Goal: Task Accomplishment & Management: Complete application form

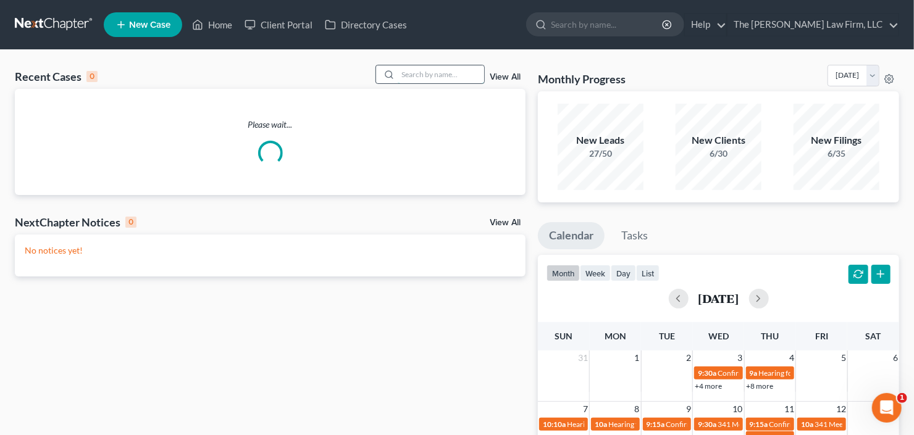
click at [416, 72] on input "search" at bounding box center [441, 74] width 86 height 18
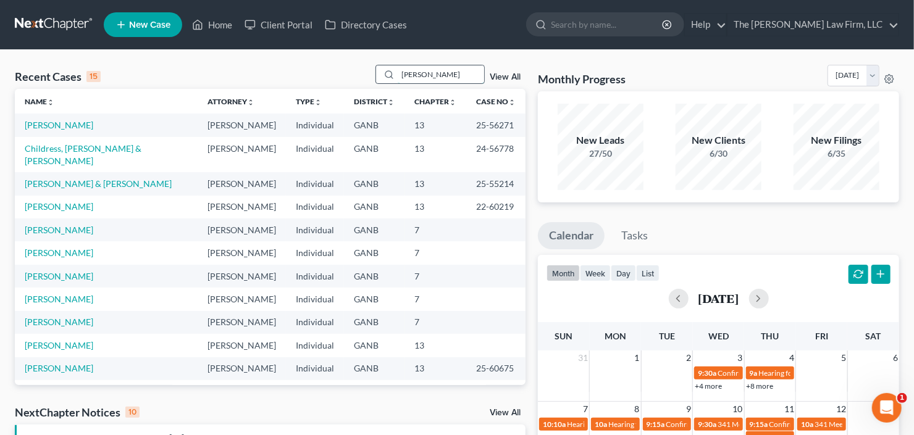
type input "clark"
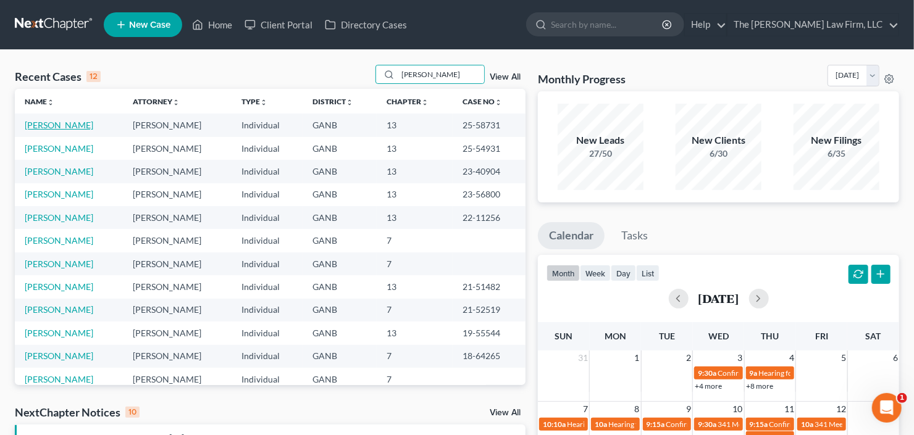
click at [82, 125] on link "Clark, Kareemah" at bounding box center [59, 125] width 69 height 10
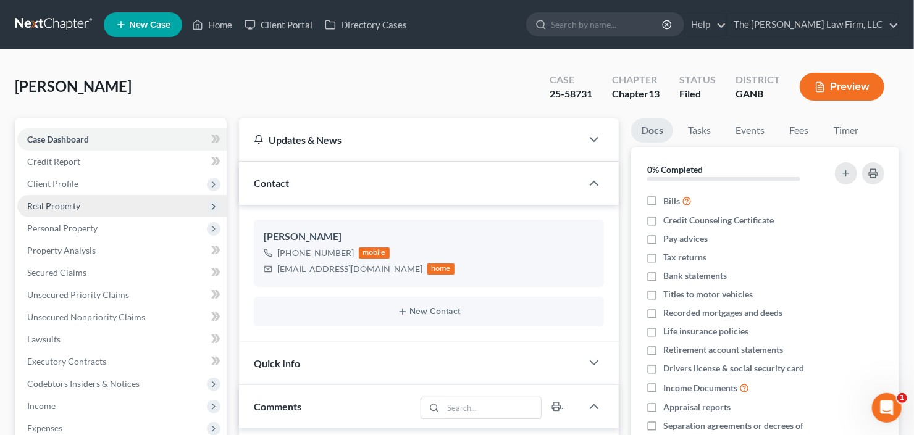
scroll to position [64, 0]
click at [65, 208] on span "Real Property" at bounding box center [53, 206] width 53 height 10
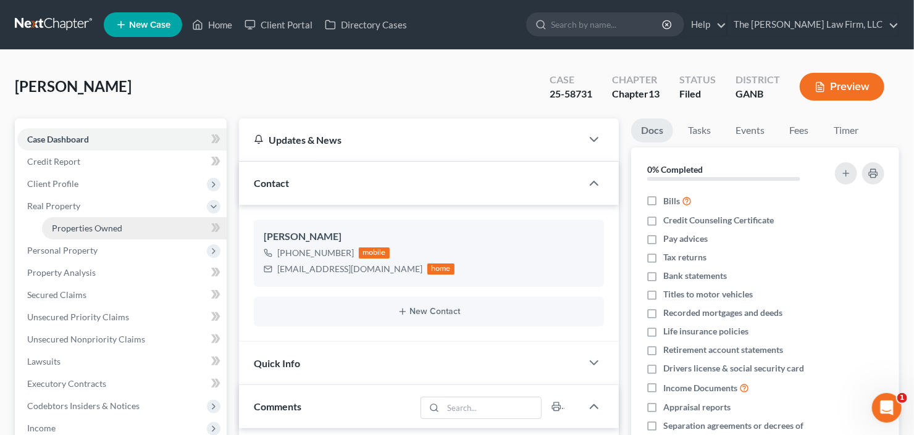
click at [73, 226] on span "Properties Owned" at bounding box center [87, 228] width 70 height 10
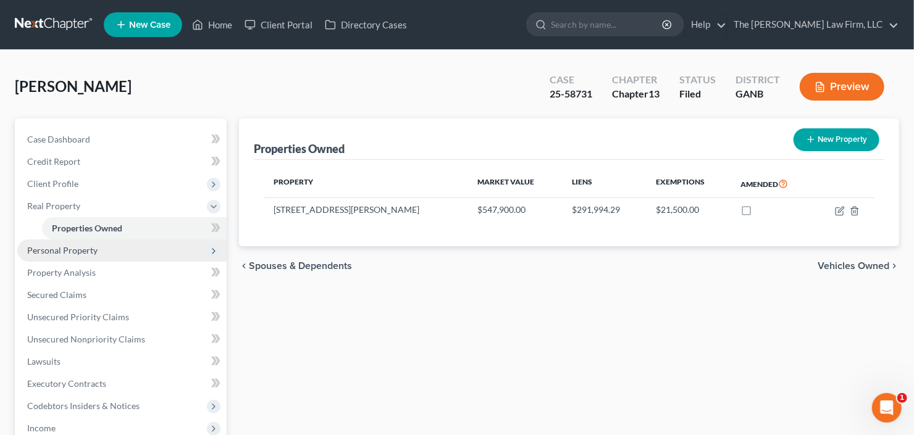
click at [72, 241] on span "Personal Property" at bounding box center [121, 251] width 209 height 22
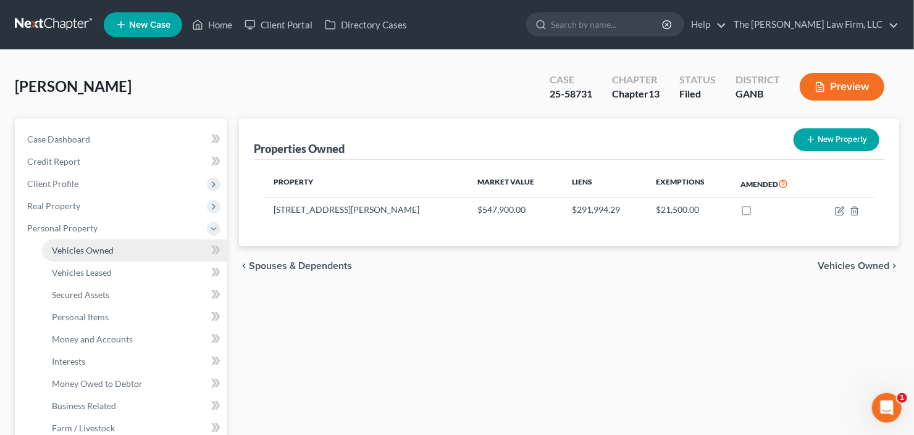
click at [82, 249] on span "Vehicles Owned" at bounding box center [83, 250] width 62 height 10
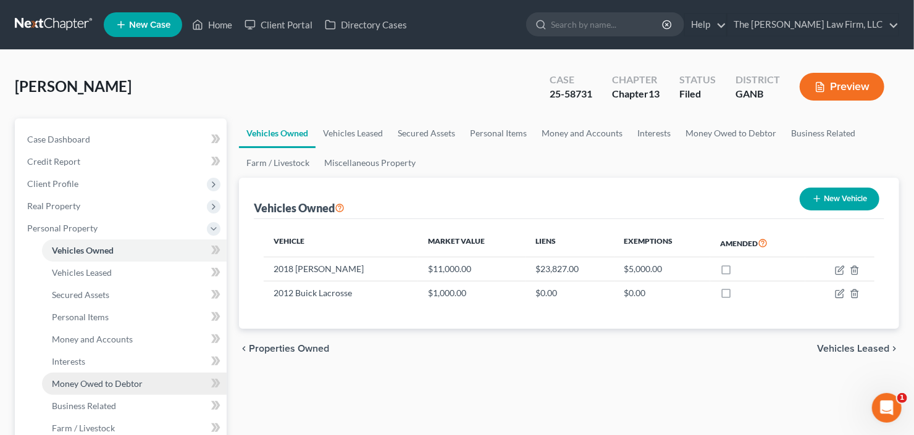
click at [78, 385] on span "Money Owed to Debtor" at bounding box center [97, 384] width 91 height 10
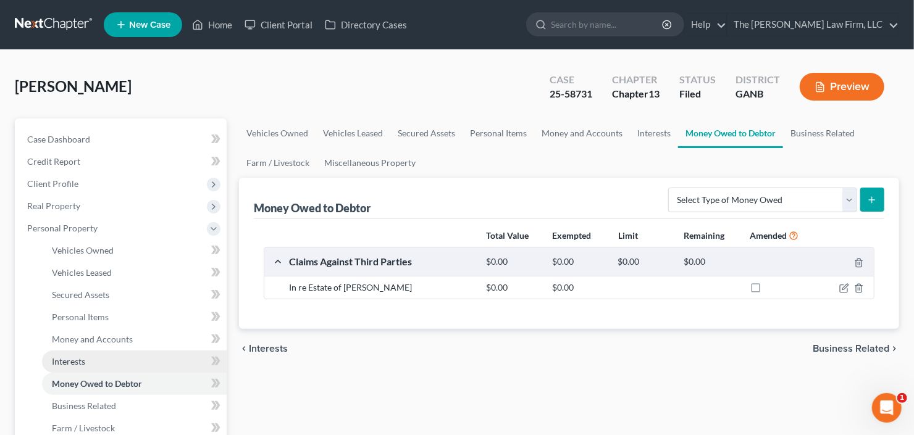
click at [75, 356] on span "Interests" at bounding box center [68, 361] width 33 height 10
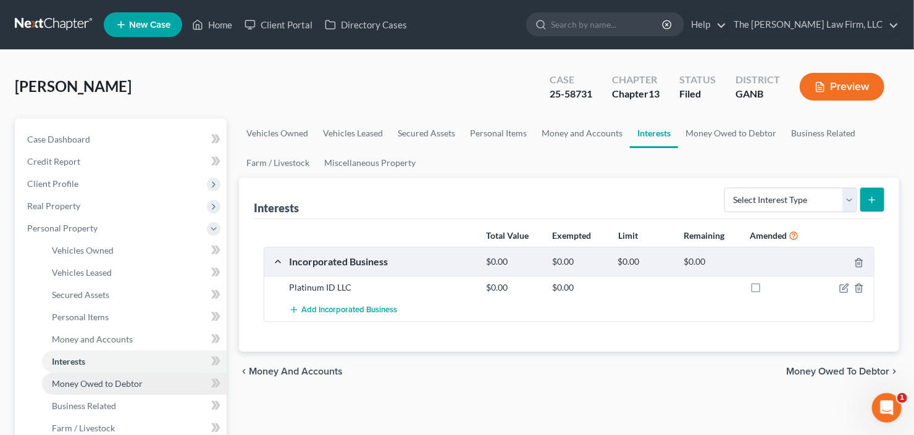
click at [95, 376] on link "Money Owed to Debtor" at bounding box center [134, 384] width 185 height 22
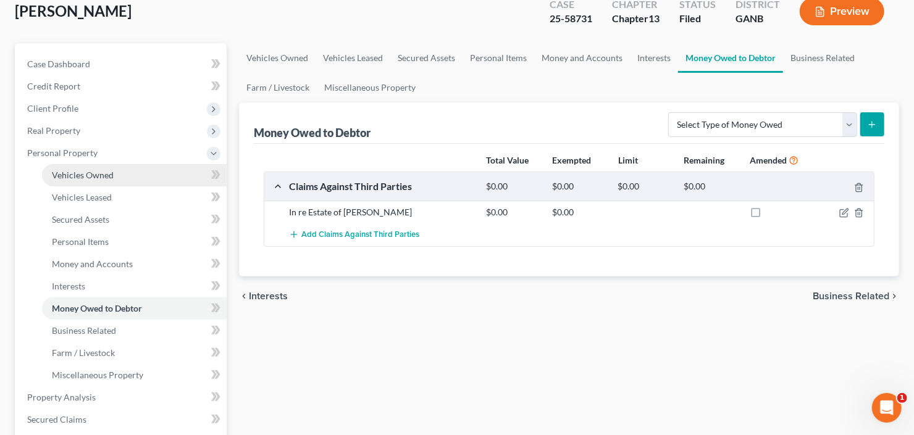
scroll to position [99, 0]
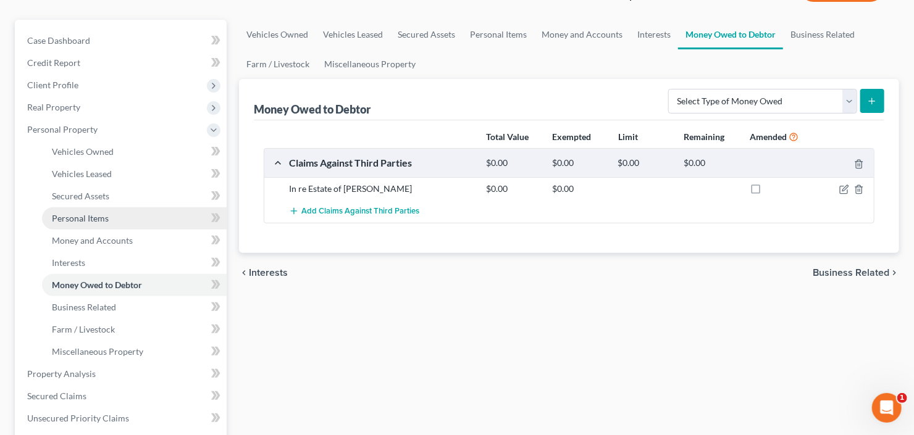
click at [82, 224] on link "Personal Items" at bounding box center [134, 218] width 185 height 22
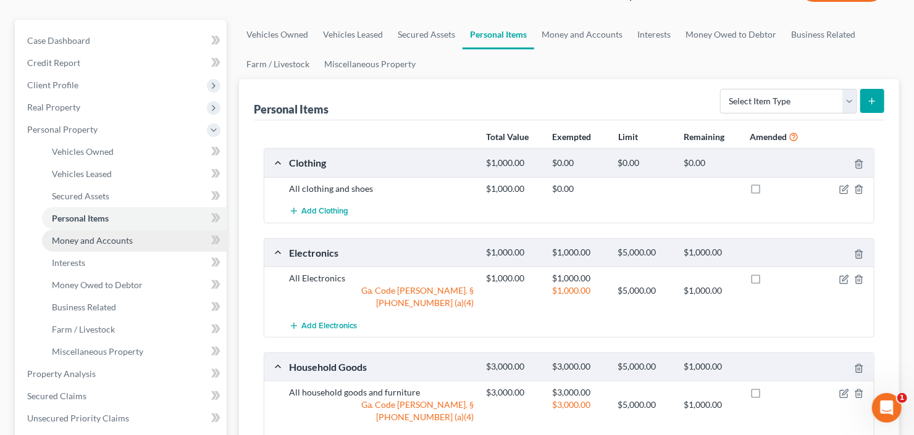
click at [84, 240] on span "Money and Accounts" at bounding box center [92, 240] width 81 height 10
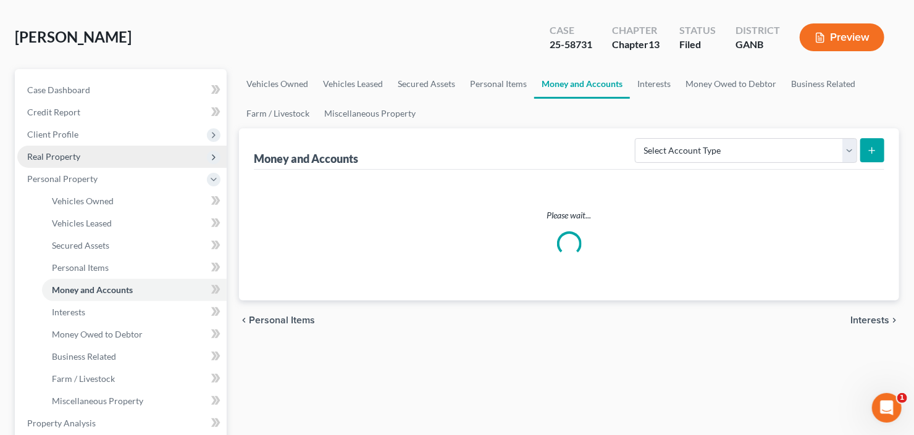
click at [86, 158] on span "Real Property" at bounding box center [121, 157] width 209 height 22
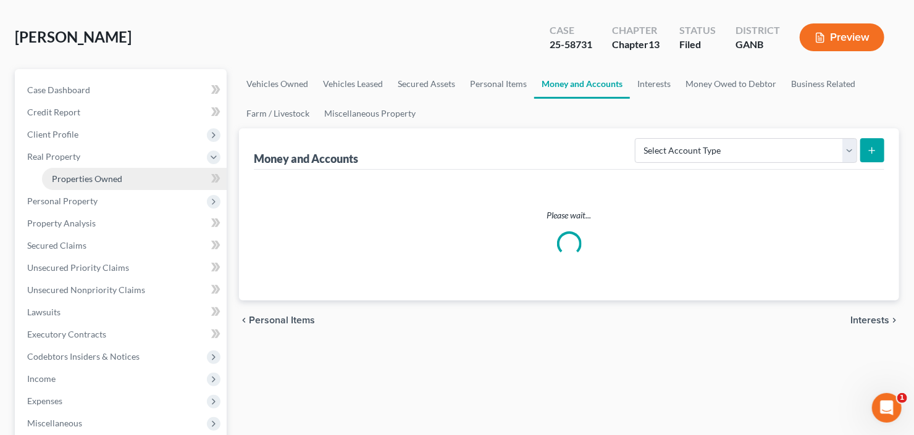
click at [93, 183] on span "Properties Owned" at bounding box center [87, 179] width 70 height 10
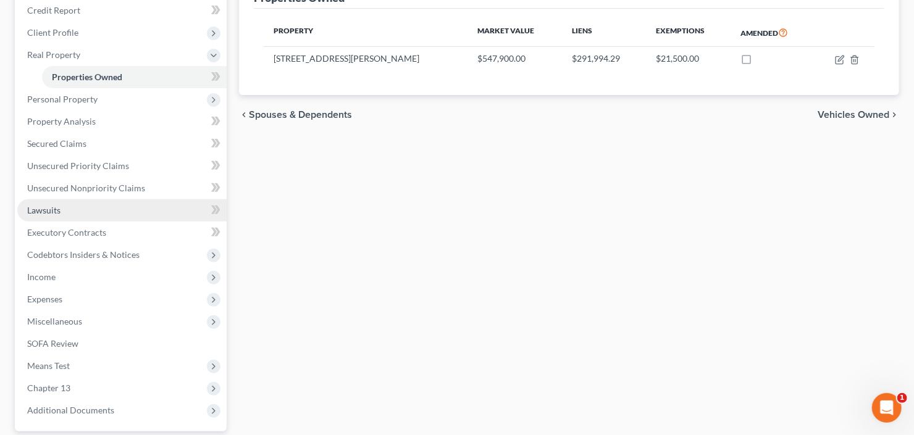
scroll to position [198, 0]
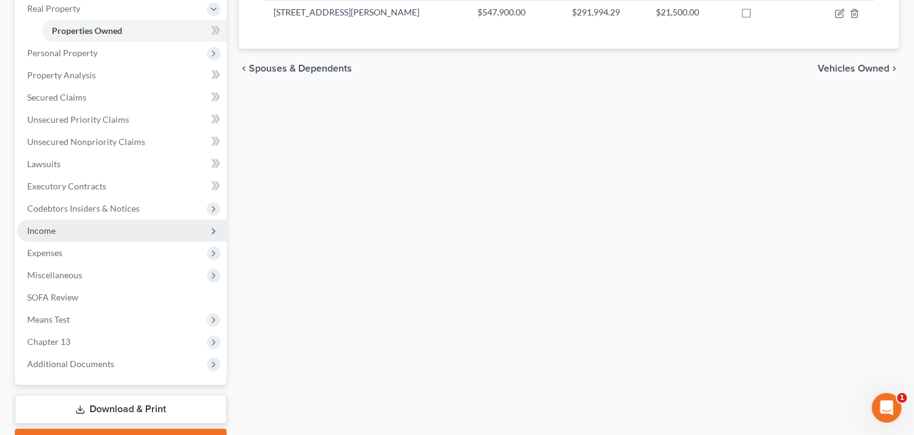
click at [85, 233] on span "Income" at bounding box center [121, 231] width 209 height 22
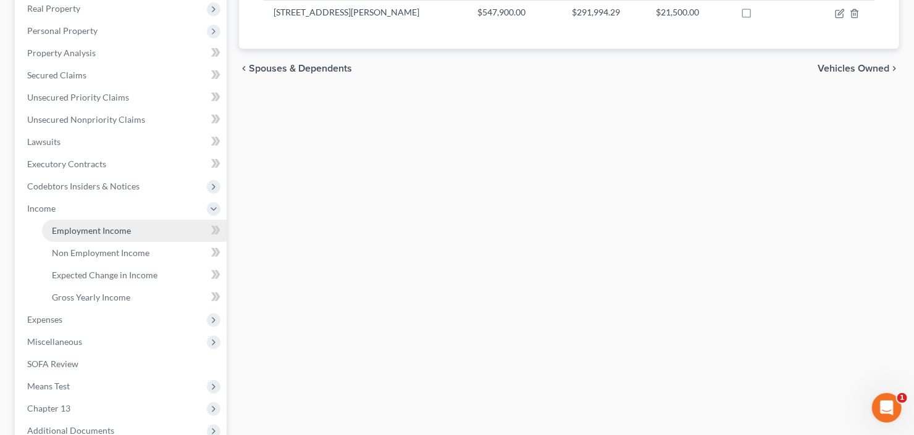
click at [86, 230] on span "Employment Income" at bounding box center [91, 230] width 79 height 10
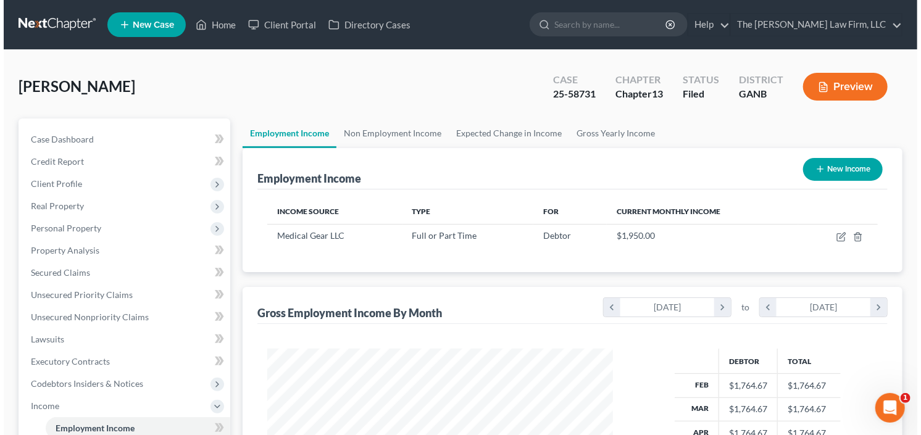
scroll to position [220, 370]
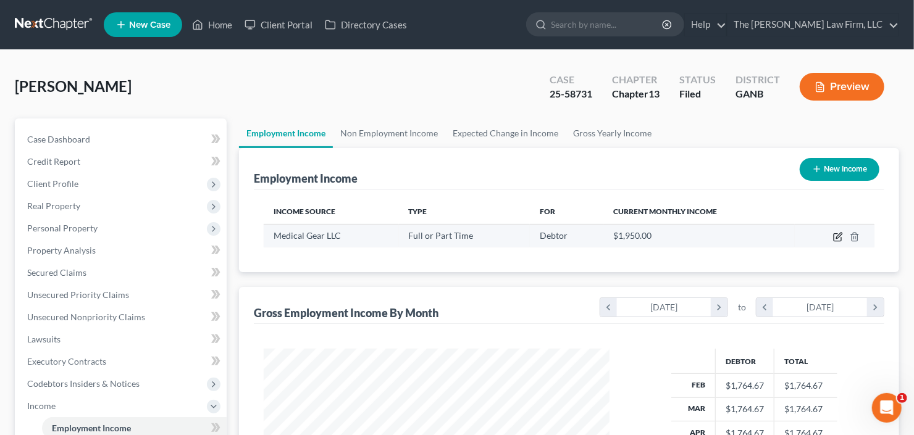
click at [833, 233] on icon "button" at bounding box center [838, 237] width 10 height 10
select select "0"
select select "14"
select select "2"
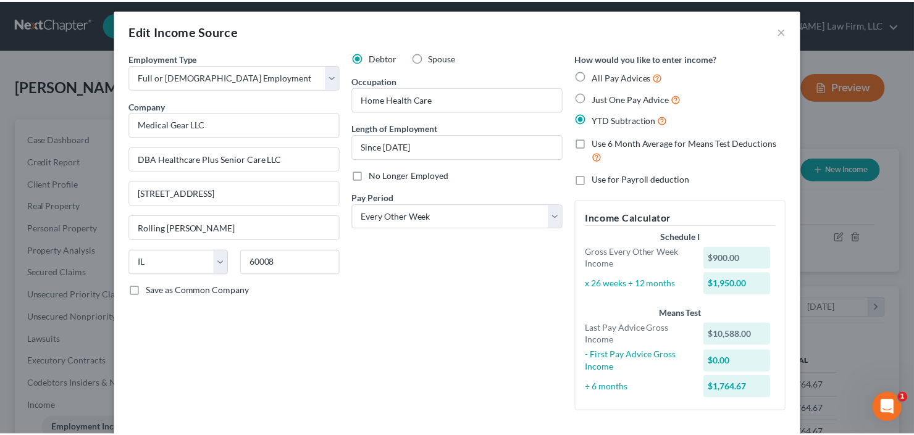
scroll to position [0, 0]
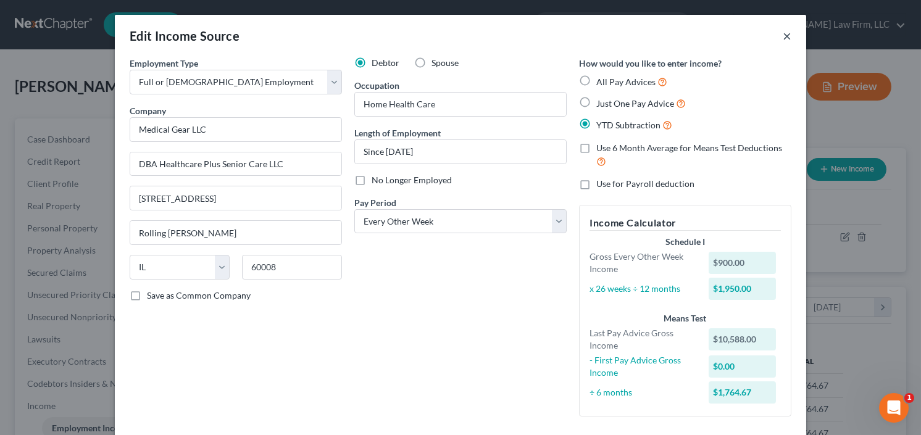
click at [785, 38] on button "×" at bounding box center [787, 35] width 9 height 15
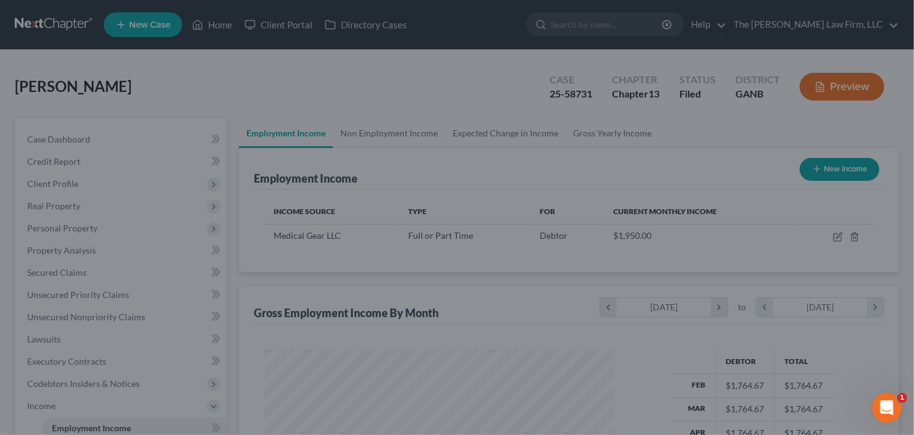
scroll to position [617237, 617087]
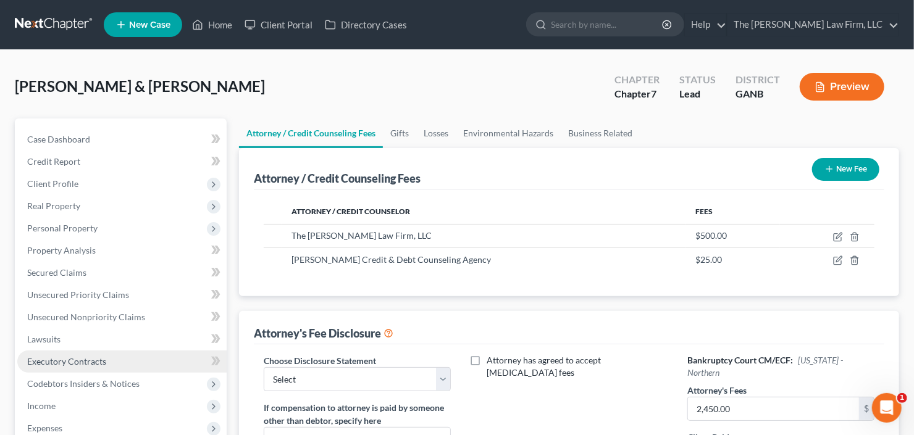
scroll to position [99, 0]
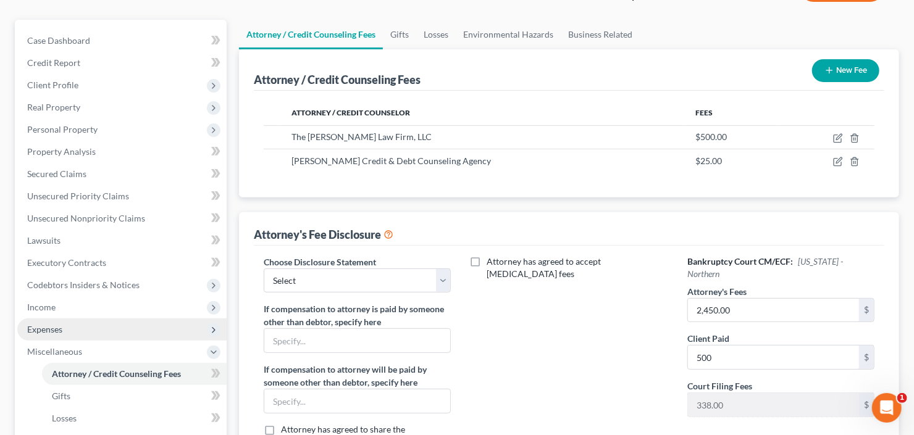
click at [65, 337] on span "Expenses" at bounding box center [121, 330] width 209 height 22
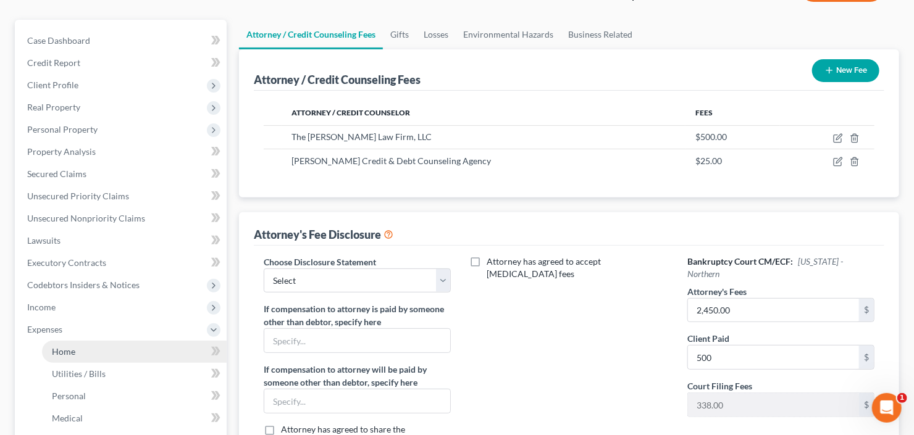
click at [66, 353] on span "Home" at bounding box center [63, 351] width 23 height 10
click at [83, 353] on link "Home" at bounding box center [134, 352] width 185 height 22
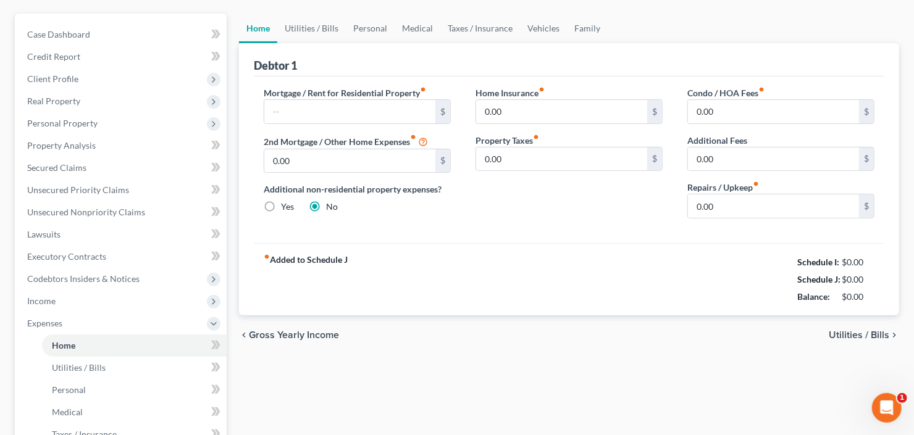
scroll to position [247, 0]
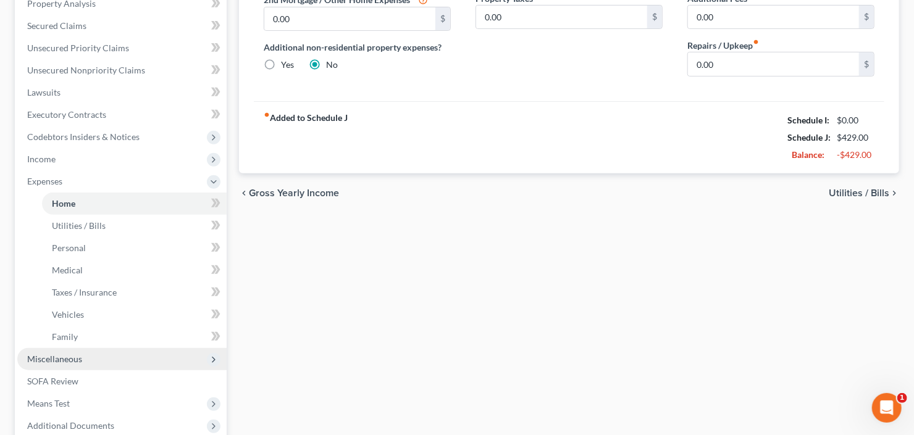
click at [92, 352] on span "Miscellaneous" at bounding box center [121, 359] width 209 height 22
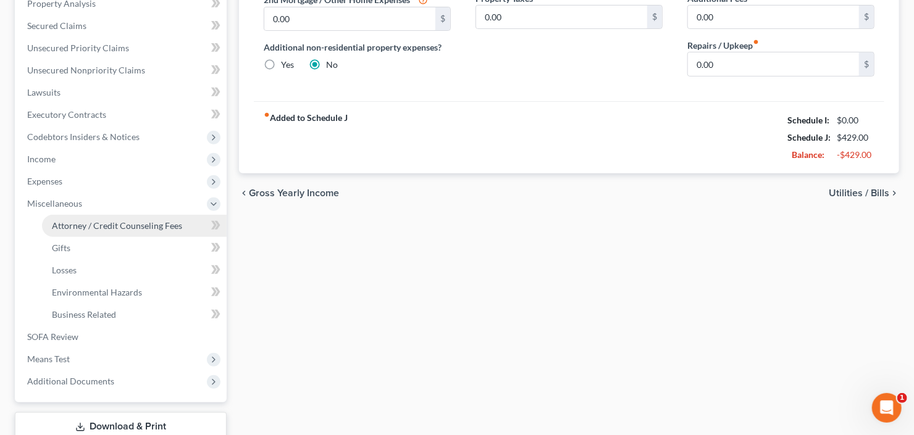
click at [144, 223] on span "Attorney / Credit Counseling Fees" at bounding box center [117, 225] width 130 height 10
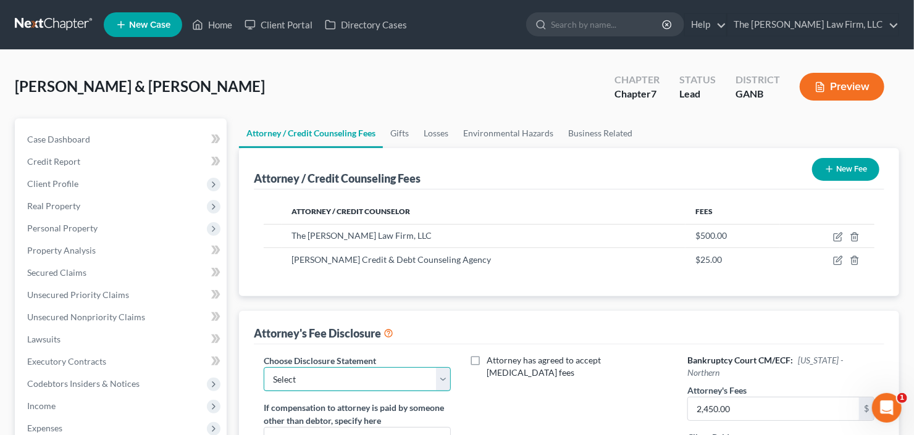
click at [341, 367] on select "Select Advanced Fee 13 Joint Hourly fee agreement Chapter 13 Advance Fee Ch 7 S…" at bounding box center [357, 379] width 187 height 25
select select "3"
click at [264, 367] on select "Select Advanced Fee 13 Joint Hourly fee agreement Chapter 13 Advance Fee Ch 7 S…" at bounding box center [357, 379] width 187 height 25
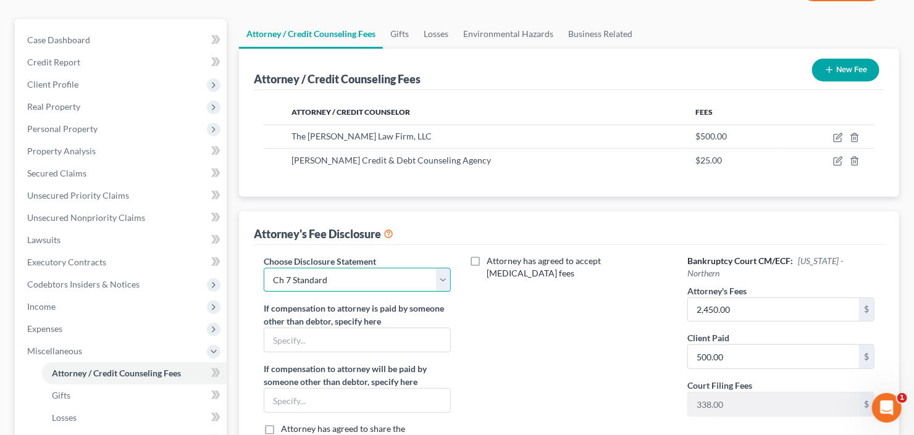
scroll to position [148, 0]
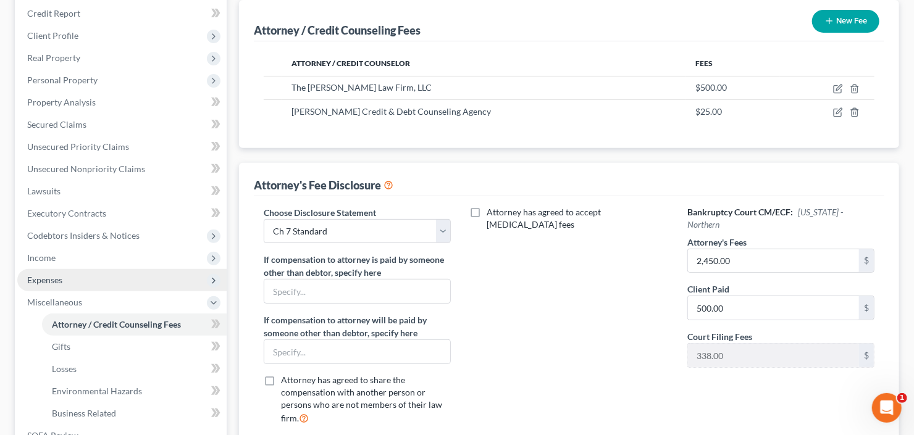
click at [64, 282] on span "Expenses" at bounding box center [121, 280] width 209 height 22
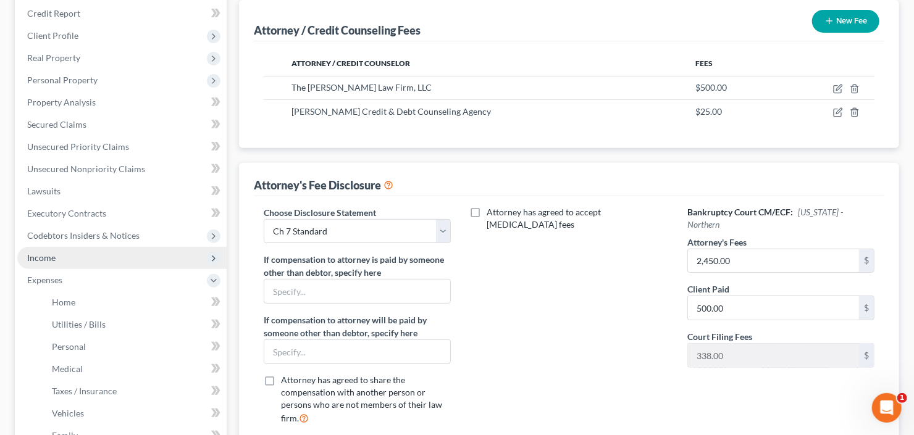
click at [67, 264] on span "Income" at bounding box center [121, 258] width 209 height 22
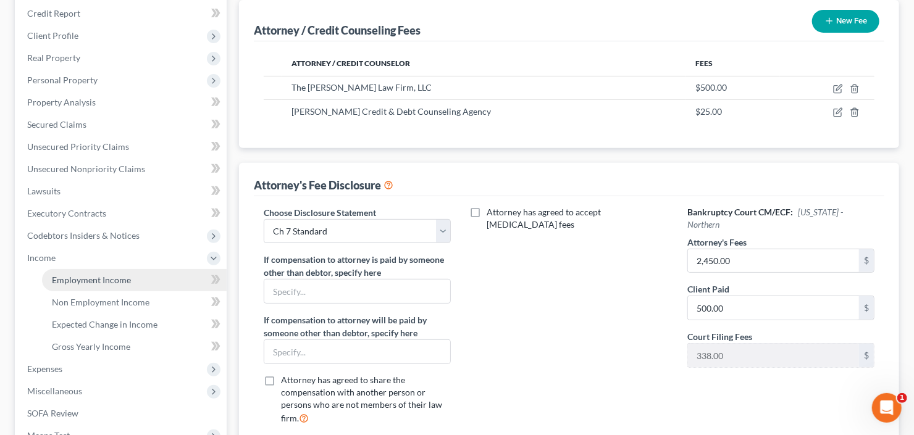
click at [71, 270] on link "Employment Income" at bounding box center [134, 280] width 185 height 22
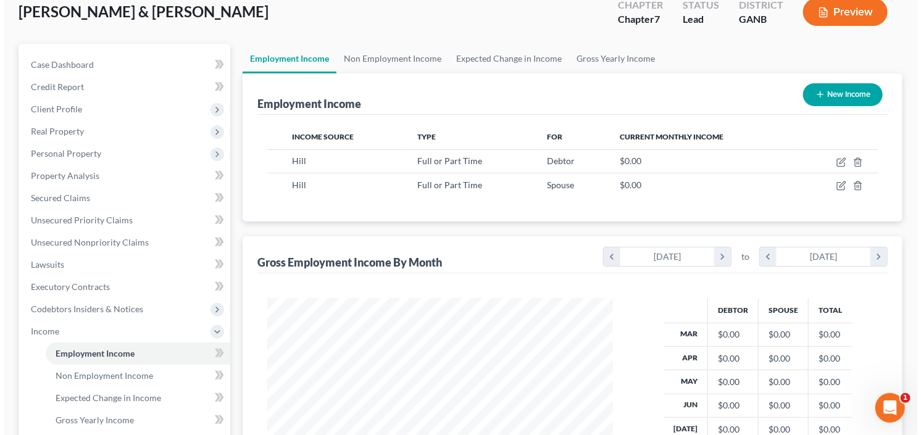
scroll to position [148, 0]
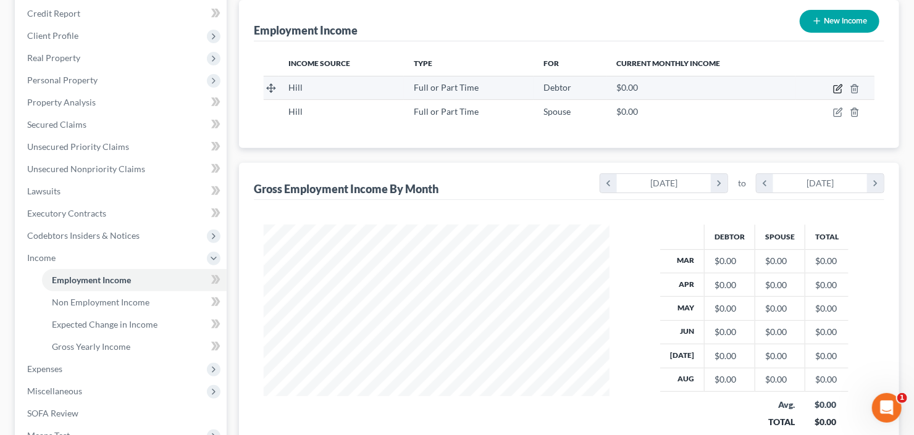
click at [835, 86] on icon "button" at bounding box center [838, 89] width 10 height 10
select select "0"
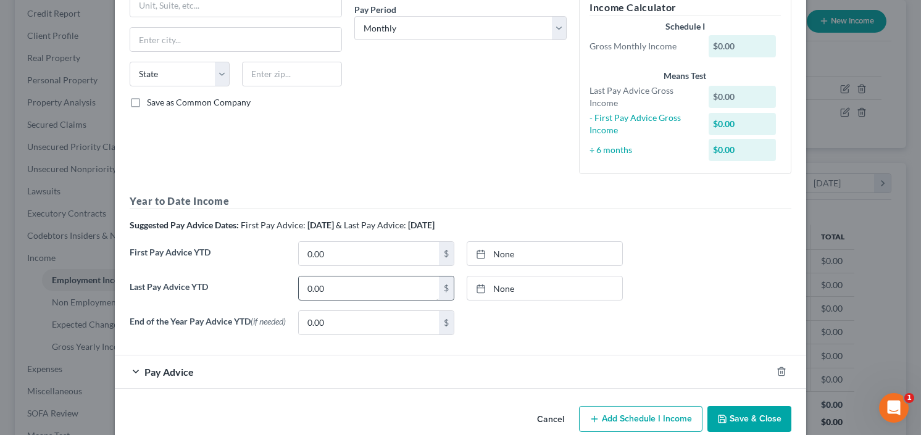
scroll to position [215, 0]
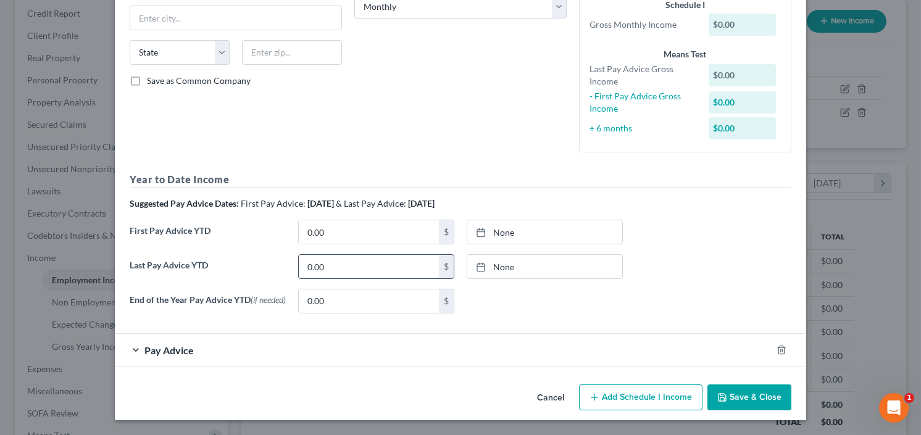
click at [337, 257] on input "0.00" at bounding box center [369, 266] width 140 height 23
type input "28,474.65"
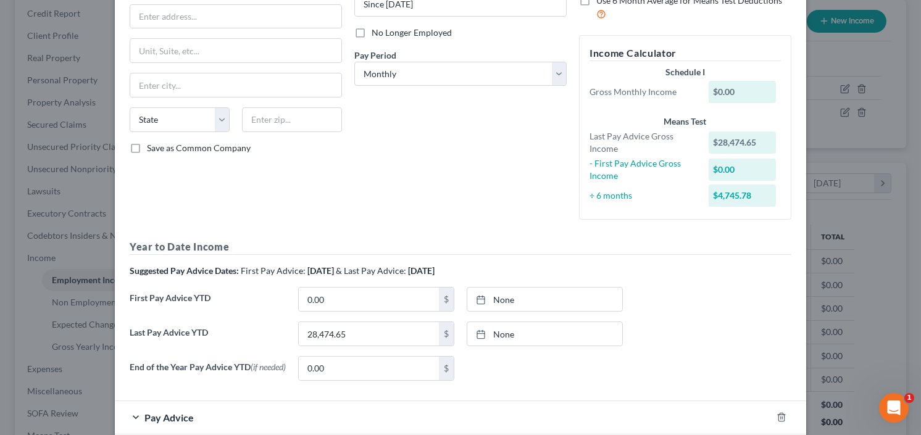
scroll to position [117, 0]
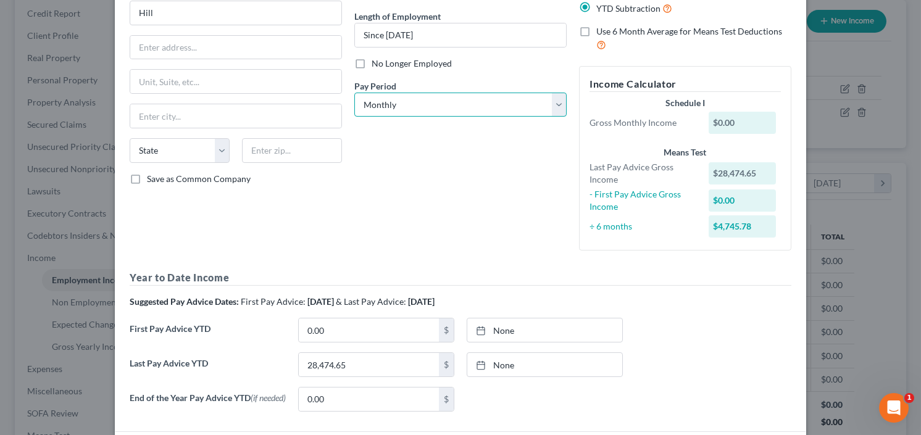
click at [432, 106] on select "Select Monthly Twice Monthly Every Other Week Weekly" at bounding box center [460, 105] width 212 height 25
select select "1"
click at [354, 93] on select "Select Monthly Twice Monthly Every Other Week Weekly" at bounding box center [460, 105] width 212 height 25
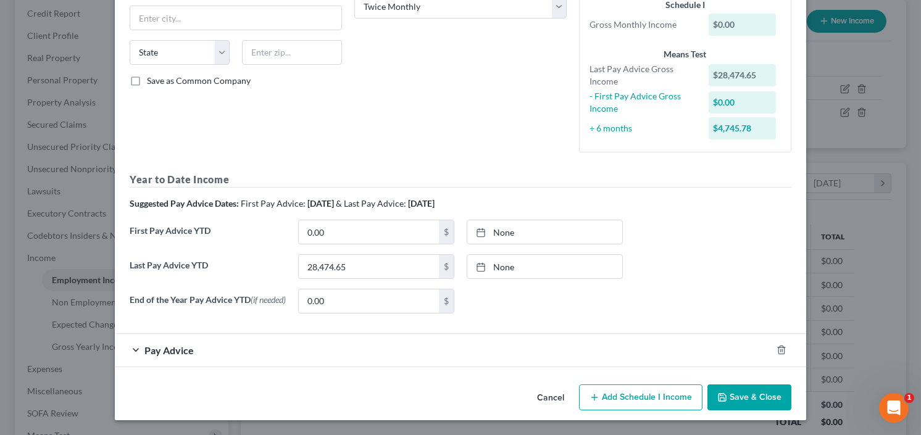
click at [170, 345] on span "Pay Advice" at bounding box center [168, 351] width 49 height 12
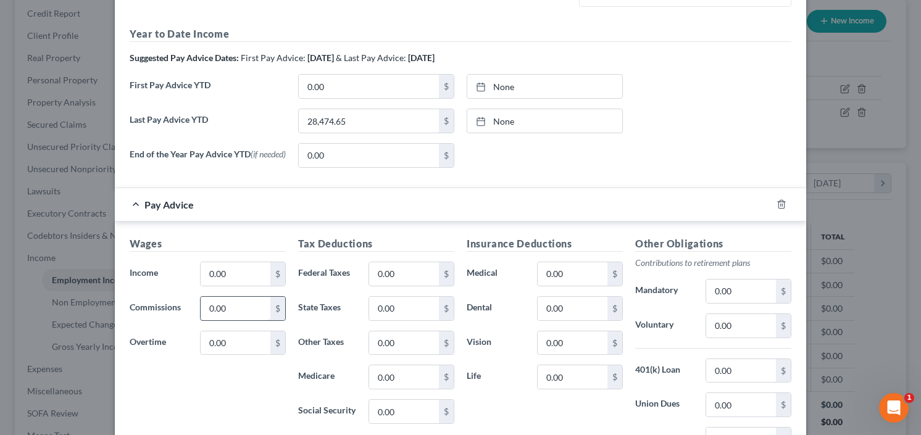
scroll to position [364, 0]
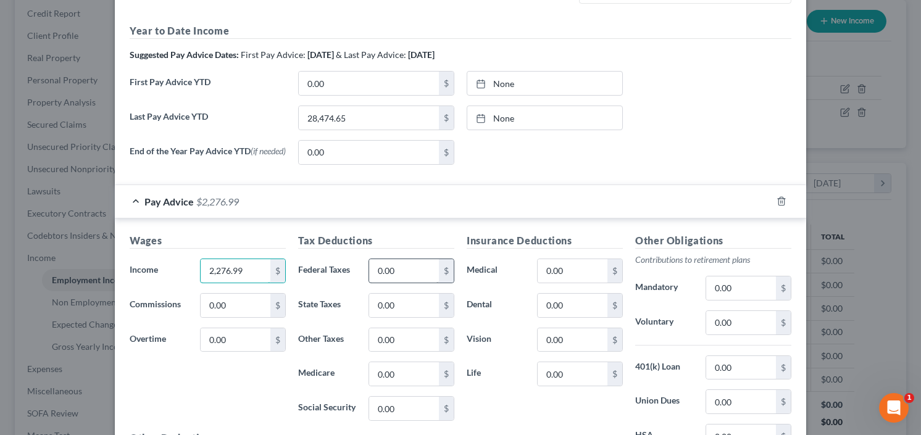
type input "2,276.99"
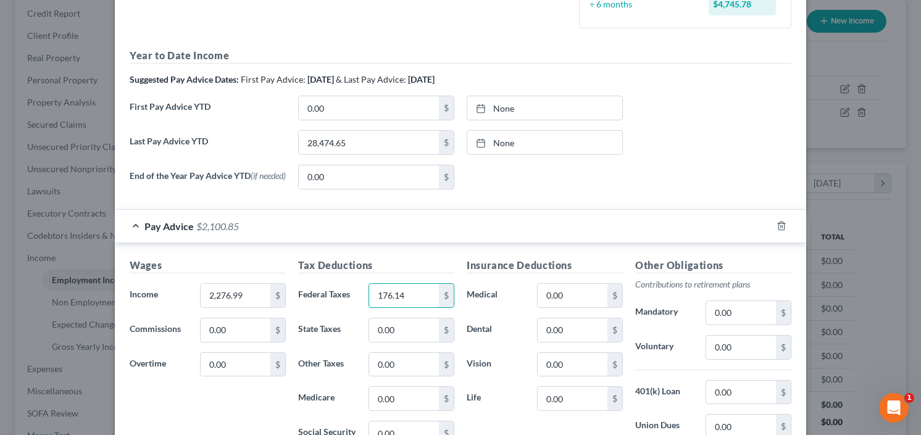
type input "176.14"
type input "135.74"
type input "31.75"
type input "86.13"
click at [574, 295] on input "0.00" at bounding box center [573, 295] width 70 height 23
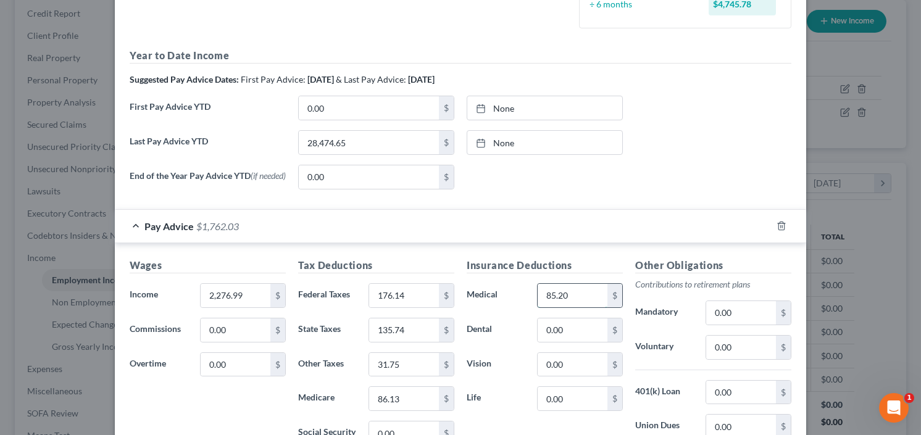
type input "85.20"
type input "4.49"
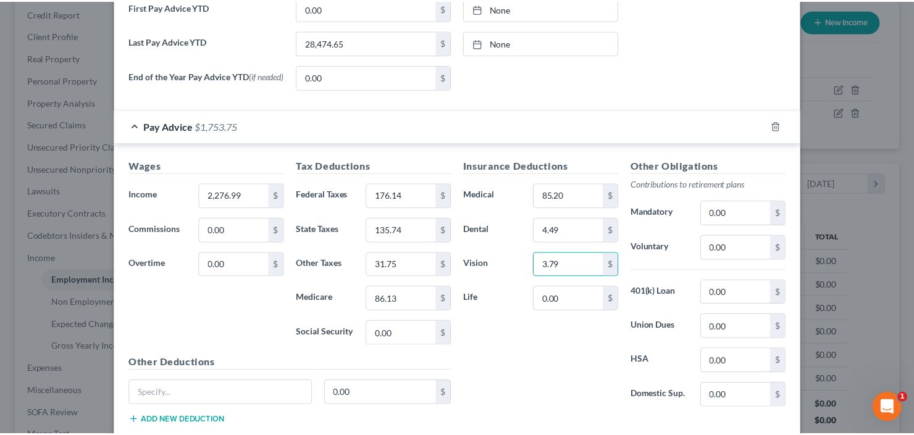
scroll to position [540, 0]
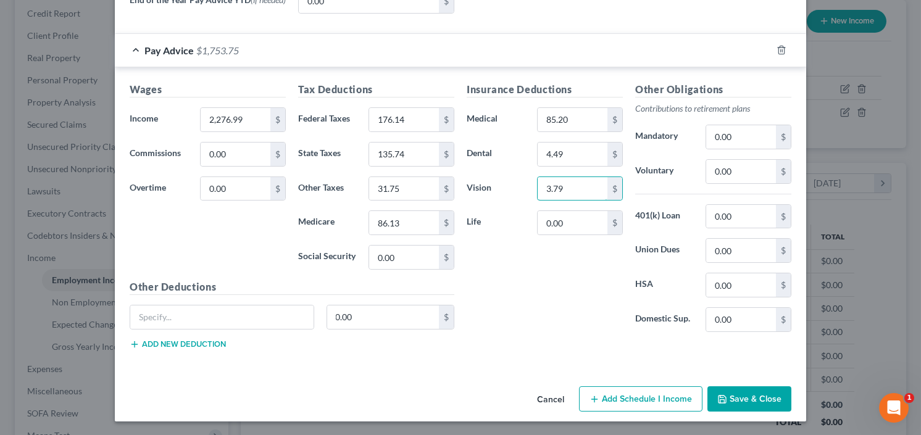
type input "3.79"
click at [760, 399] on button "Save & Close" at bounding box center [750, 400] width 84 height 26
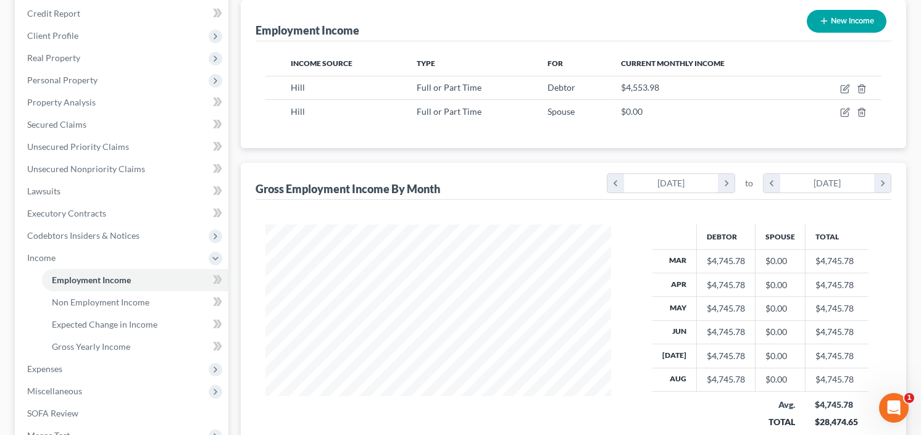
scroll to position [617237, 617087]
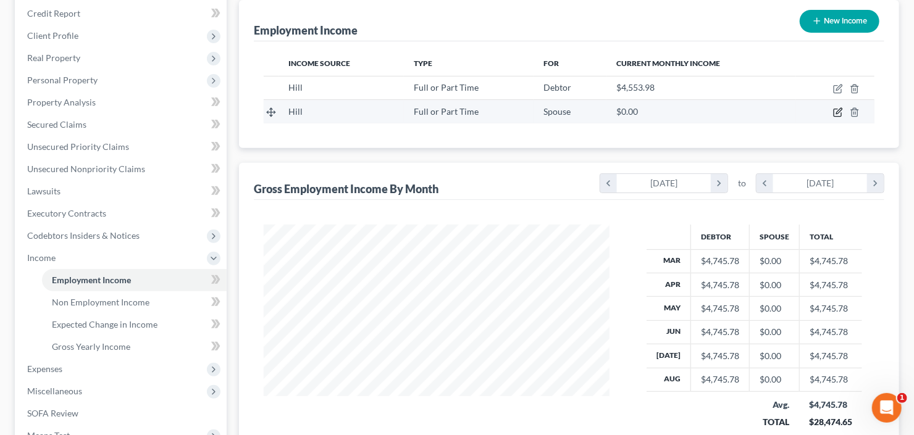
click at [837, 114] on icon "button" at bounding box center [838, 112] width 10 height 10
select select "0"
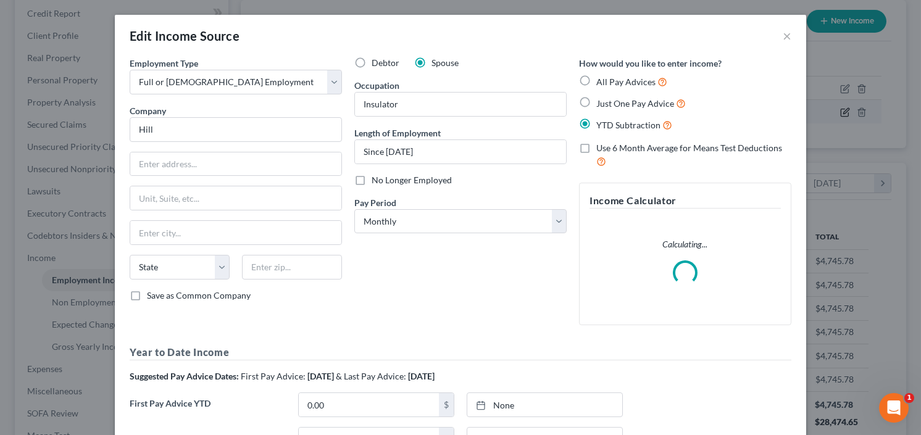
scroll to position [220, 374]
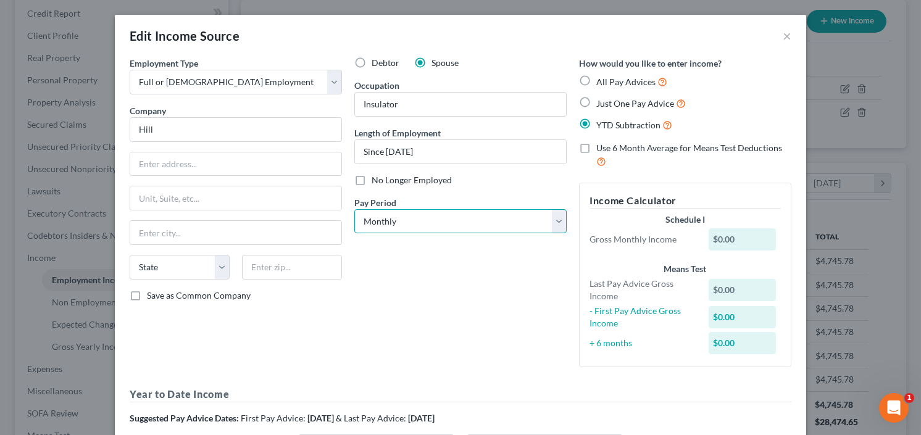
click at [440, 222] on select "Select Monthly Twice Monthly Every Other Week Weekly" at bounding box center [460, 221] width 212 height 25
click at [354, 209] on select "Select Monthly Twice Monthly Every Other Week Weekly" at bounding box center [460, 221] width 212 height 25
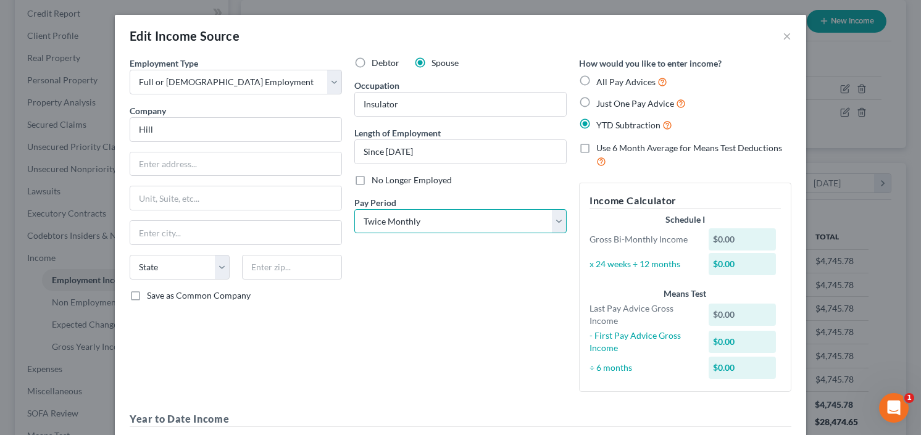
click at [500, 217] on select "Select Monthly Twice Monthly Every Other Week Weekly" at bounding box center [460, 221] width 212 height 25
select select "2"
click at [354, 209] on select "Select Monthly Twice Monthly Every Other Week Weekly" at bounding box center [460, 221] width 212 height 25
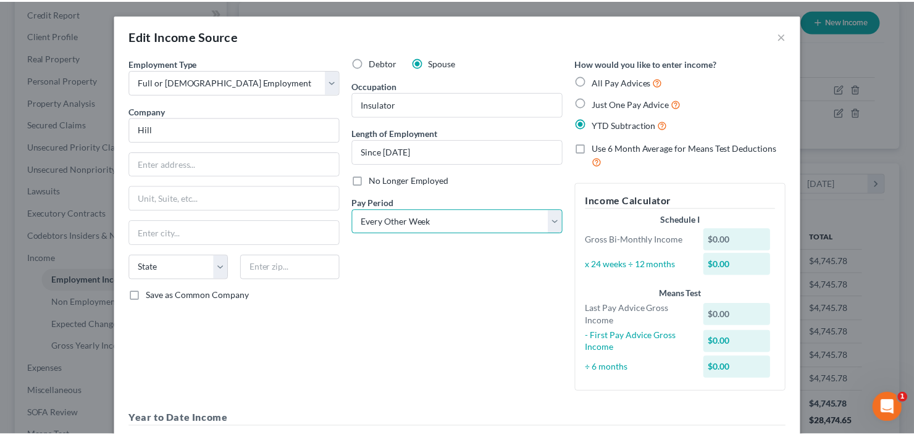
scroll to position [240, 0]
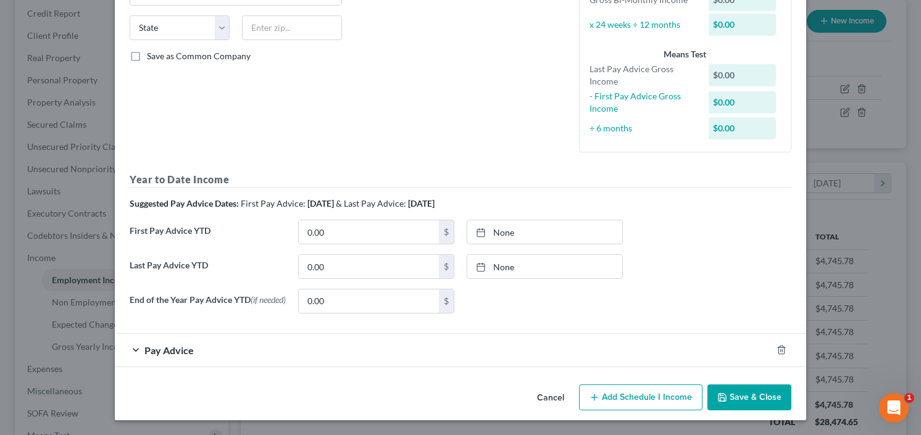
click at [752, 394] on button "Save & Close" at bounding box center [750, 398] width 84 height 26
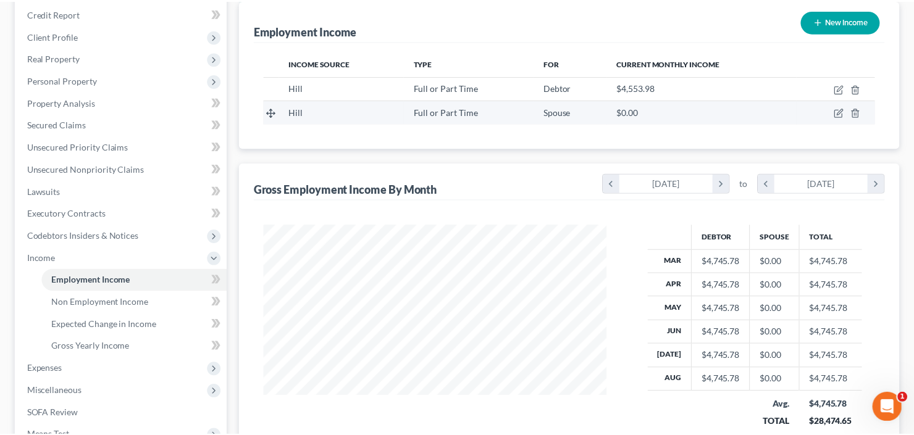
scroll to position [220, 370]
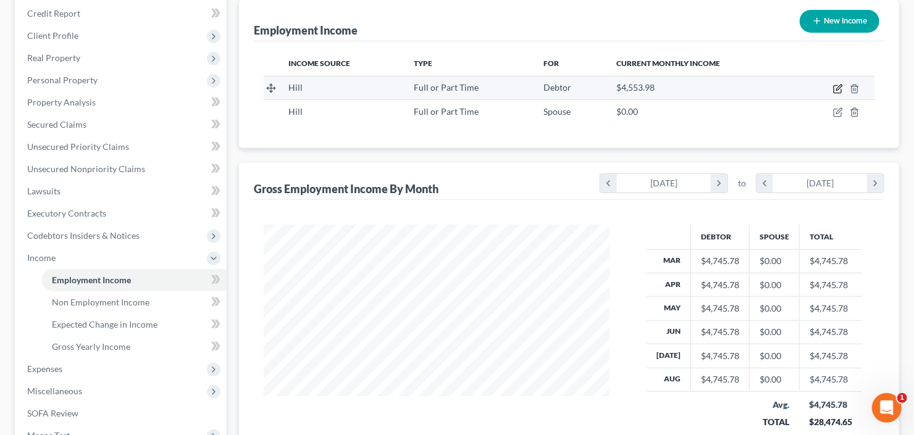
click at [839, 91] on icon "button" at bounding box center [837, 89] width 7 height 7
select select "0"
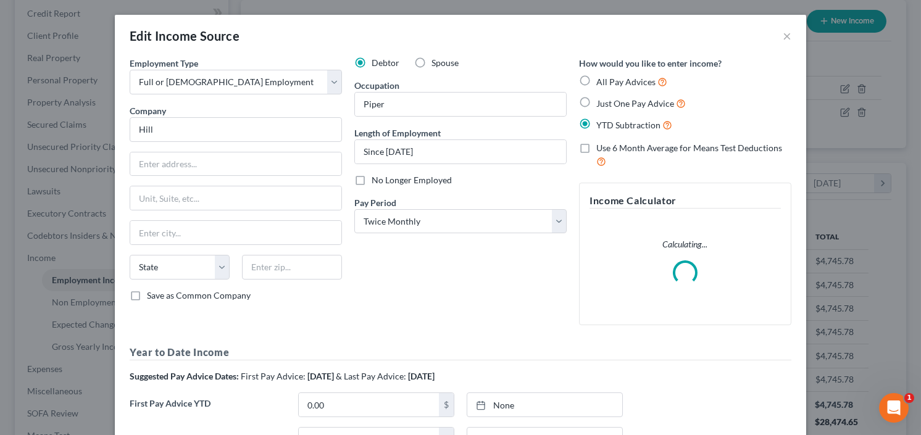
scroll to position [220, 374]
click at [443, 226] on select "Select Monthly Twice Monthly Every Other Week Weekly" at bounding box center [460, 221] width 212 height 25
select select "2"
click at [354, 209] on select "Select Monthly Twice Monthly Every Other Week Weekly" at bounding box center [460, 221] width 212 height 25
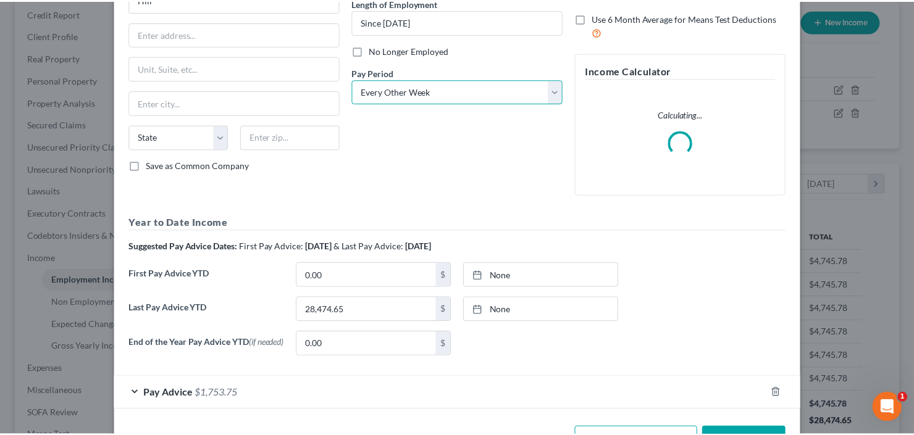
scroll to position [174, 0]
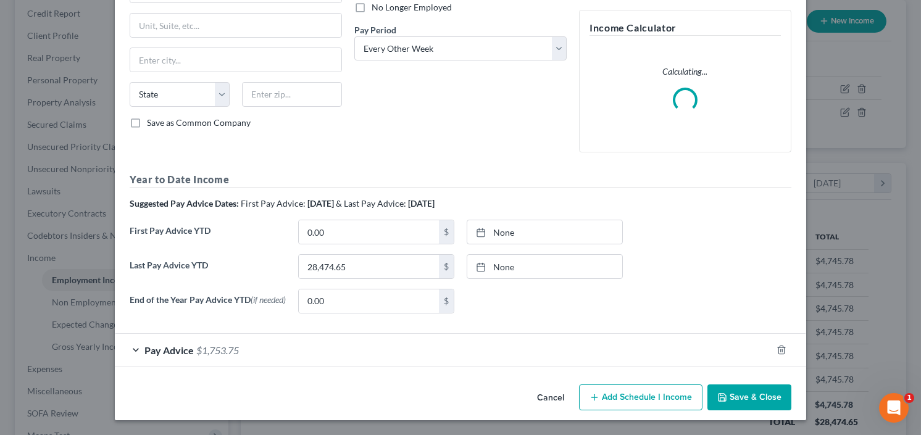
click at [751, 405] on button "Save & Close" at bounding box center [750, 398] width 84 height 26
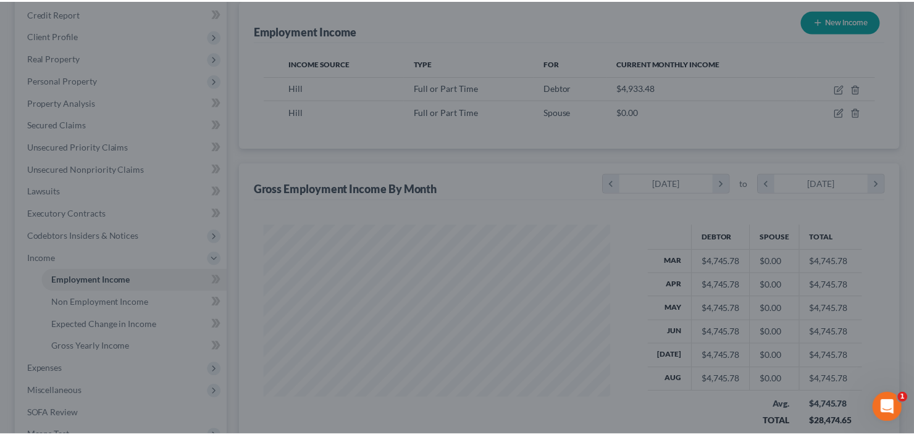
scroll to position [220, 370]
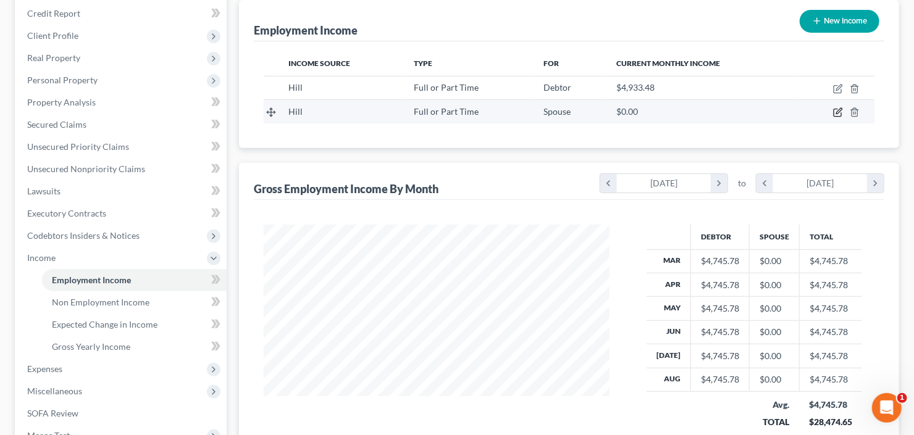
click at [840, 112] on icon "button" at bounding box center [838, 112] width 10 height 10
select select "0"
select select "2"
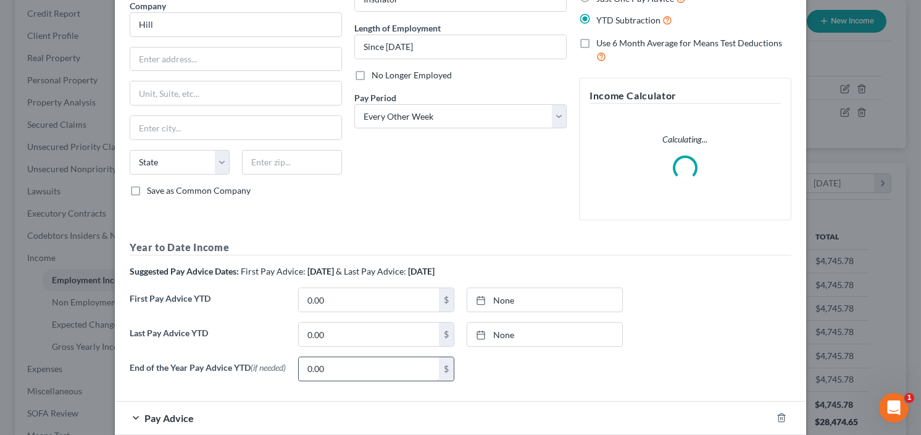
scroll to position [174, 0]
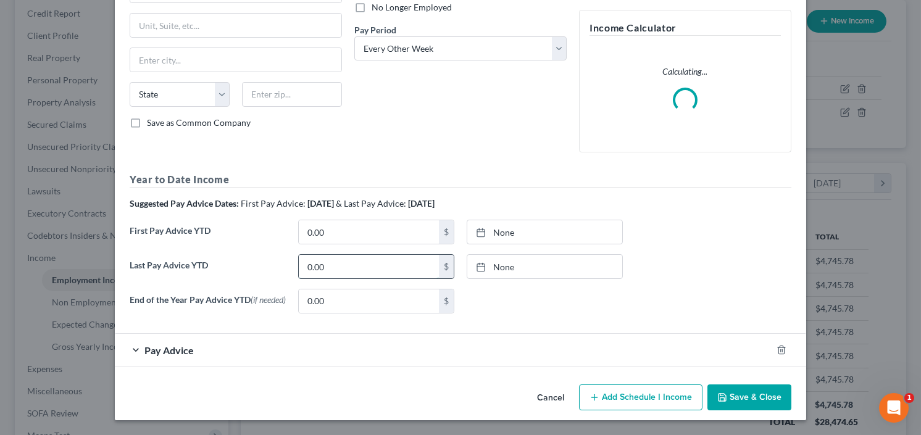
click at [349, 263] on input "0.00" at bounding box center [369, 266] width 140 height 23
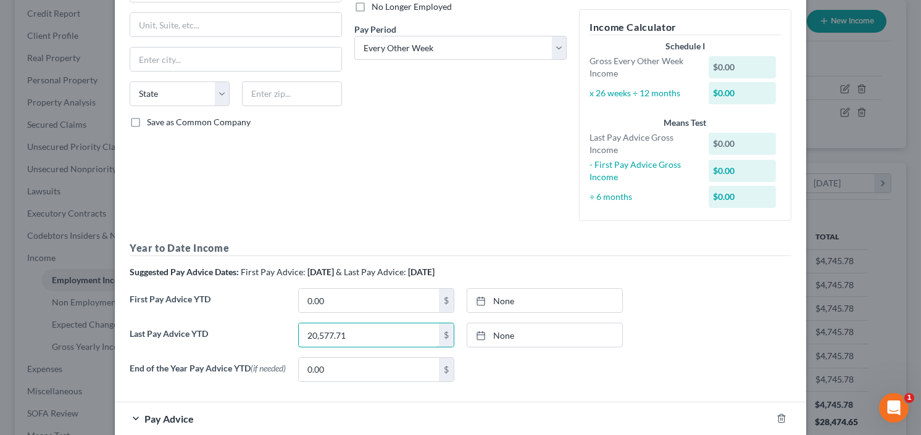
type input "20,577.71"
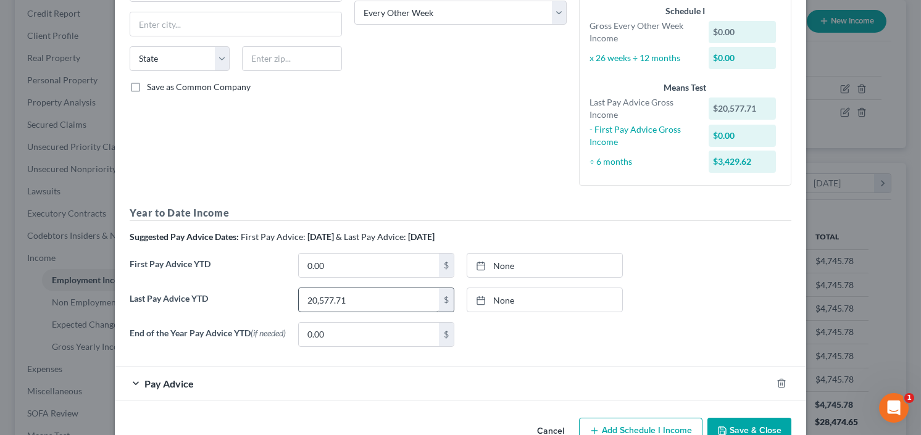
scroll to position [243, 0]
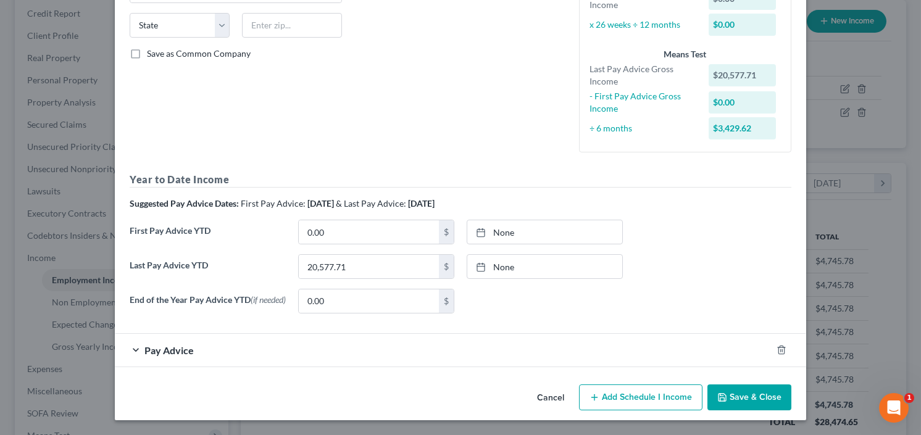
click at [170, 350] on span "Pay Advice" at bounding box center [168, 351] width 49 height 12
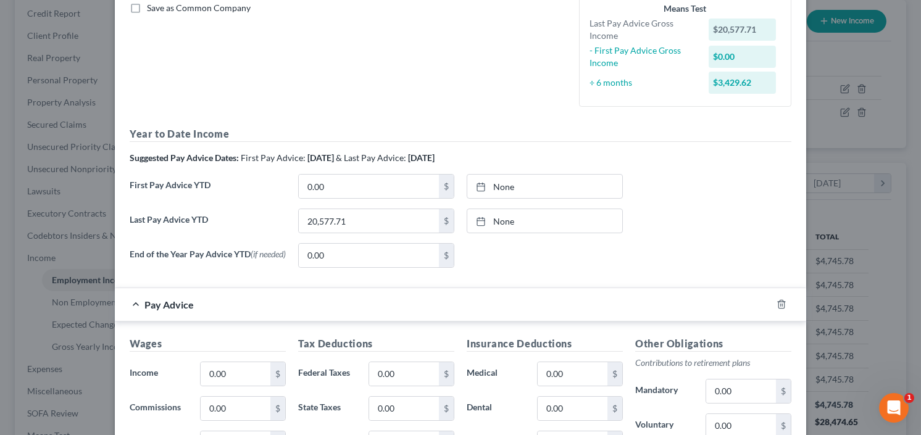
scroll to position [341, 0]
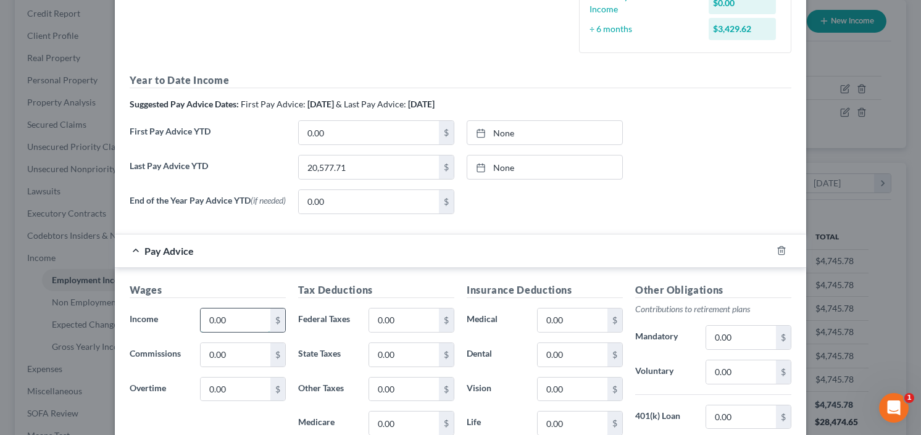
click at [233, 320] on input "0.00" at bounding box center [236, 320] width 70 height 23
type input "1,512.23"
type input "86.82"
type input "88.18"
type input "20.63"
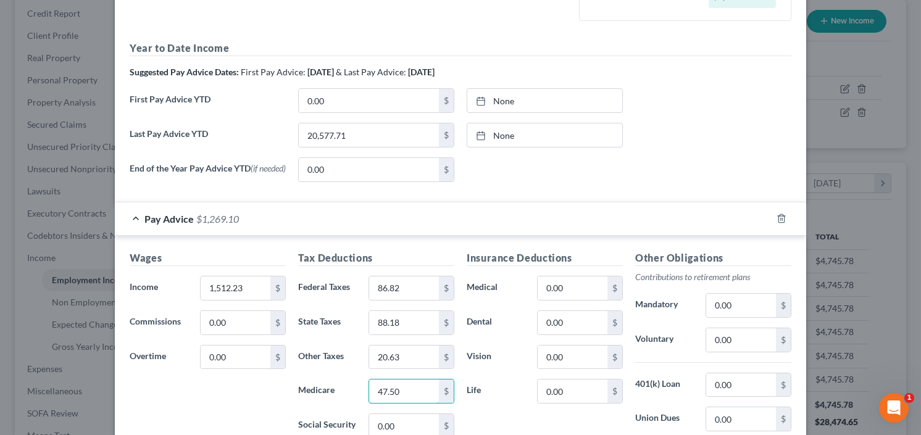
scroll to position [391, 0]
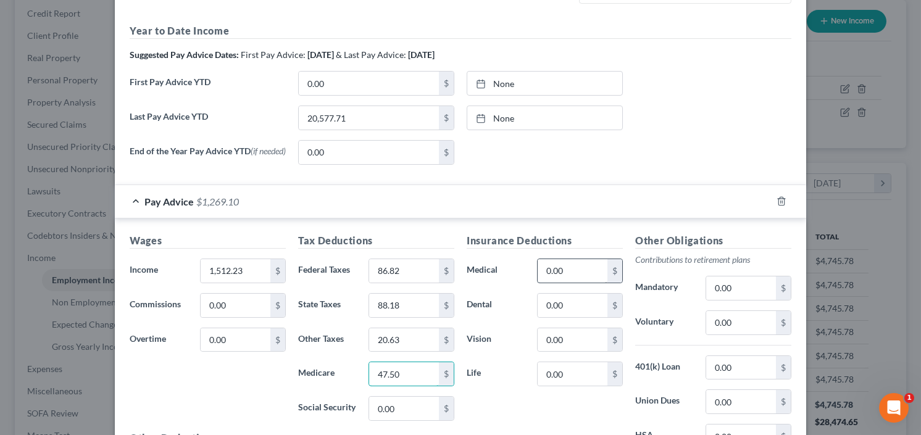
type input "47.50"
click at [575, 268] on input "0.00" at bounding box center [573, 270] width 70 height 23
type input "82.50"
type input "4.79"
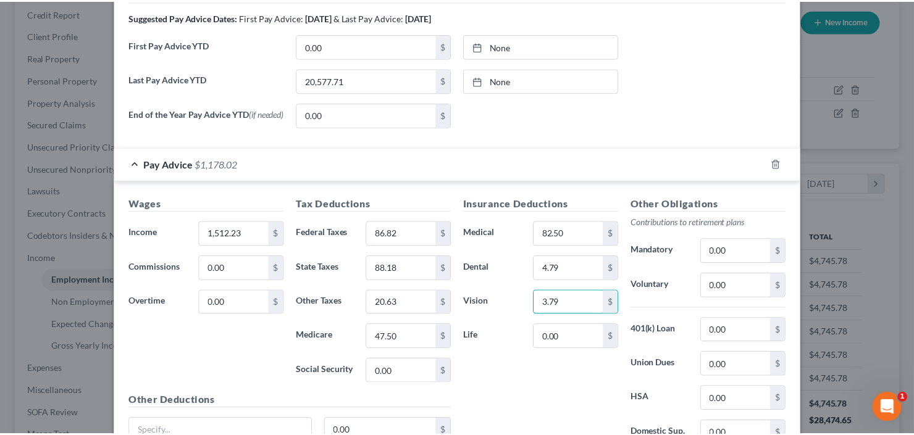
scroll to position [539, 0]
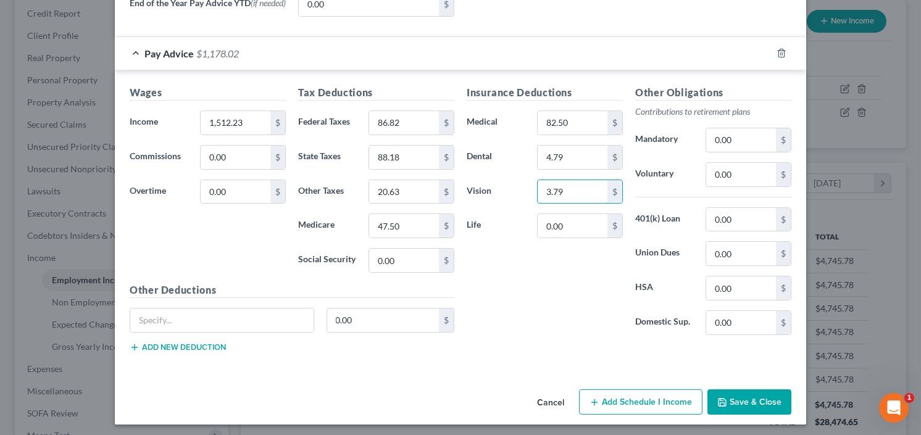
type input "3.79"
click at [748, 404] on button "Save & Close" at bounding box center [750, 403] width 84 height 26
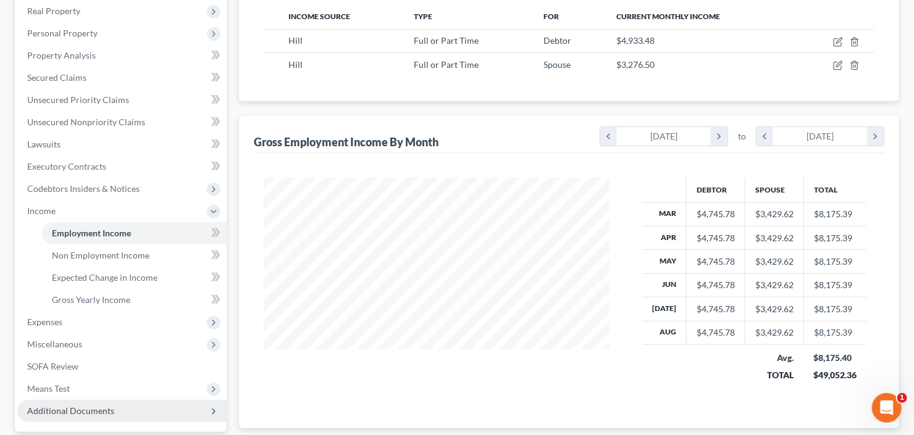
scroll to position [247, 0]
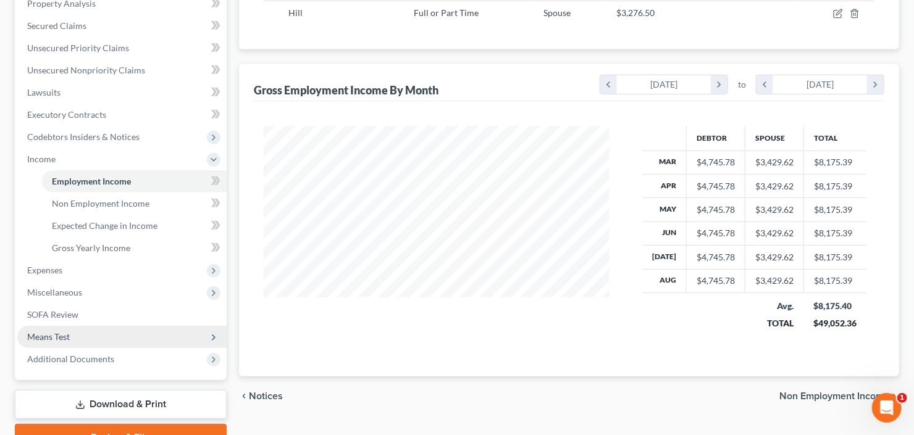
click at [78, 332] on span "Means Test" at bounding box center [121, 337] width 209 height 22
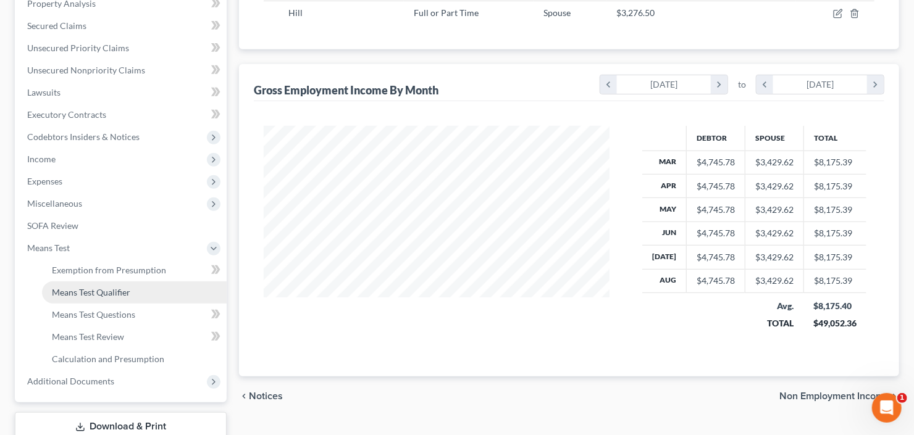
click at [90, 287] on span "Means Test Qualifier" at bounding box center [91, 292] width 78 height 10
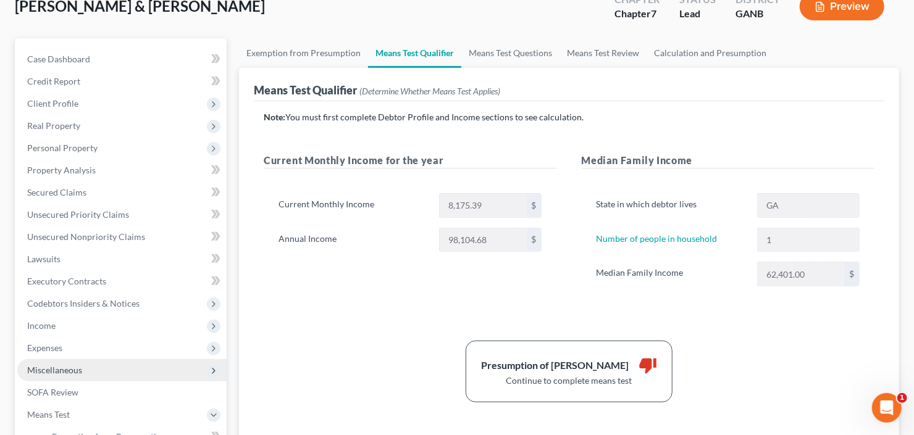
scroll to position [148, 0]
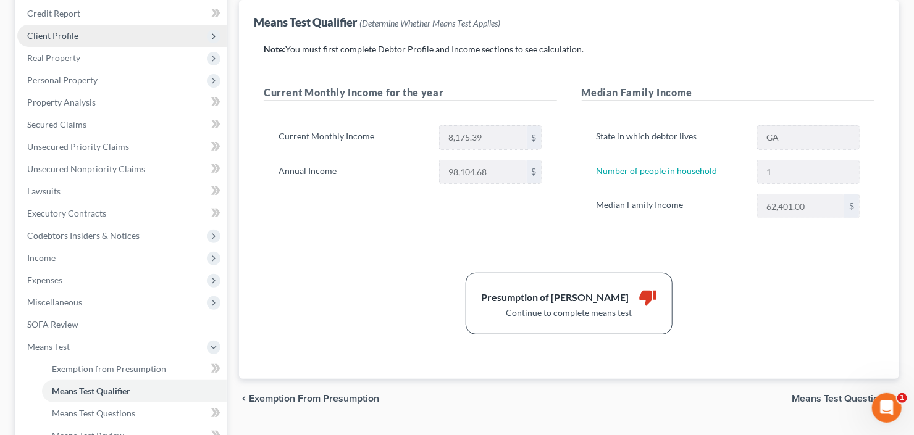
click at [110, 40] on span "Client Profile" at bounding box center [121, 36] width 209 height 22
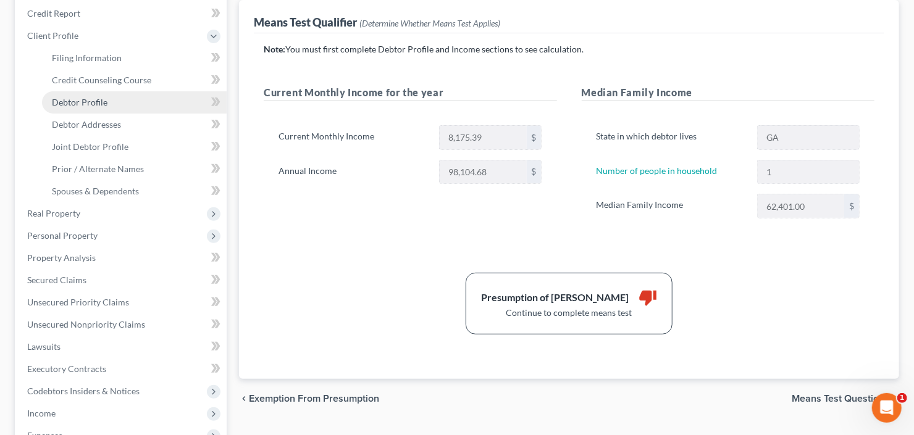
click at [94, 97] on span "Debtor Profile" at bounding box center [80, 102] width 56 height 10
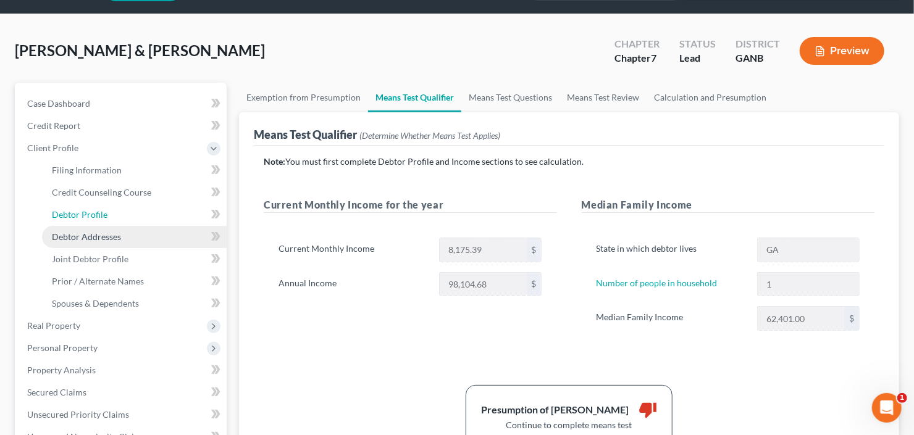
select select "1"
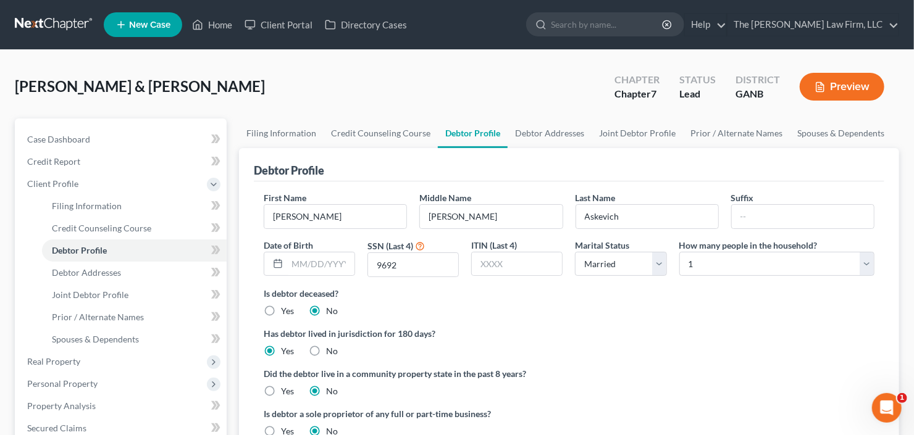
click at [758, 278] on div "First Name Randall Middle Name Stanley Last Name Askevich Suffix Date of Birth …" at bounding box center [568, 239] width 623 height 96
click at [759, 268] on select "Select 1 2 3 4 5 6 7 8 9 10 11 12 13 14 15 16 17 18 19 20" at bounding box center [776, 264] width 195 height 25
select select "1"
click at [679, 252] on select "Select 1 2 3 4 5 6 7 8 9 10 11 12 13 14 15 16 17 18 19 20" at bounding box center [776, 264] width 195 height 25
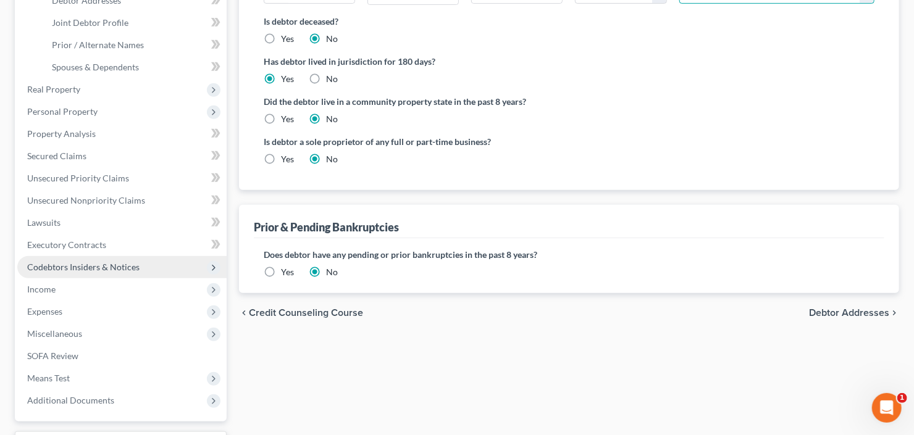
scroll to position [296, 0]
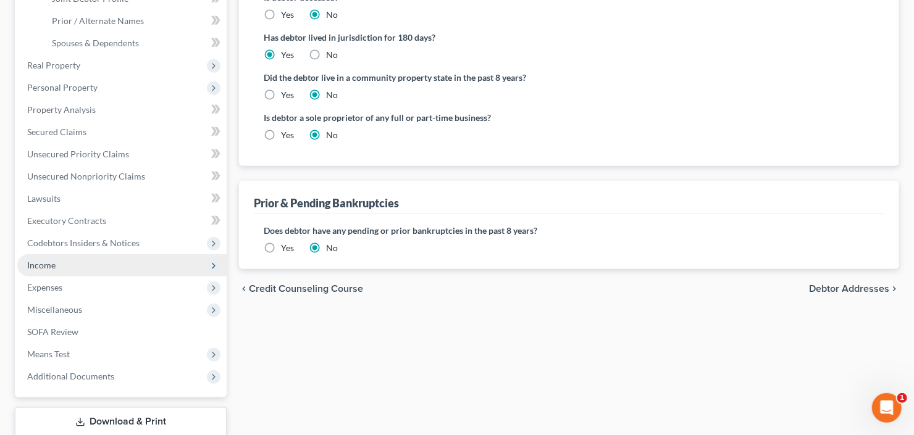
click at [76, 271] on span "Income" at bounding box center [121, 265] width 209 height 22
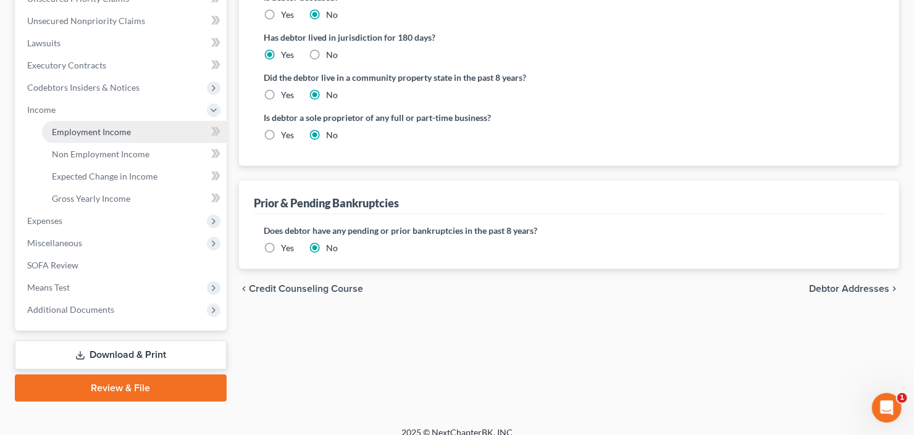
click at [101, 134] on span "Employment Income" at bounding box center [91, 132] width 79 height 10
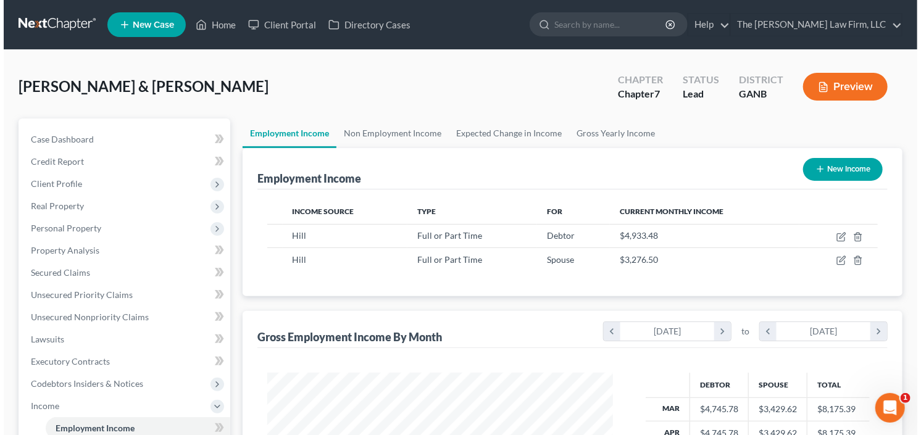
scroll to position [220, 370]
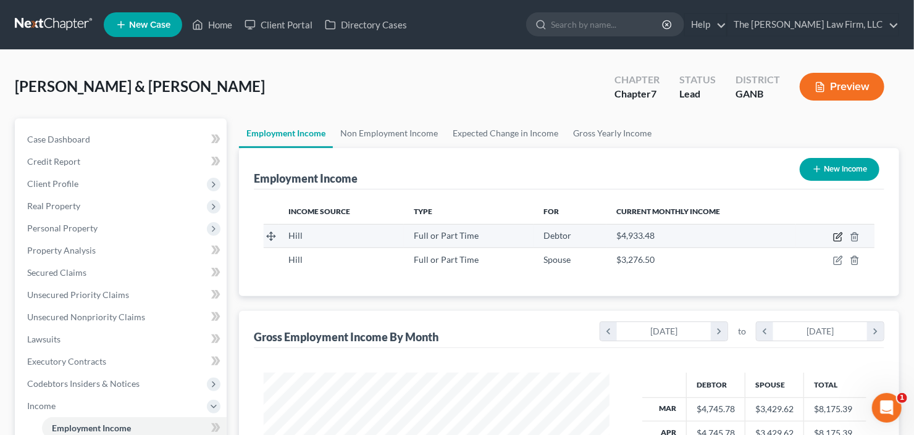
click at [838, 235] on icon "button" at bounding box center [838, 237] width 10 height 10
select select "0"
select select "2"
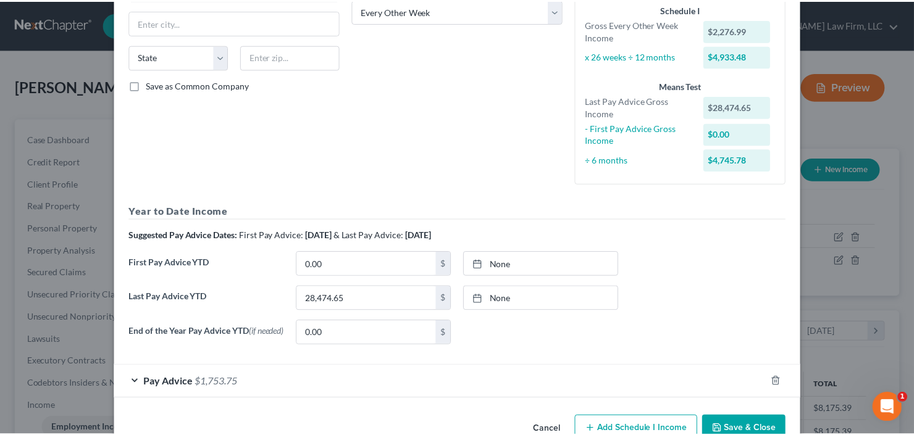
scroll to position [243, 0]
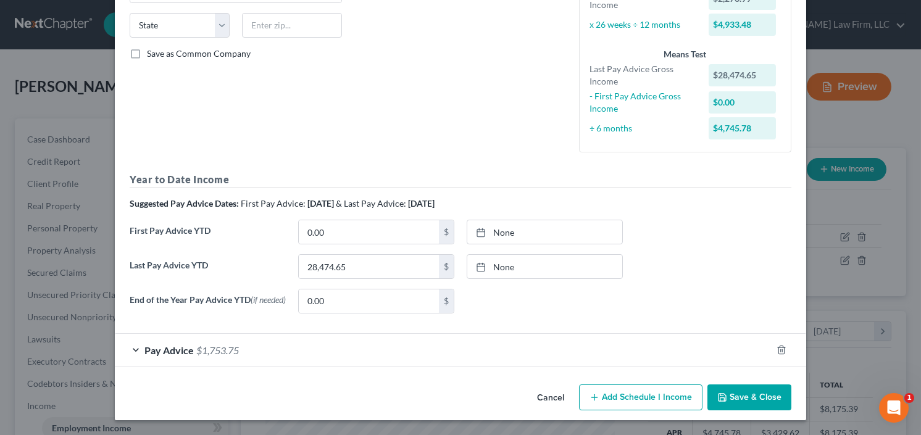
click at [759, 396] on button "Save & Close" at bounding box center [750, 398] width 84 height 26
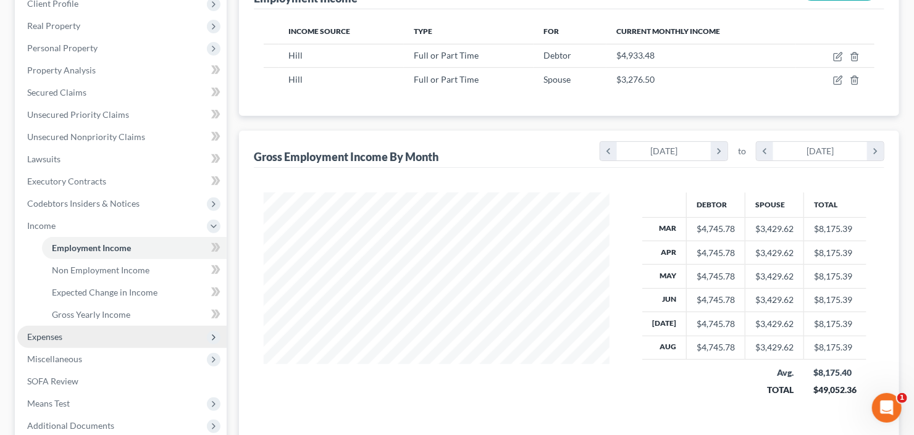
scroll to position [198, 0]
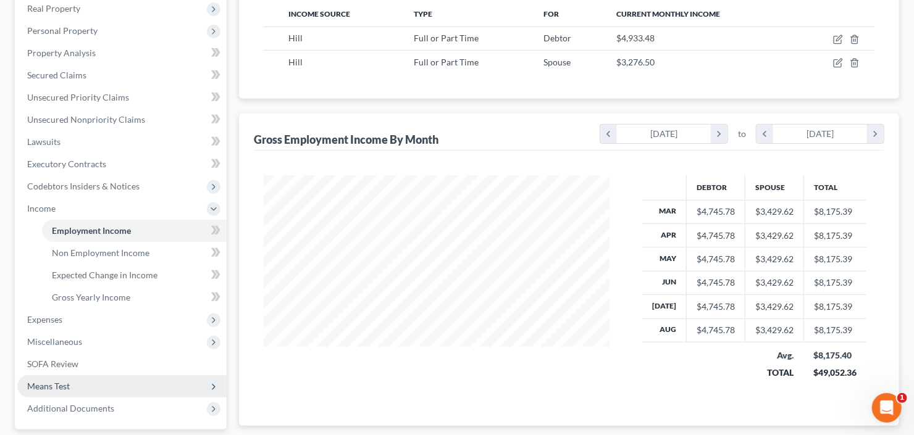
click at [80, 388] on span "Means Test" at bounding box center [121, 386] width 209 height 22
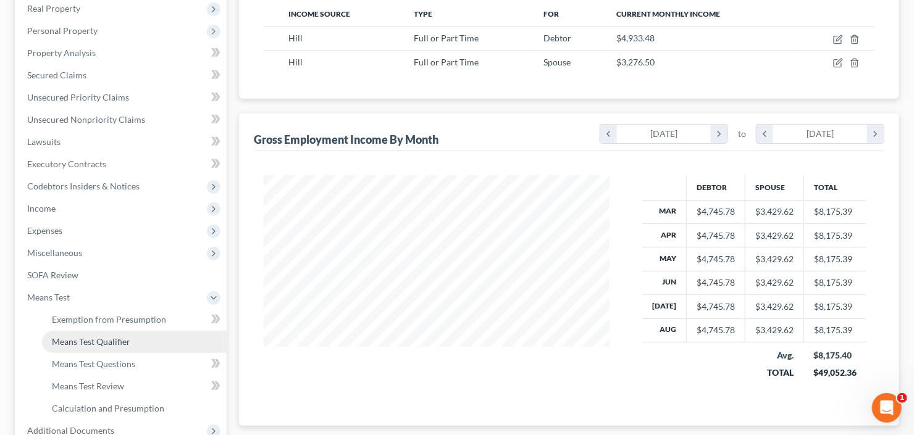
click at [110, 349] on link "Means Test Qualifier" at bounding box center [134, 342] width 185 height 22
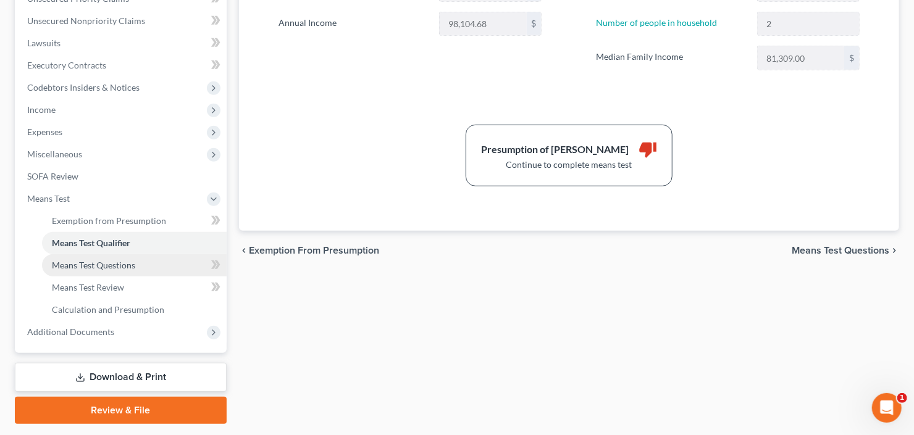
click at [101, 268] on span "Means Test Questions" at bounding box center [93, 265] width 83 height 10
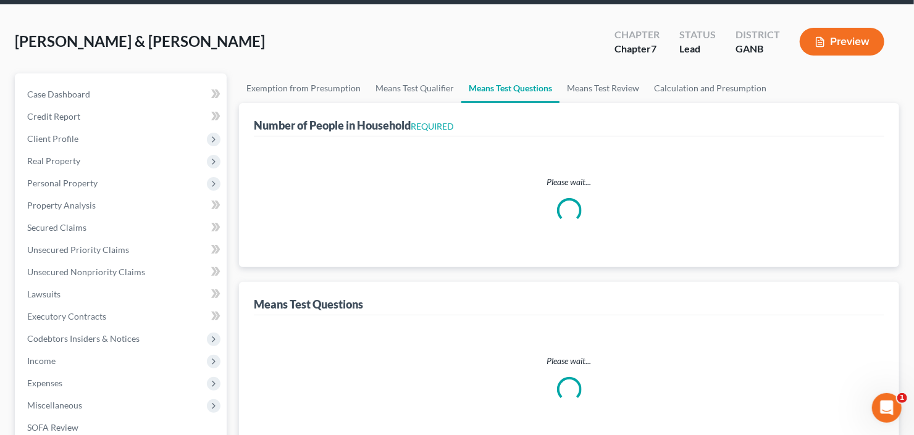
select select "0"
select select "60"
select select "1"
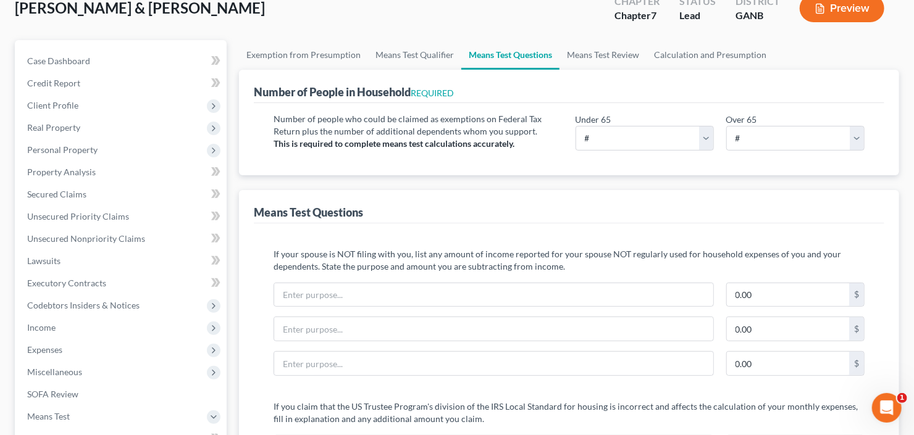
scroll to position [99, 0]
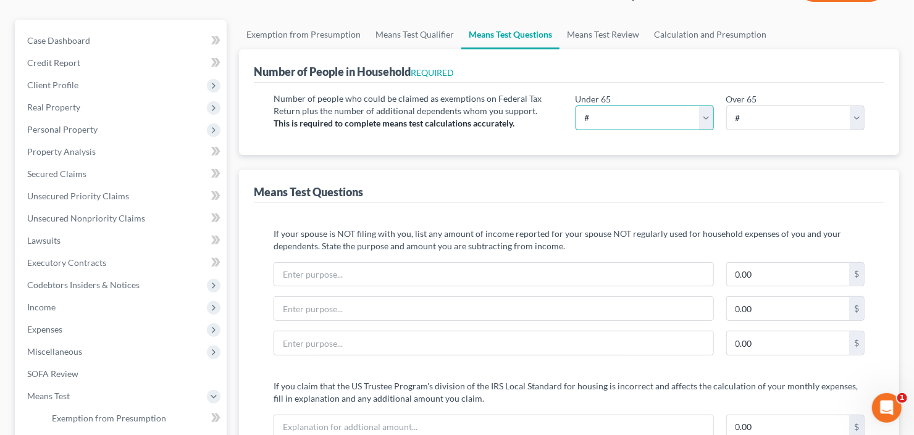
click at [608, 112] on select "# 0 1 2 3 4 5 6 7 8 9 10" at bounding box center [644, 118] width 138 height 25
select select "2"
click at [575, 106] on select "# 0 1 2 3 4 5 6 7 8 9 10" at bounding box center [644, 118] width 138 height 25
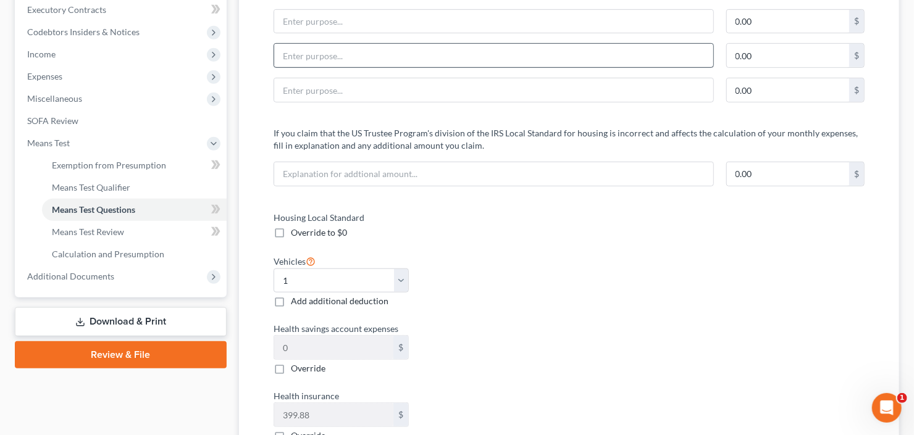
scroll to position [445, 0]
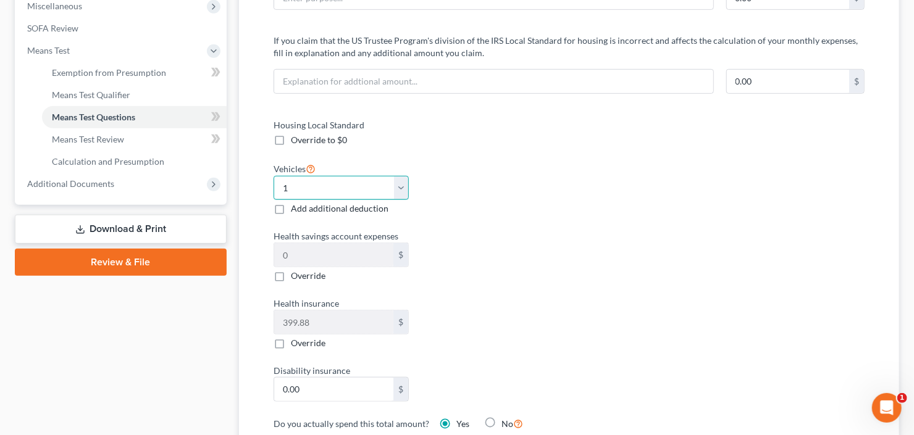
click at [310, 190] on select "Select 0 1 2 3 4 5" at bounding box center [341, 188] width 135 height 25
select select "2"
click at [274, 176] on select "Select 0 1 2 3 4 5" at bounding box center [341, 188] width 135 height 25
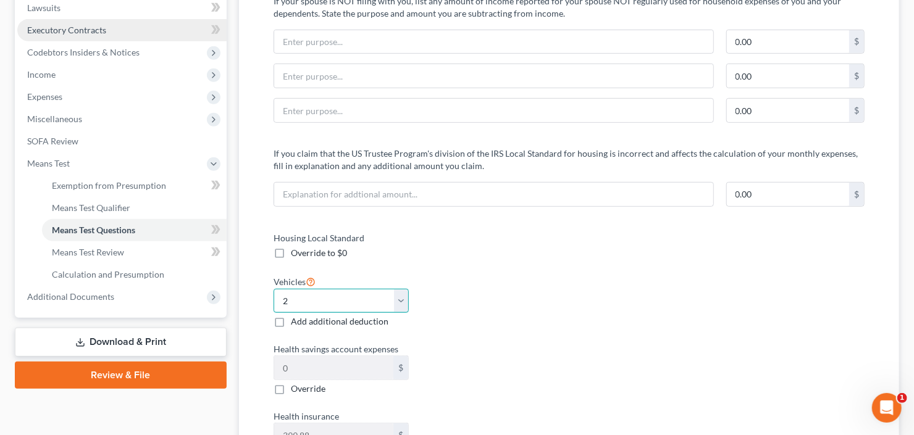
scroll to position [247, 0]
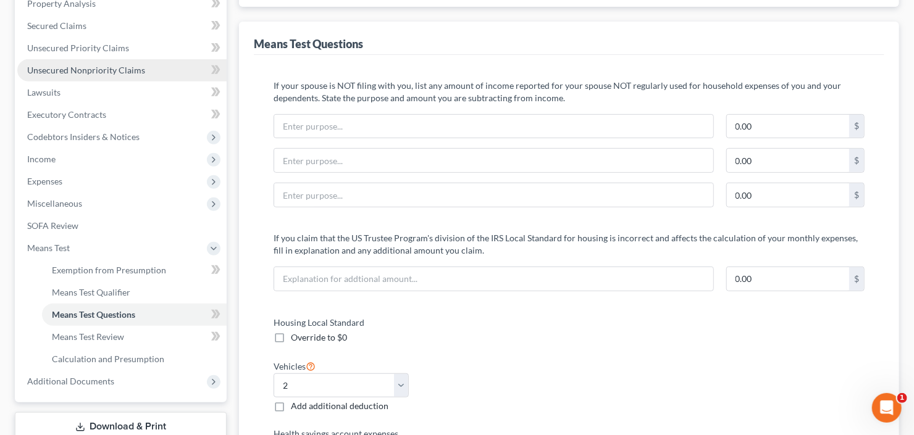
click at [86, 65] on span "Unsecured Nonpriority Claims" at bounding box center [86, 70] width 118 height 10
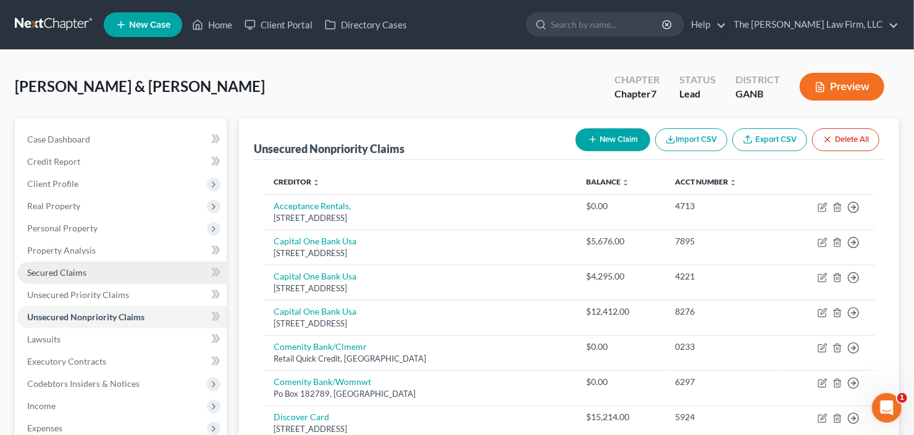
click at [54, 269] on span "Secured Claims" at bounding box center [56, 272] width 59 height 10
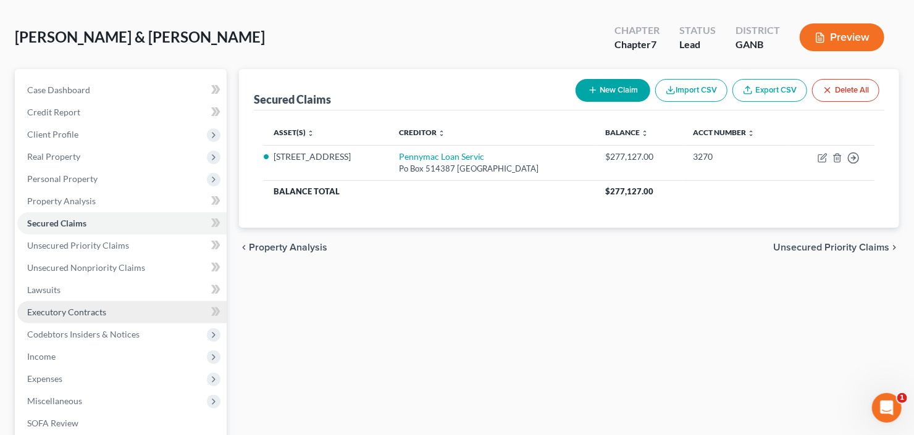
click at [46, 311] on span "Executory Contracts" at bounding box center [66, 312] width 79 height 10
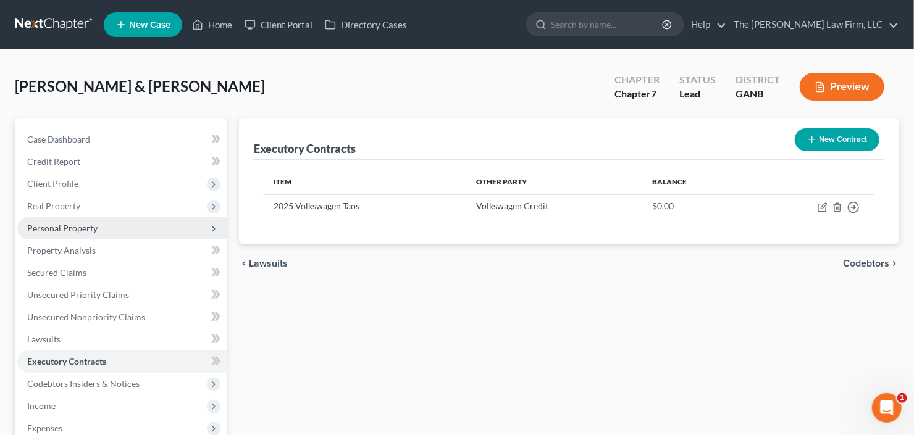
click at [83, 232] on span "Personal Property" at bounding box center [62, 228] width 70 height 10
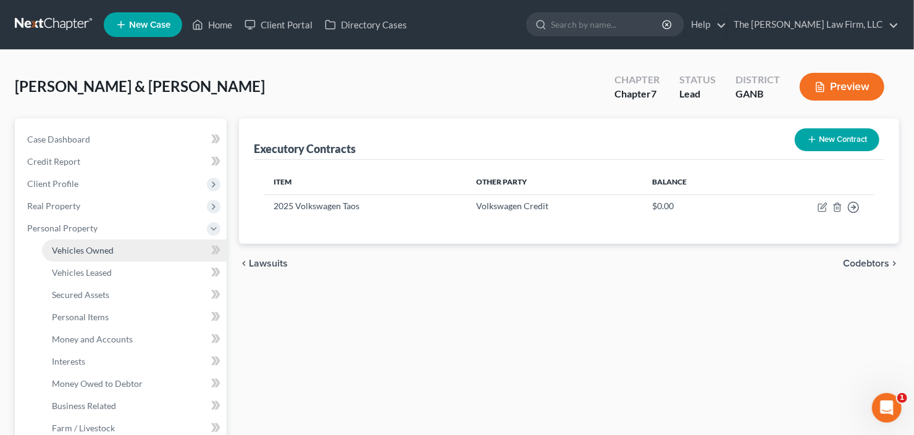
click at [86, 245] on span "Vehicles Owned" at bounding box center [83, 250] width 62 height 10
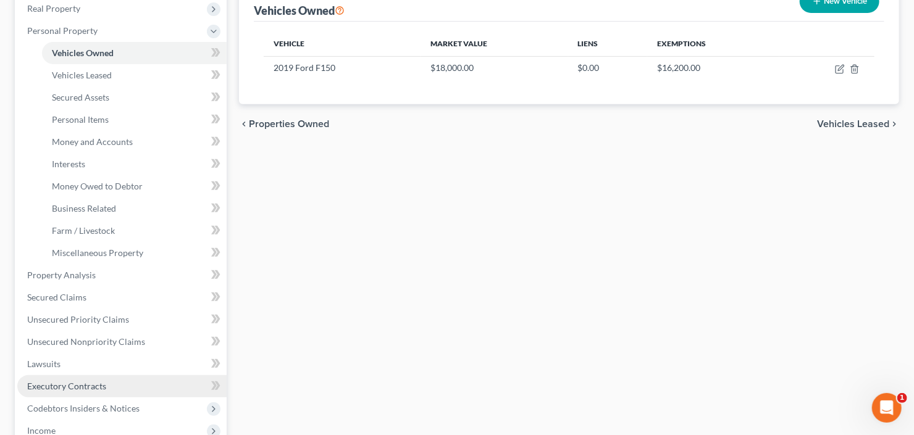
scroll to position [395, 0]
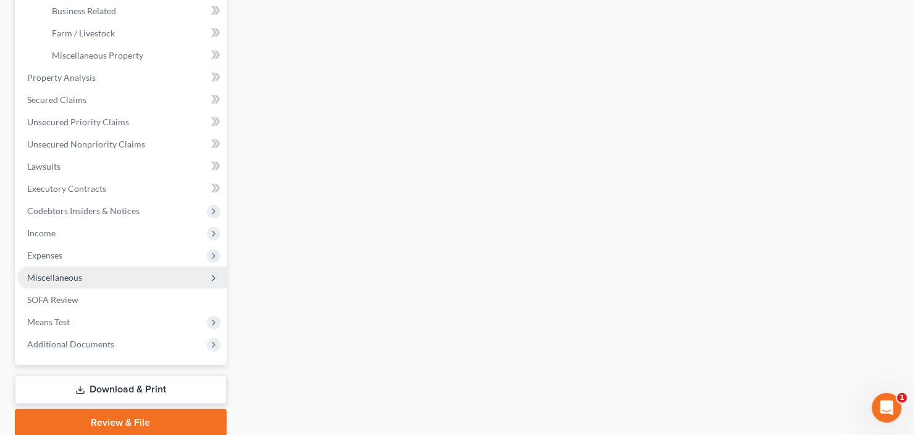
click at [113, 280] on span "Miscellaneous" at bounding box center [121, 278] width 209 height 22
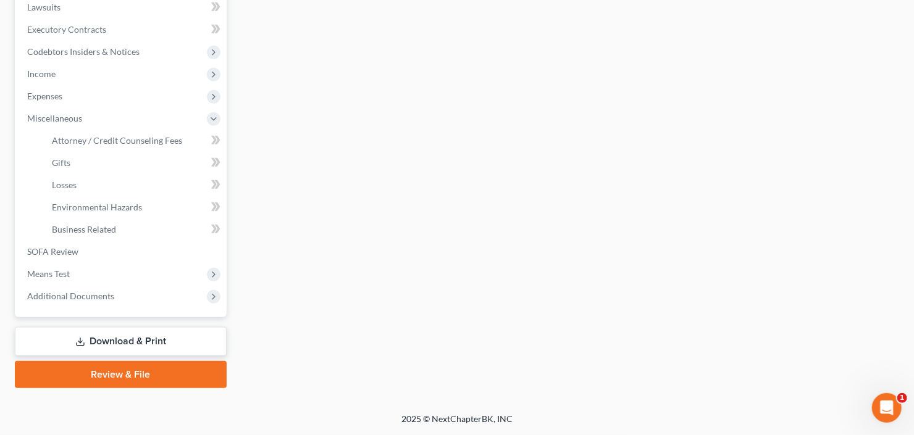
scroll to position [330, 0]
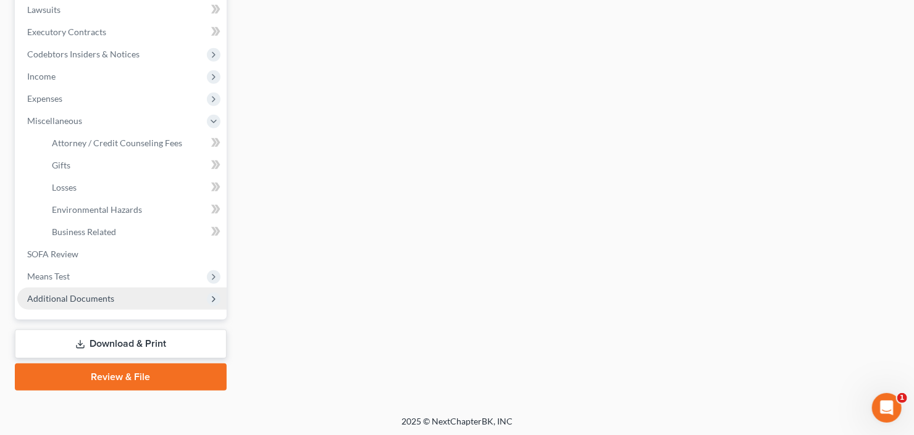
click at [104, 295] on span "Additional Documents" at bounding box center [70, 298] width 87 height 10
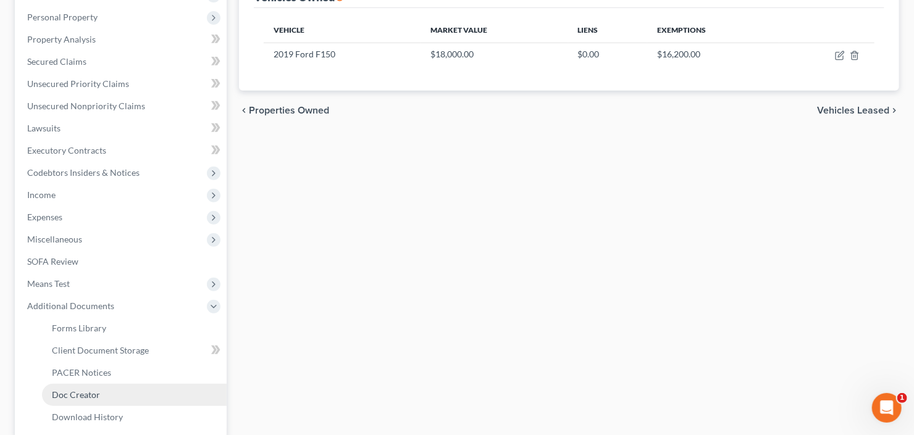
scroll to position [182, 0]
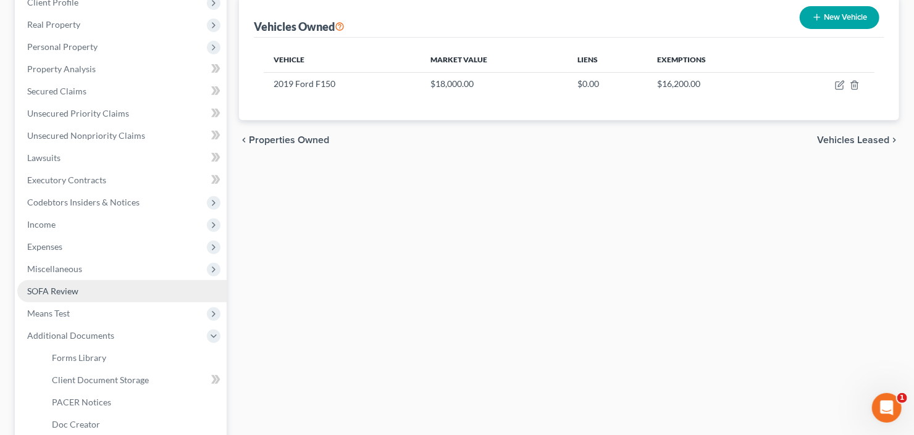
click at [123, 293] on link "SOFA Review" at bounding box center [121, 291] width 209 height 22
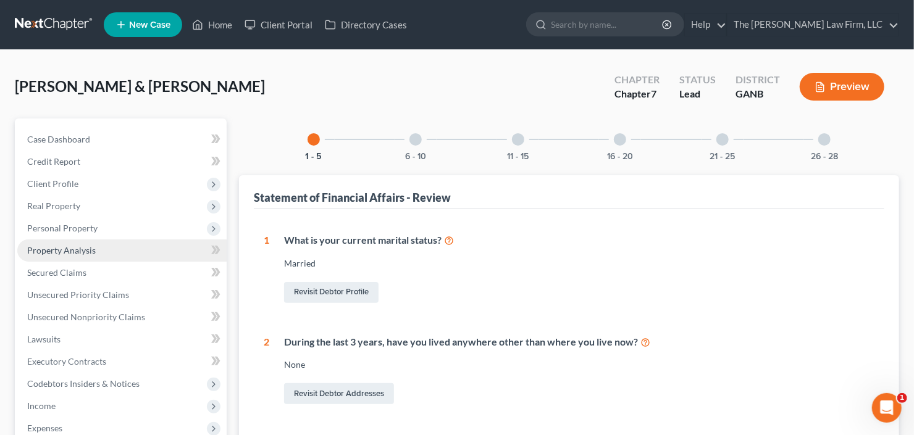
scroll to position [148, 0]
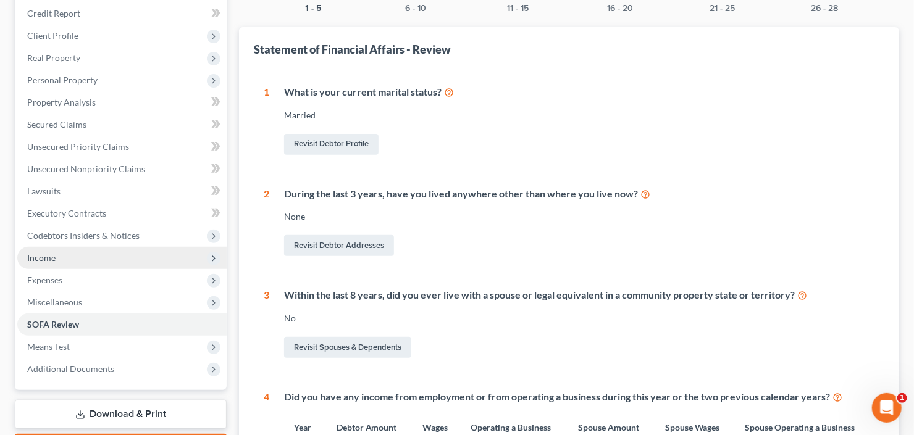
click at [120, 256] on span "Income" at bounding box center [121, 258] width 209 height 22
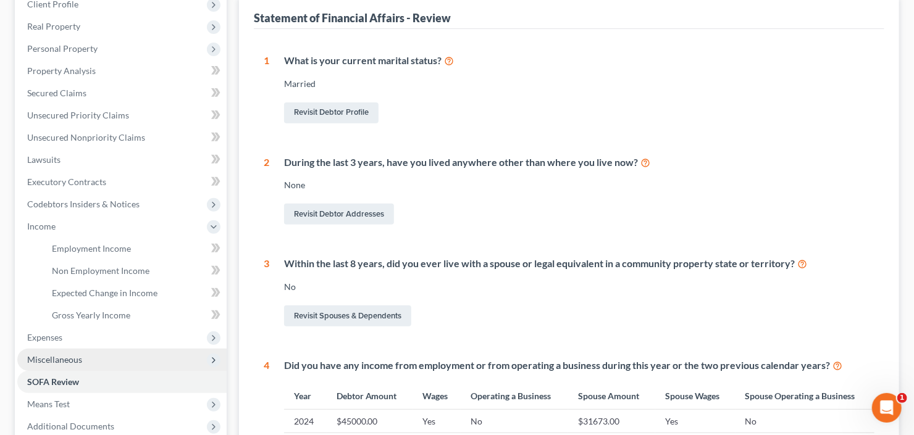
scroll to position [198, 0]
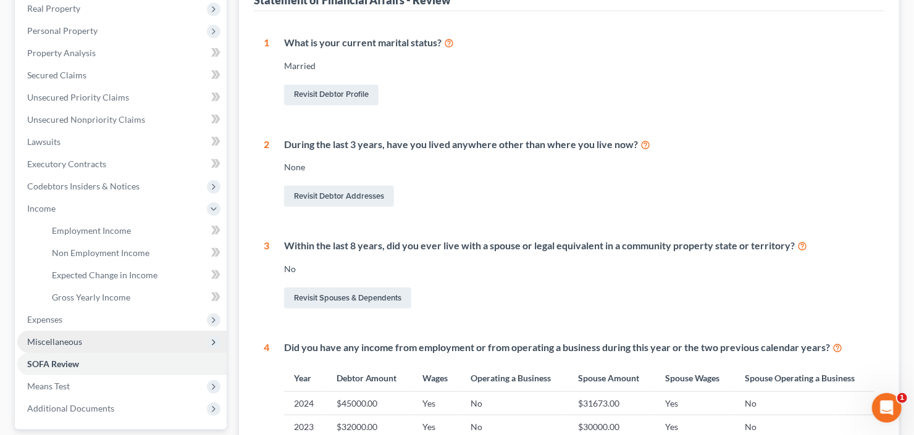
click at [91, 343] on span "Miscellaneous" at bounding box center [121, 342] width 209 height 22
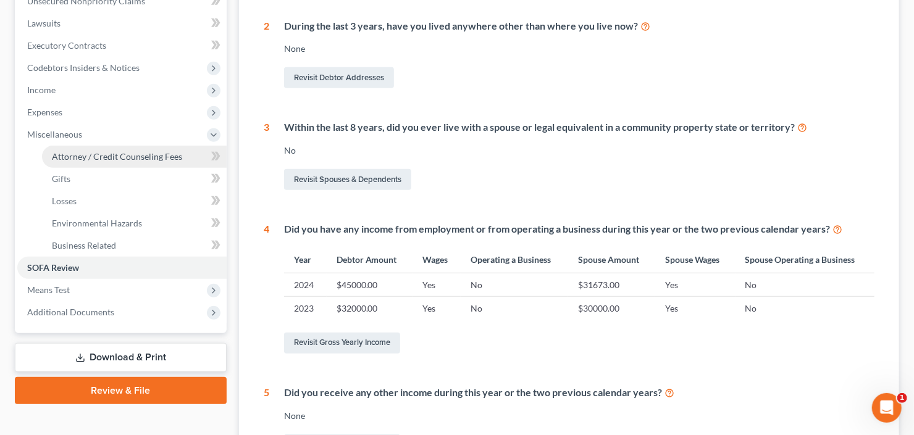
scroll to position [346, 0]
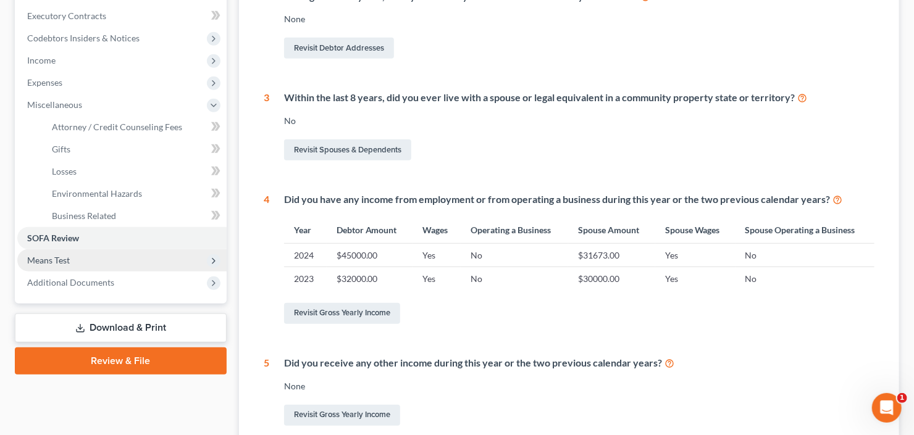
click at [108, 255] on span "Means Test" at bounding box center [121, 260] width 209 height 22
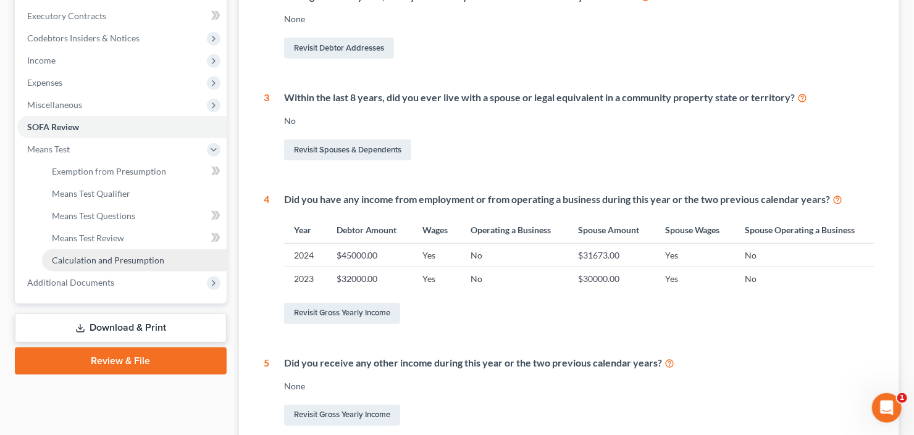
click at [115, 266] on link "Calculation and Presumption" at bounding box center [134, 260] width 185 height 22
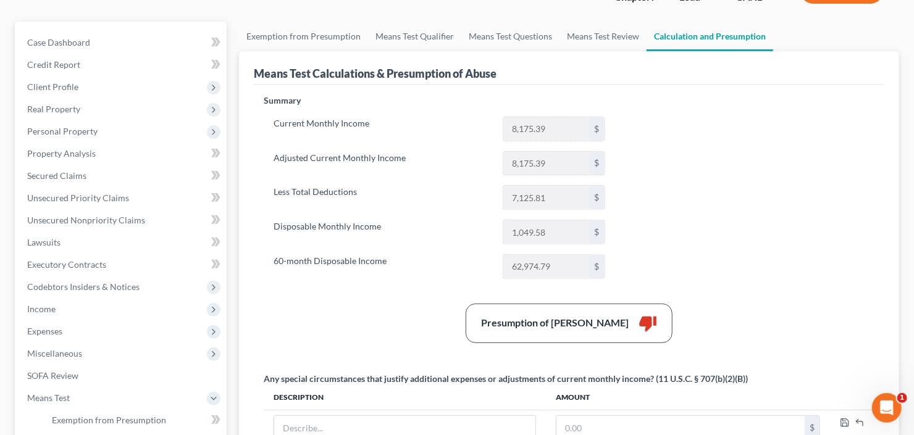
scroll to position [49, 0]
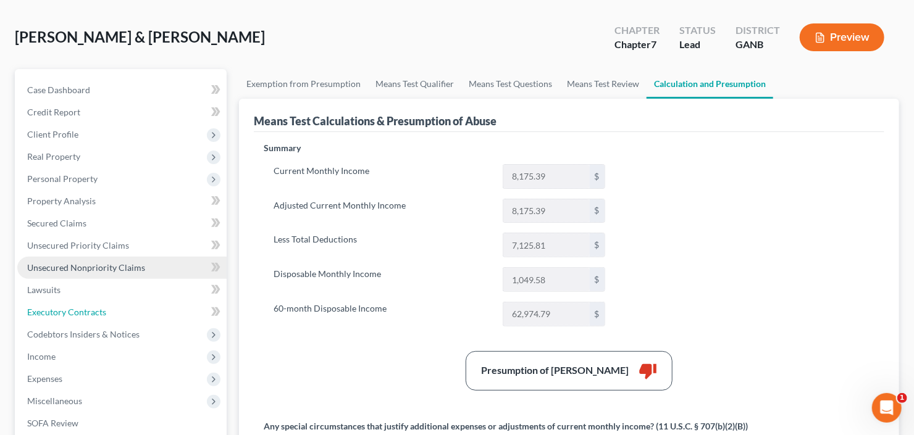
drag, startPoint x: 81, startPoint y: 317, endPoint x: 90, endPoint y: 314, distance: 9.8
click at [81, 317] on link "Executory Contracts" at bounding box center [121, 312] width 209 height 22
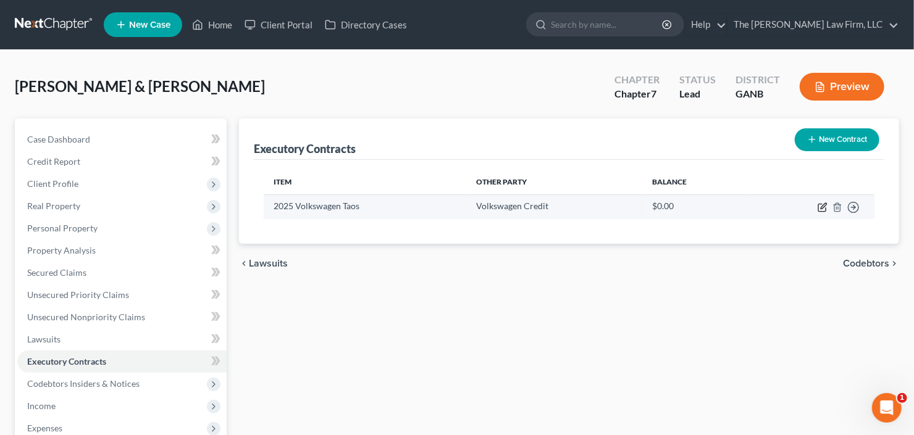
click at [821, 207] on icon "button" at bounding box center [824, 206] width 6 height 6
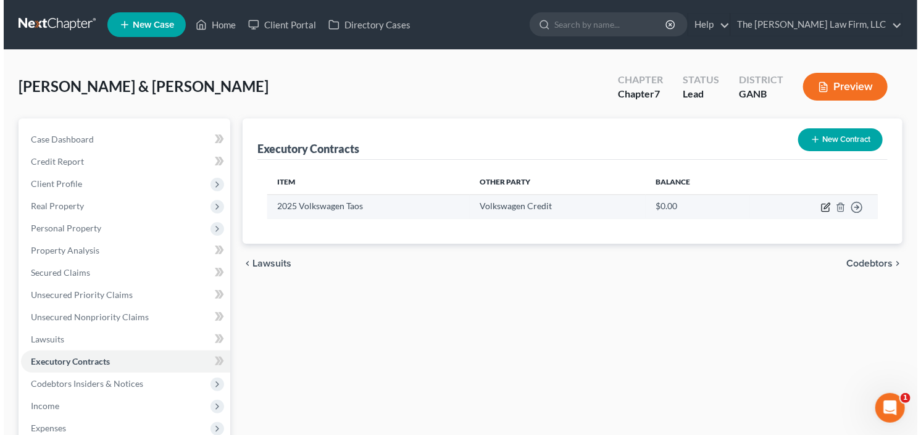
select select "14"
select select "0"
select select "1"
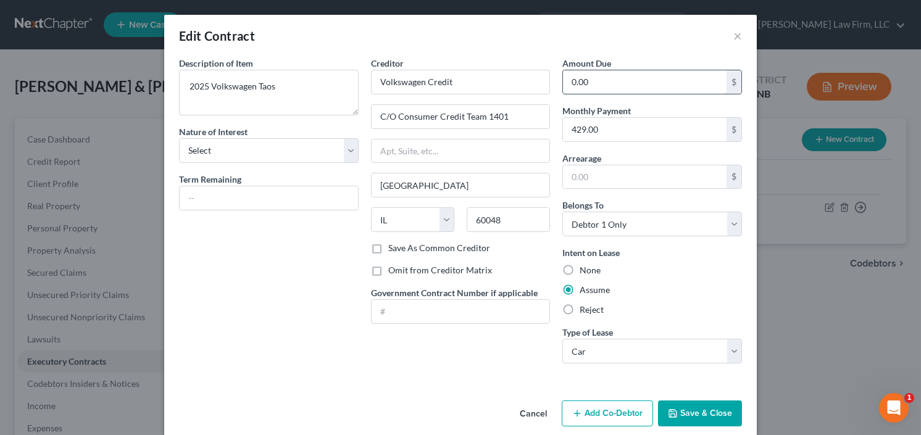
click at [614, 88] on input "0.00" at bounding box center [645, 81] width 164 height 23
type input "25,000"
click at [695, 398] on div "Cancel Add Co-Debtor Save & Close" at bounding box center [460, 416] width 593 height 41
click at [693, 406] on button "Save & Close" at bounding box center [700, 414] width 84 height 26
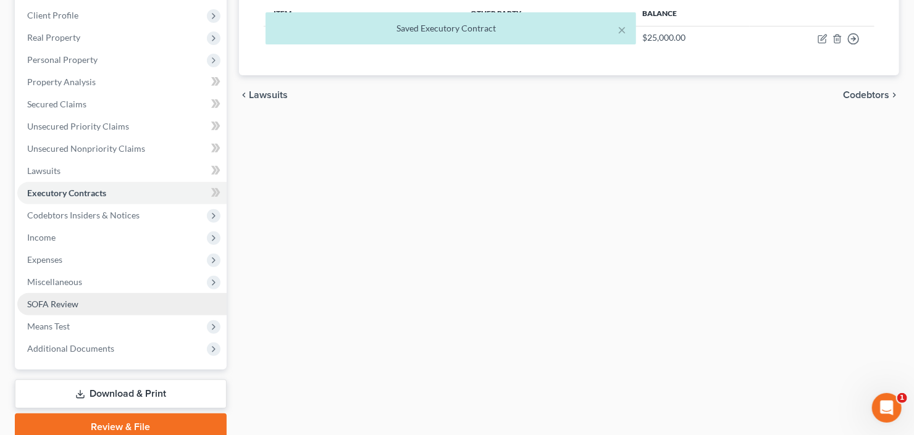
scroll to position [219, 0]
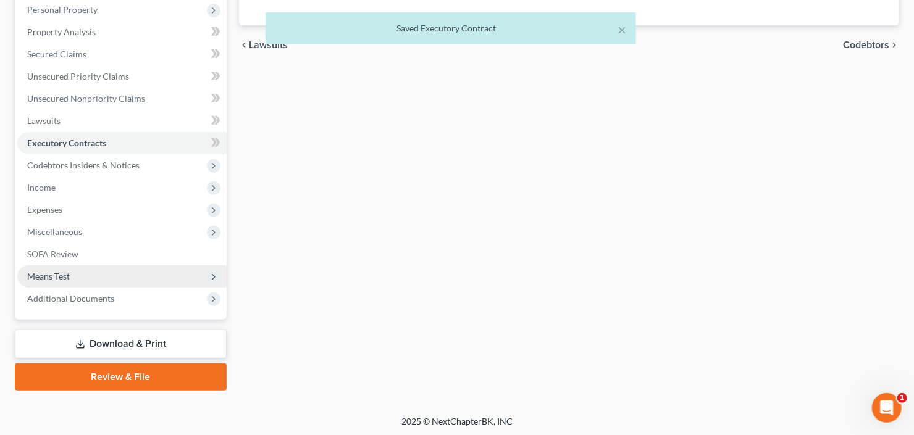
click at [72, 275] on span "Means Test" at bounding box center [121, 277] width 209 height 22
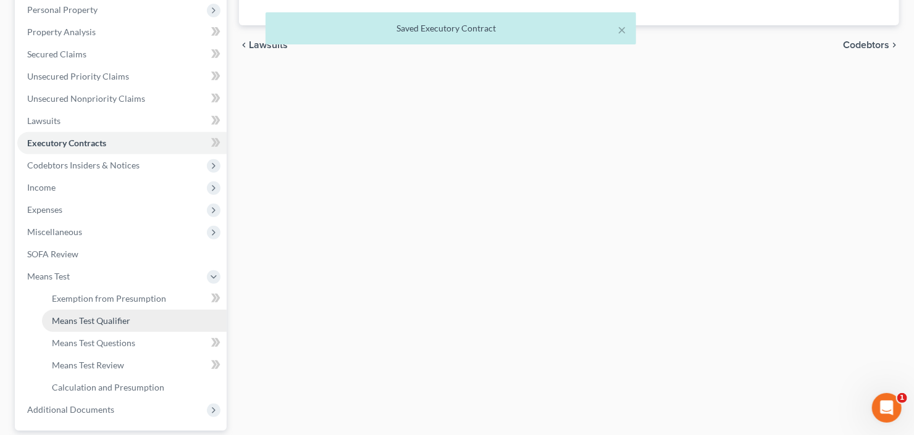
click at [75, 316] on span "Means Test Qualifier" at bounding box center [91, 321] width 78 height 10
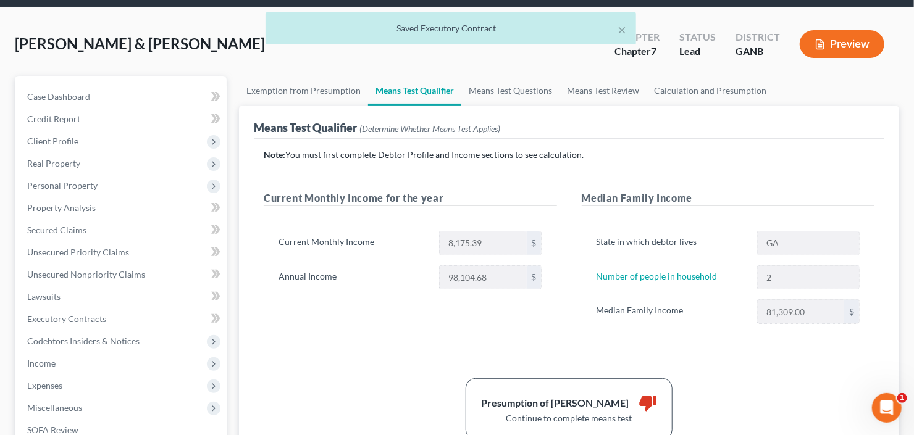
scroll to position [99, 0]
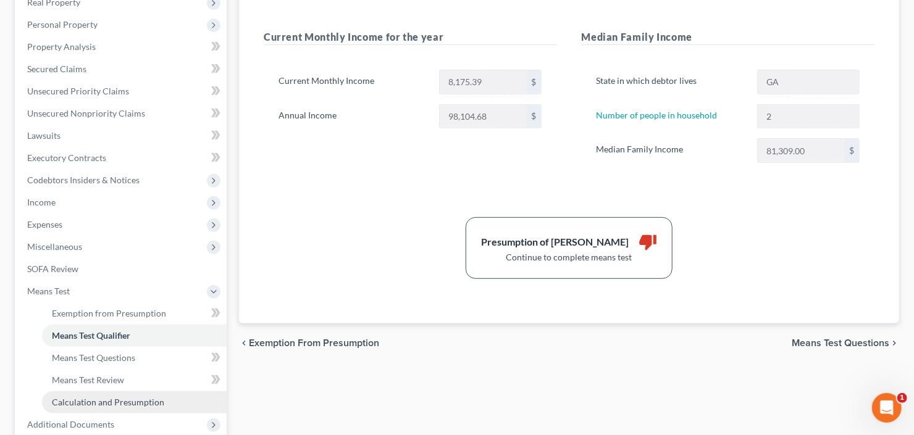
scroll to position [296, 0]
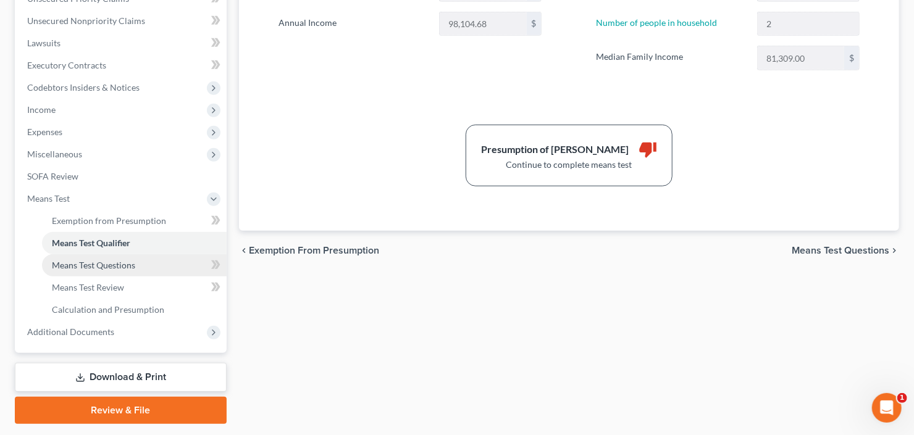
click at [123, 269] on span "Means Test Questions" at bounding box center [93, 265] width 83 height 10
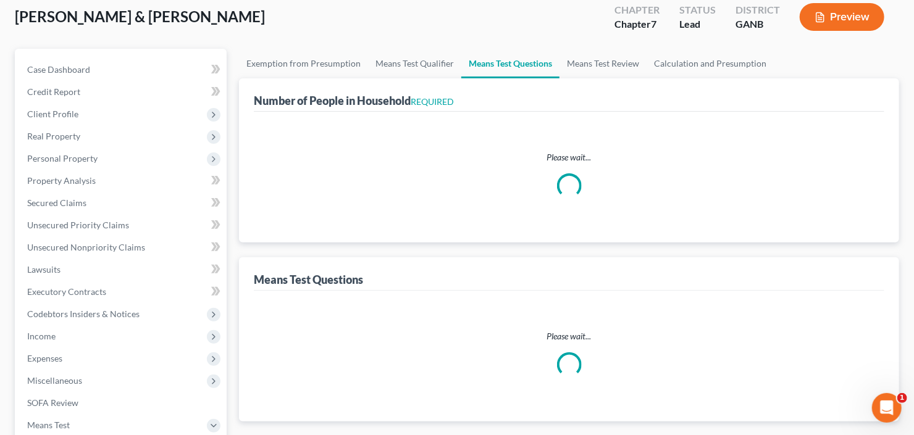
scroll to position [28, 0]
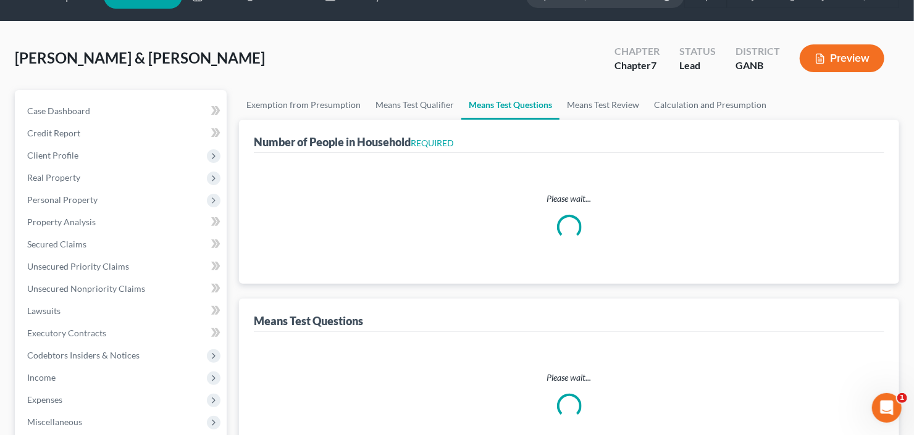
select select "0"
select select "60"
select select "2"
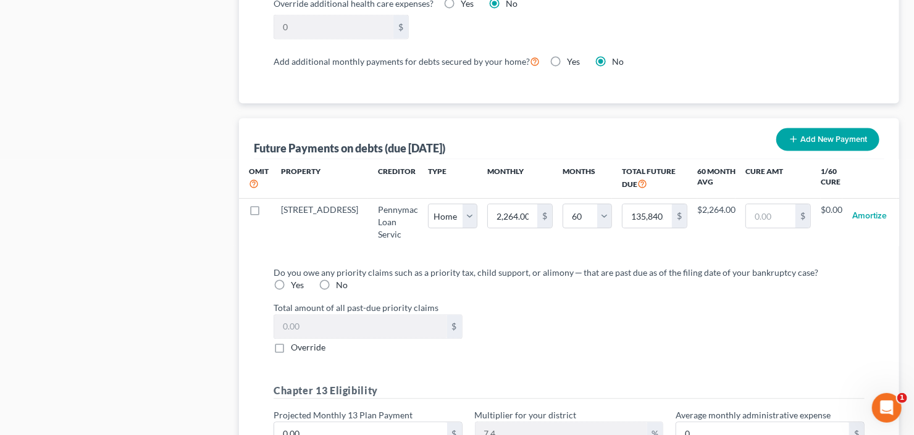
scroll to position [1324, 0]
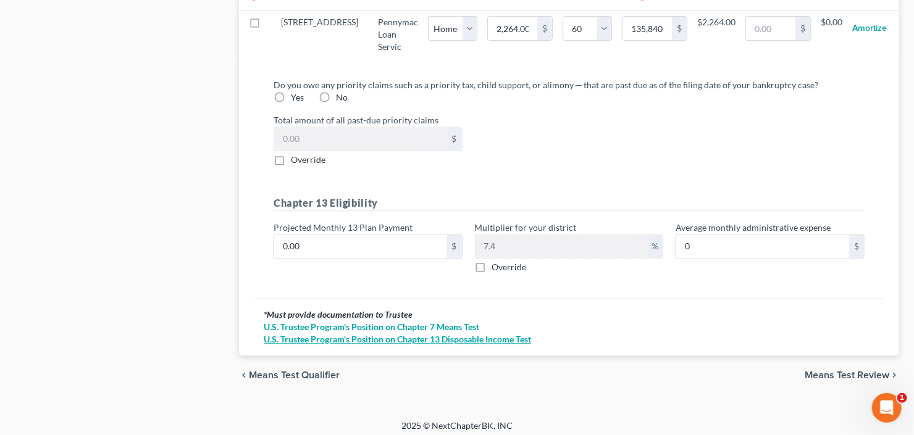
click at [375, 333] on link "U.S. Trustee Program's Position on Chapter 13 Disposable Income Test" at bounding box center [569, 339] width 611 height 12
click at [412, 321] on link "U.S. Trustee Program's Position on Chapter 7 Means Test" at bounding box center [569, 327] width 611 height 12
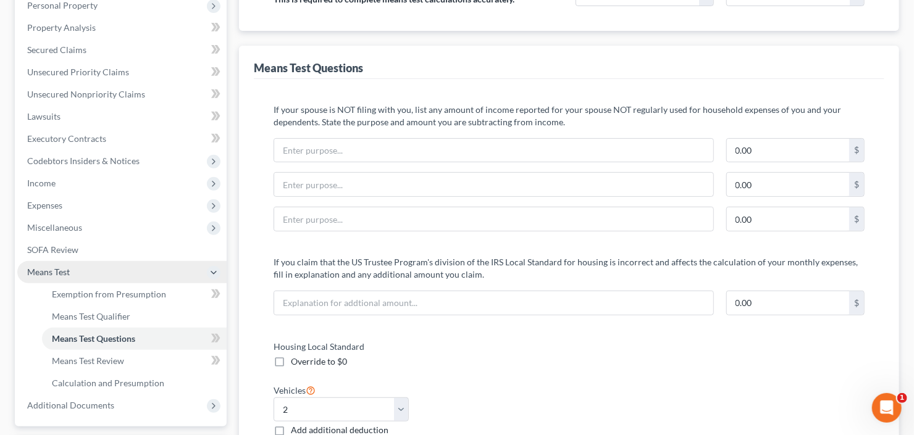
scroll to position [296, 0]
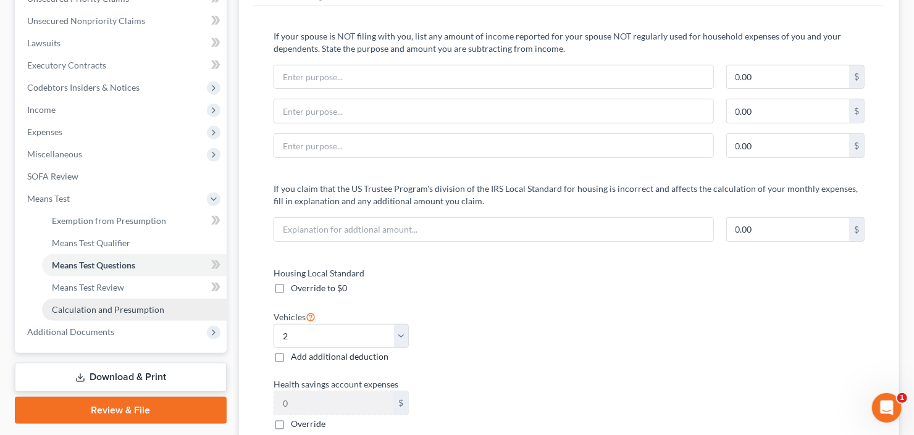
click at [99, 304] on span "Calculation and Presumption" at bounding box center [108, 309] width 112 height 10
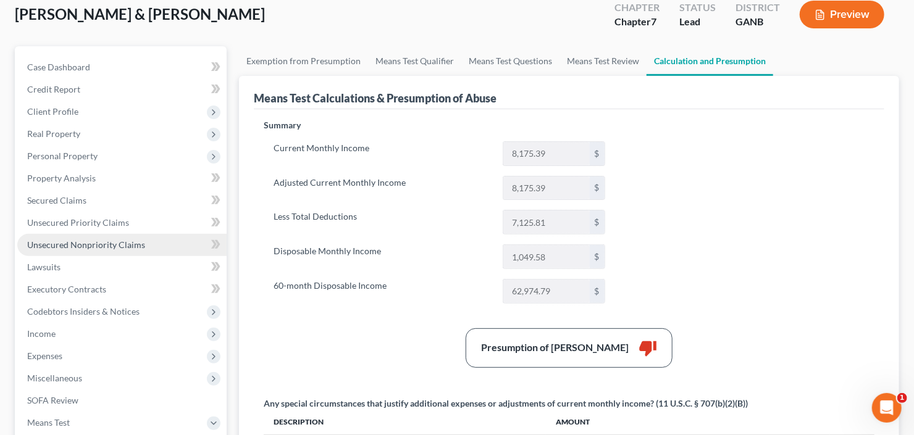
scroll to position [148, 0]
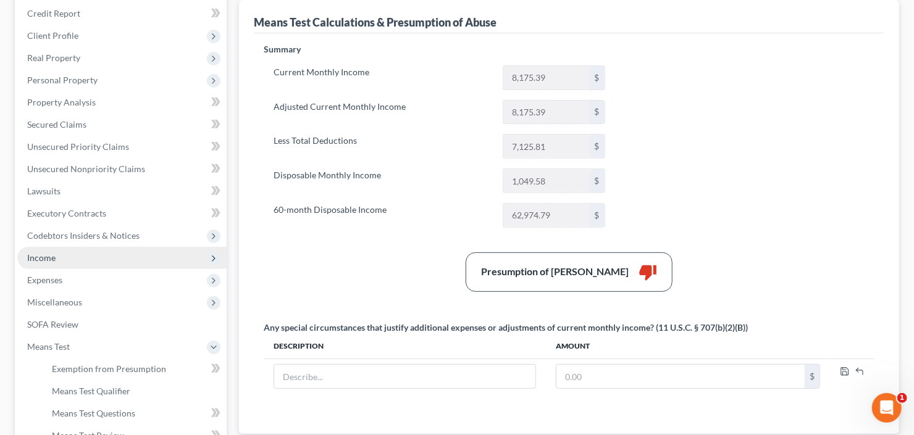
click at [56, 258] on span "Income" at bounding box center [121, 258] width 209 height 22
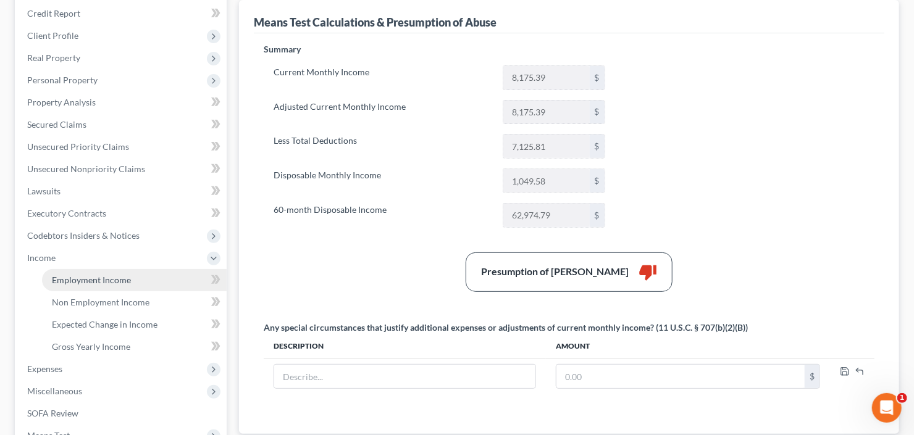
click at [85, 281] on span "Employment Income" at bounding box center [91, 280] width 79 height 10
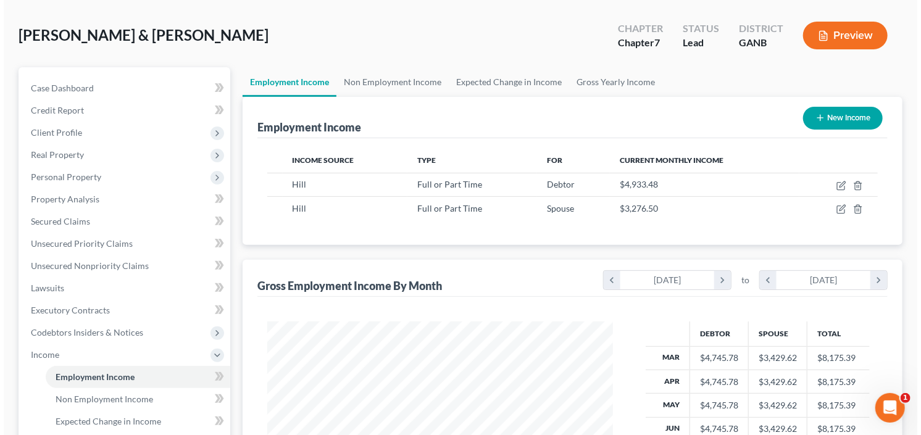
scroll to position [99, 0]
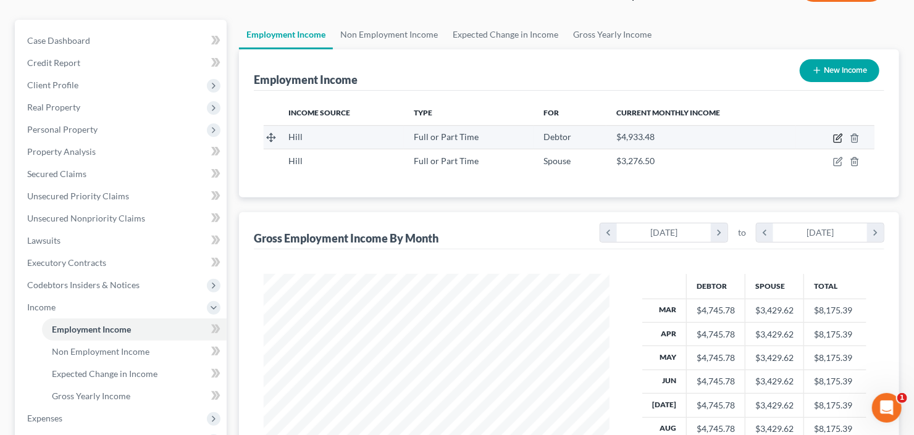
click at [835, 136] on icon "button" at bounding box center [838, 138] width 10 height 10
select select "0"
select select "2"
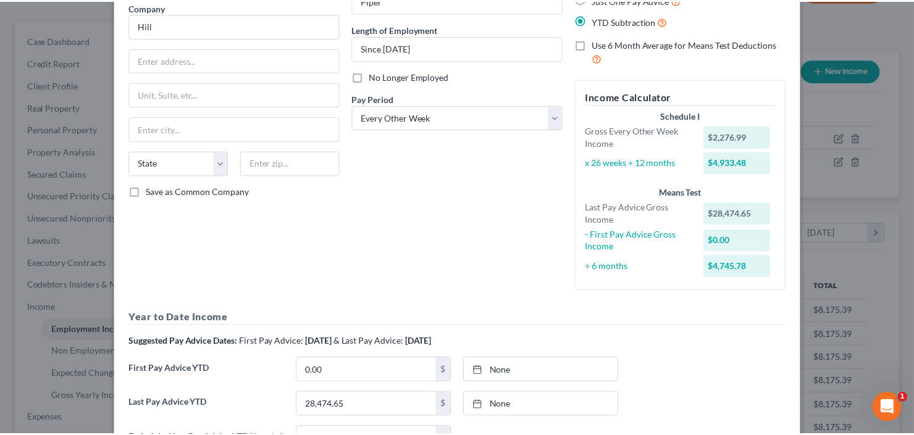
scroll to position [0, 0]
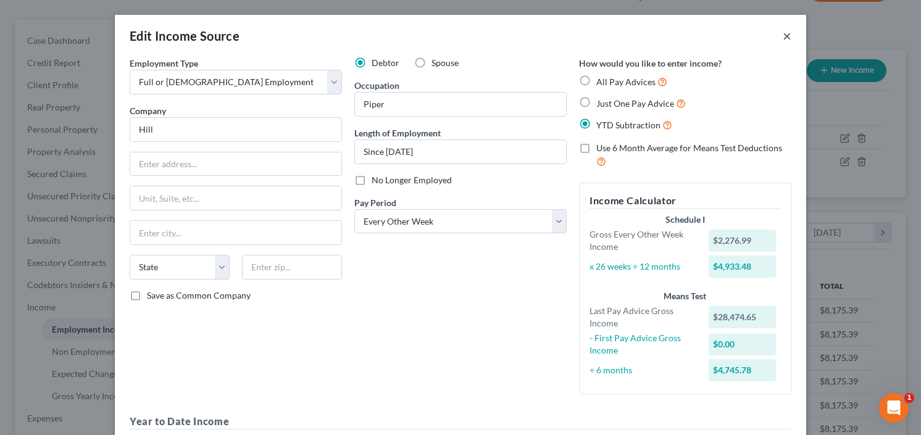
click at [783, 33] on button "×" at bounding box center [787, 35] width 9 height 15
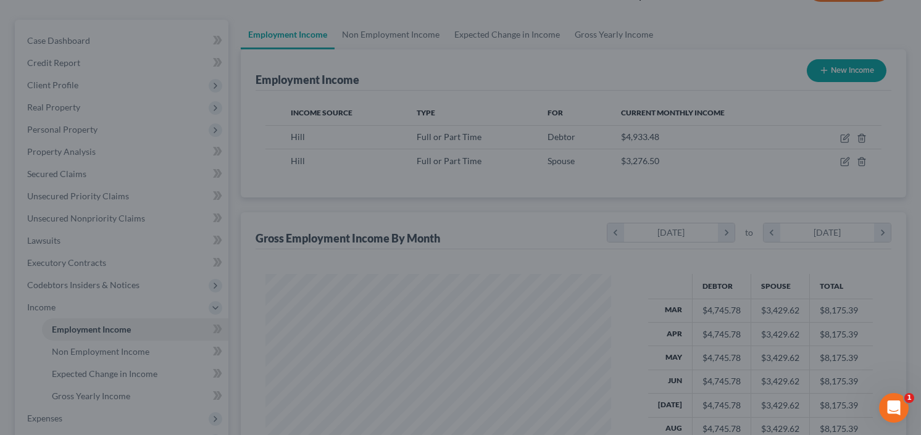
scroll to position [617237, 617087]
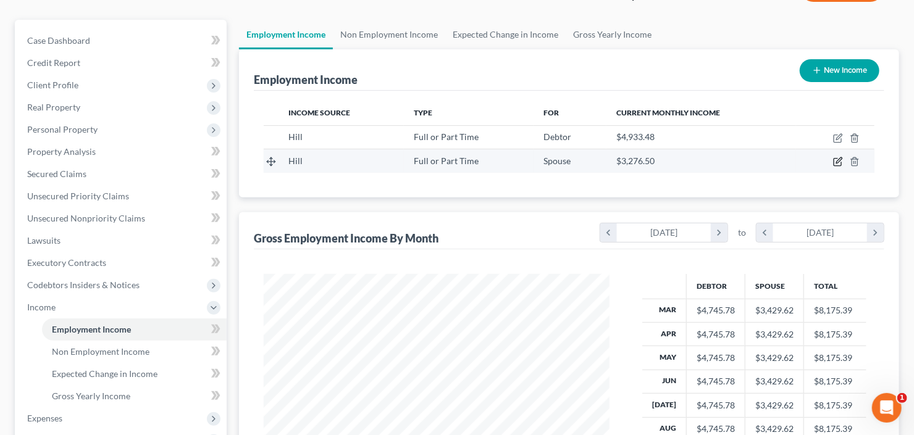
click at [839, 158] on icon "button" at bounding box center [839, 161] width 6 height 6
select select "0"
select select "2"
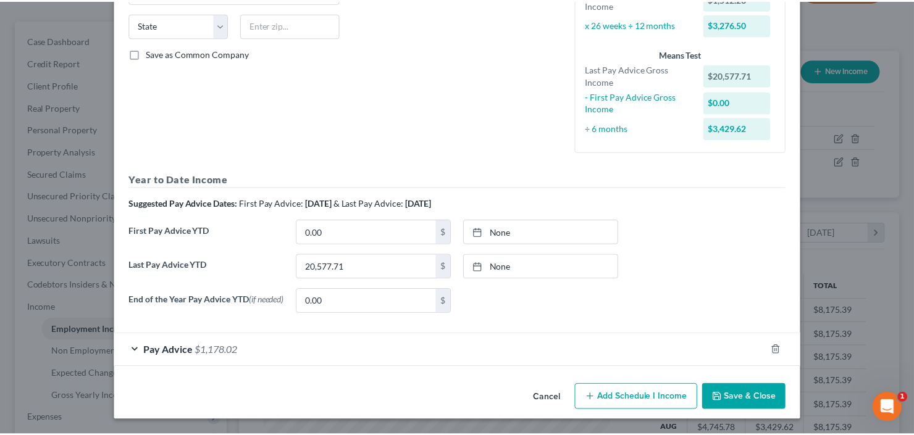
scroll to position [243, 0]
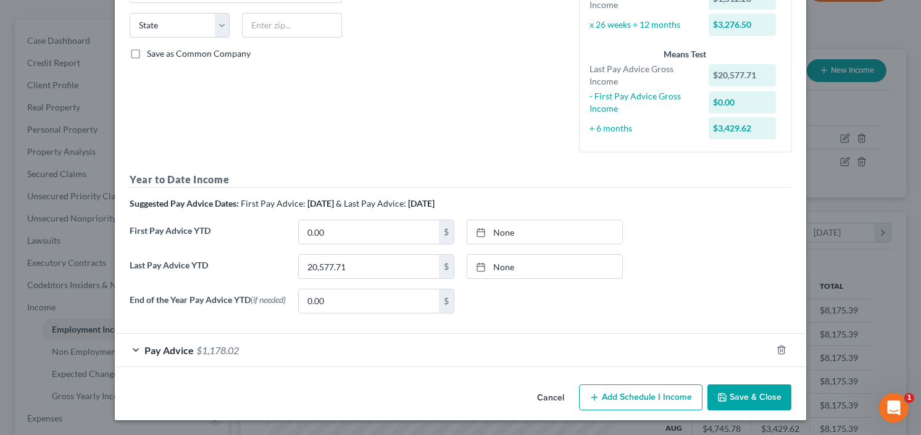
click at [754, 401] on button "Save & Close" at bounding box center [750, 398] width 84 height 26
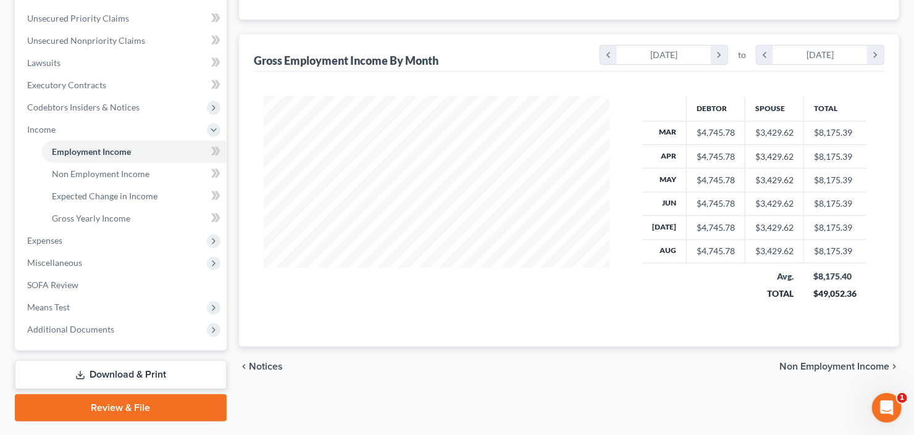
scroll to position [307, 0]
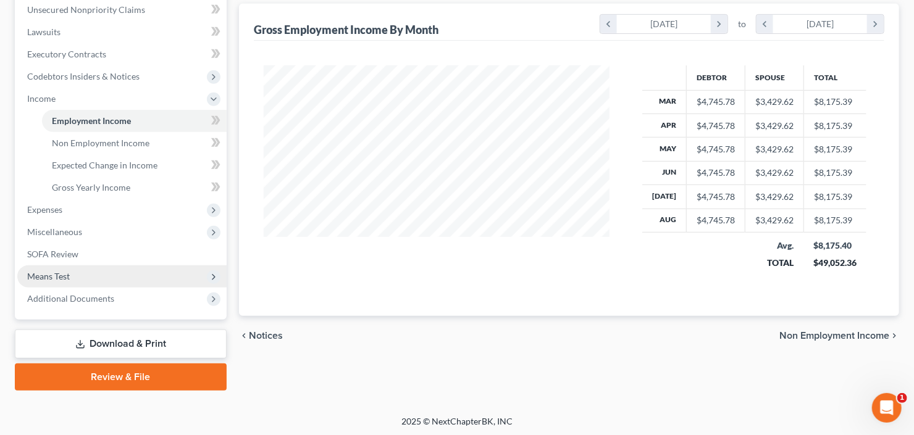
click at [62, 277] on span "Means Test" at bounding box center [48, 276] width 43 height 10
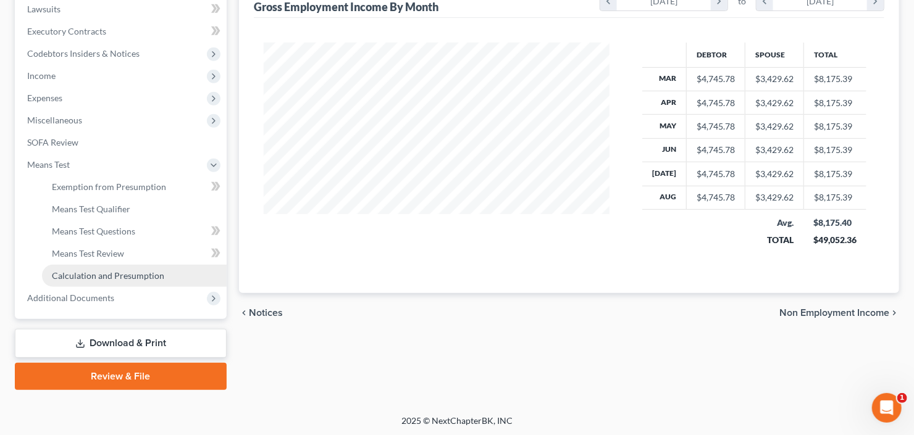
click at [106, 277] on span "Calculation and Presumption" at bounding box center [108, 275] width 112 height 10
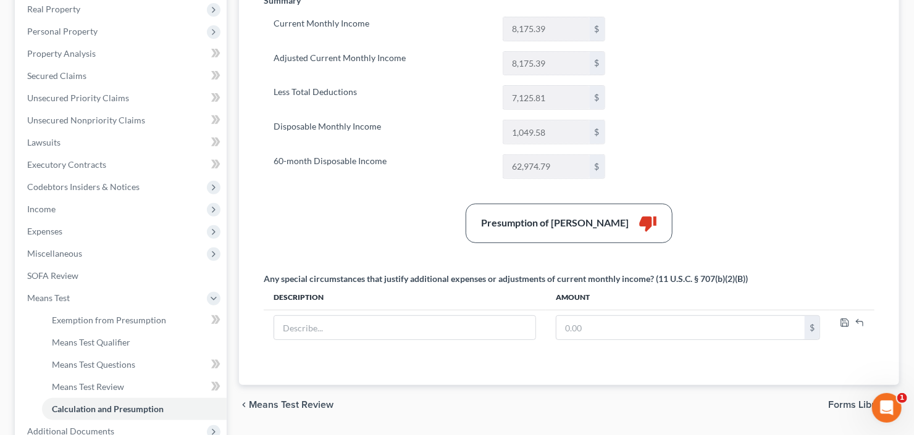
scroll to position [198, 0]
click at [64, 228] on span "Expenses" at bounding box center [121, 231] width 209 height 22
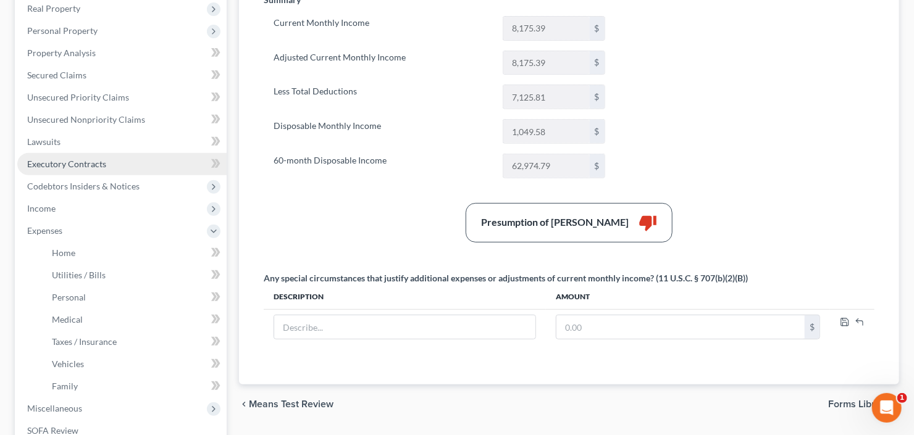
click at [83, 166] on span "Executory Contracts" at bounding box center [66, 164] width 79 height 10
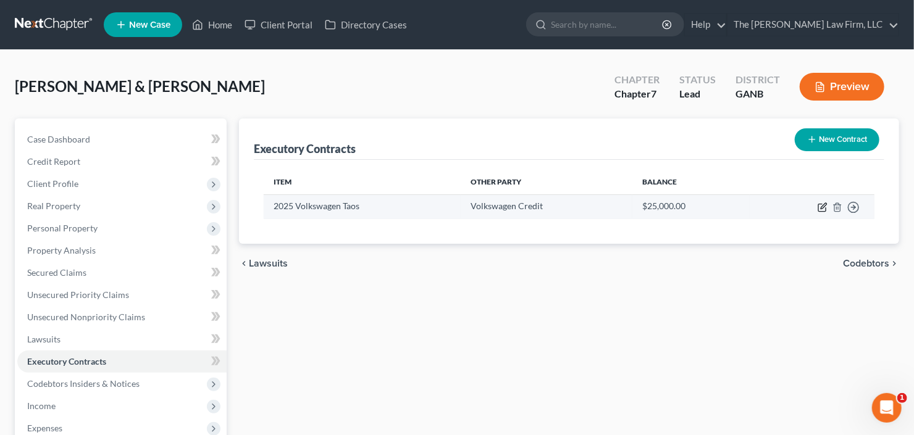
click at [822, 204] on icon "button" at bounding box center [823, 208] width 10 height 10
select select "14"
select select "0"
select select "1"
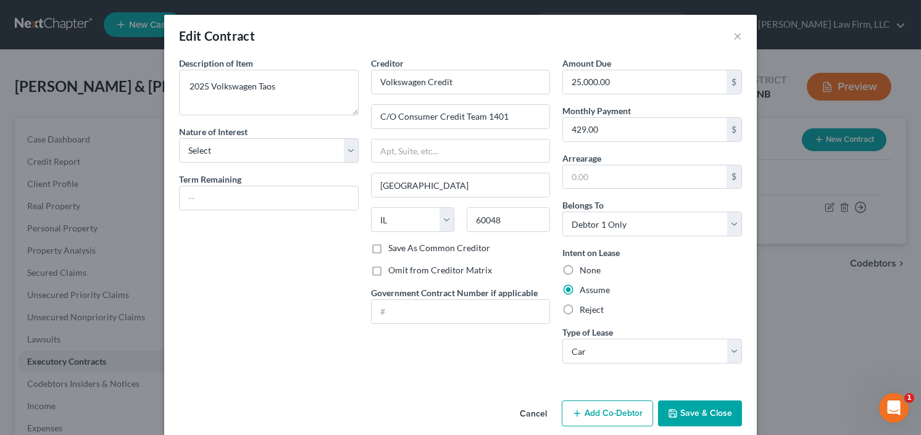
click at [693, 411] on button "Save & Close" at bounding box center [700, 414] width 84 height 26
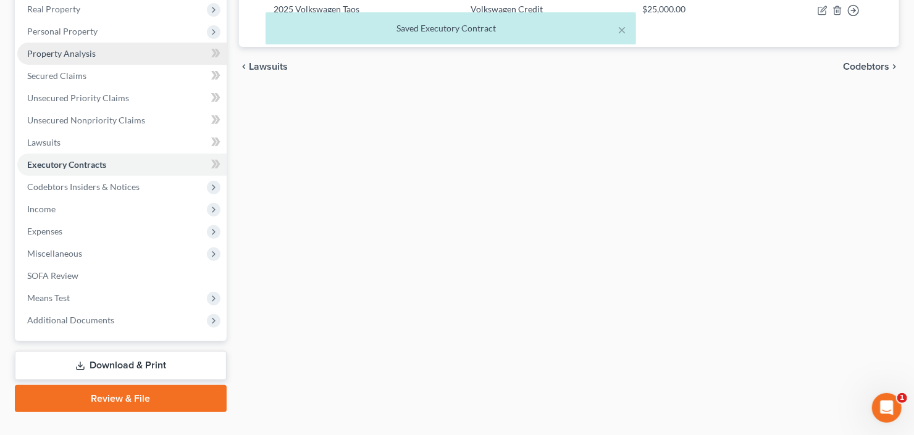
scroll to position [198, 0]
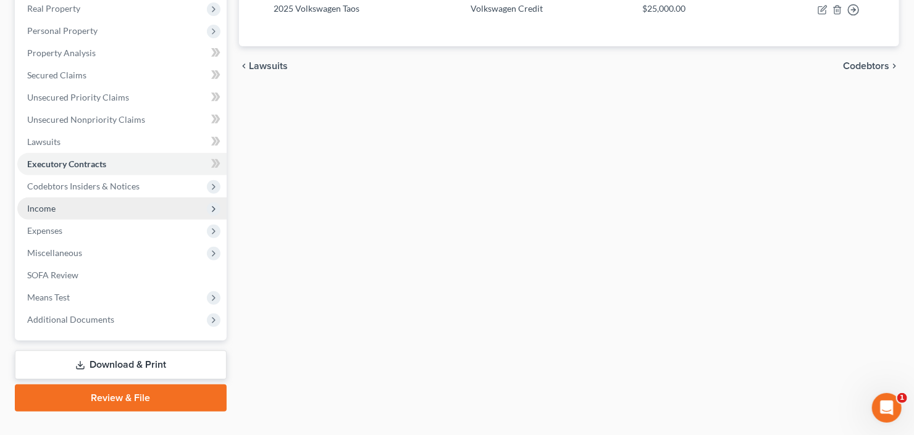
click at [70, 205] on span "Income" at bounding box center [121, 209] width 209 height 22
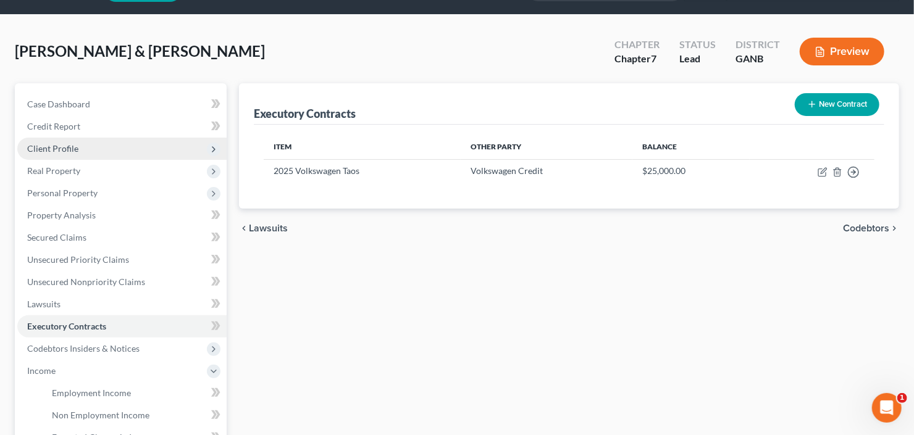
scroll to position [0, 0]
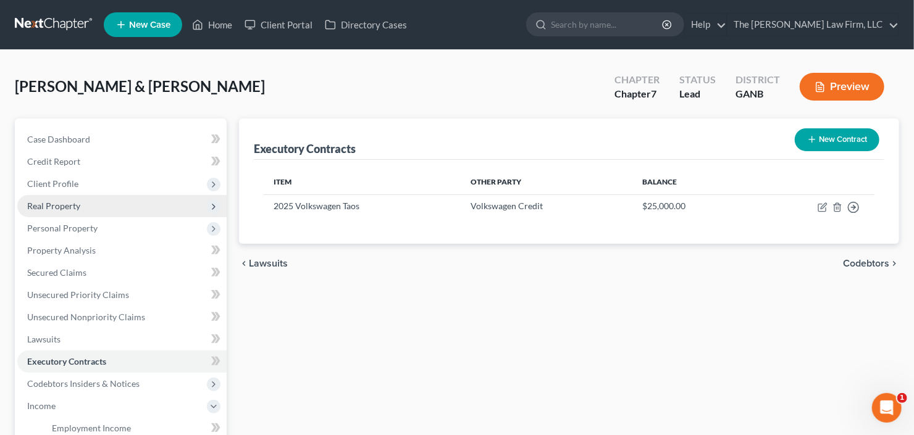
click at [90, 201] on span "Real Property" at bounding box center [121, 206] width 209 height 22
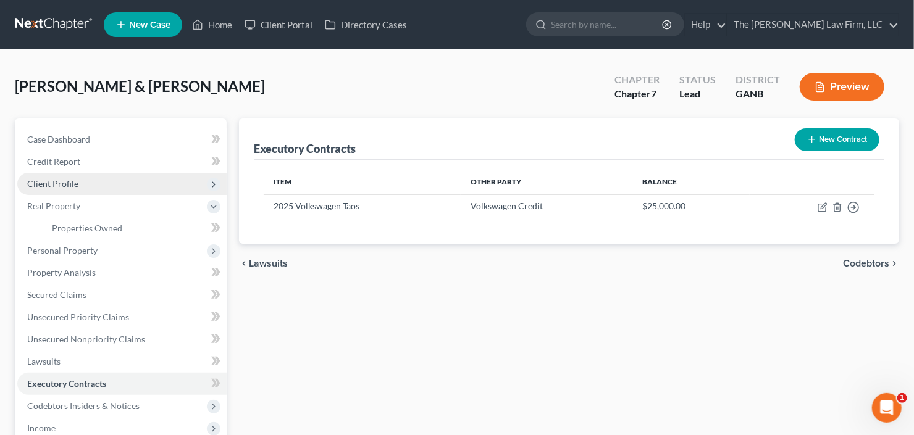
click at [109, 185] on span "Client Profile" at bounding box center [121, 184] width 209 height 22
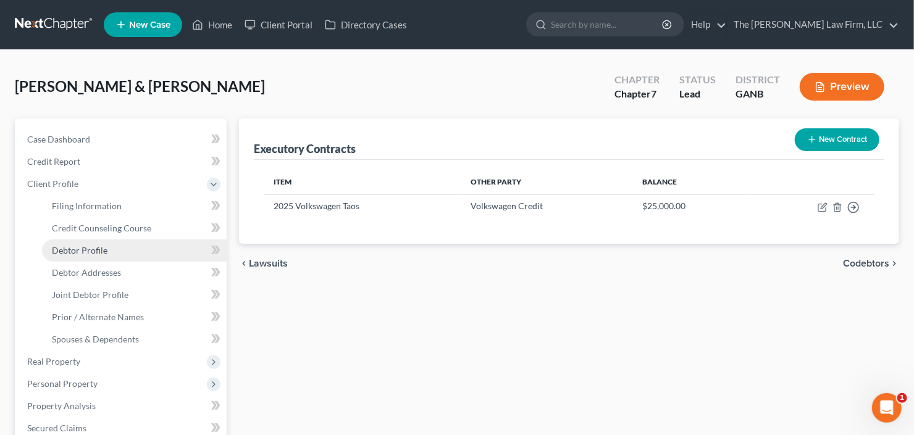
click at [115, 249] on link "Debtor Profile" at bounding box center [134, 251] width 185 height 22
select select "1"
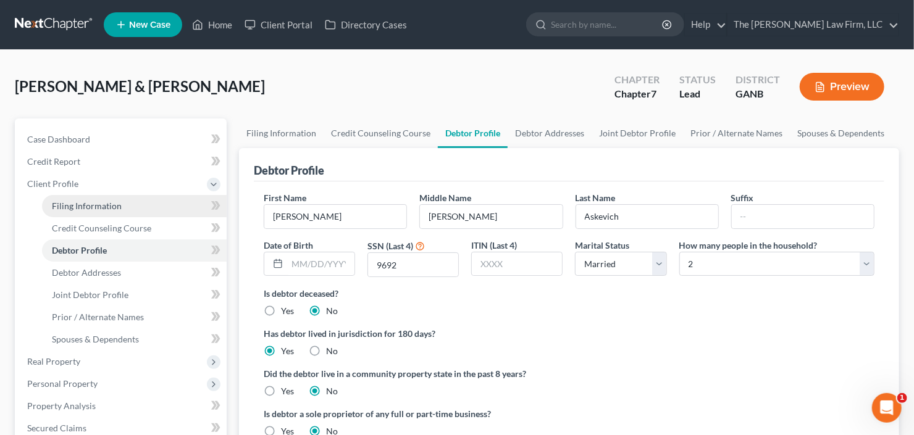
click at [104, 205] on span "Filing Information" at bounding box center [87, 206] width 70 height 10
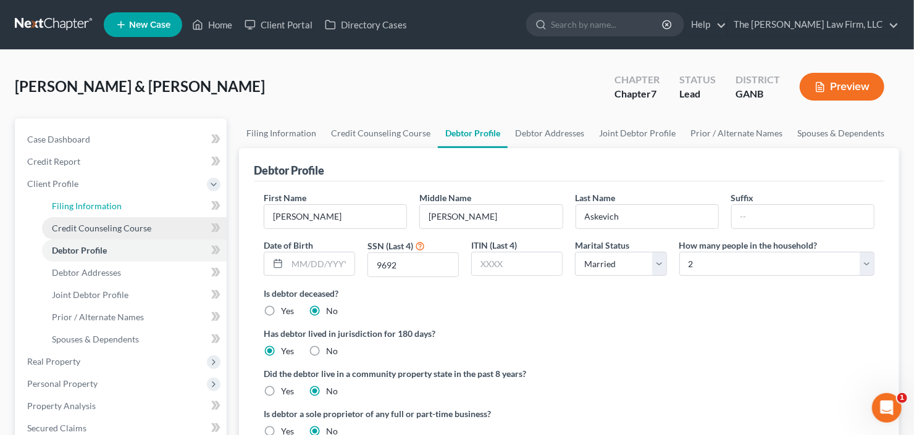
select select "1"
select select "0"
select select "19"
select select "0"
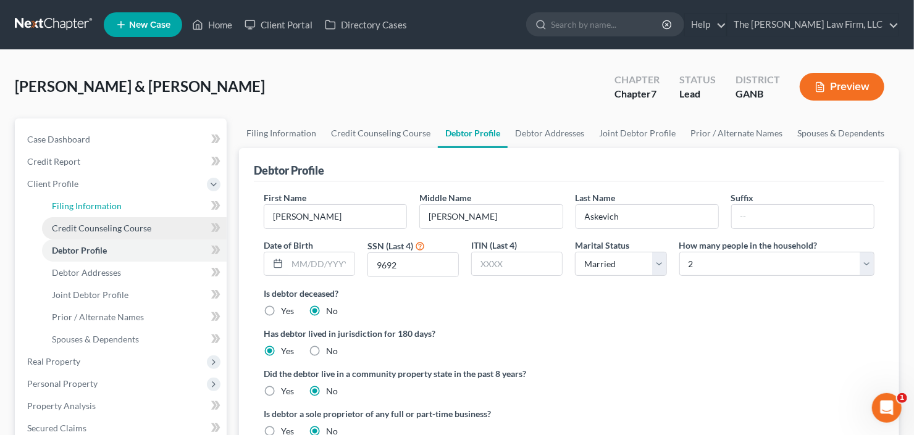
select select "10"
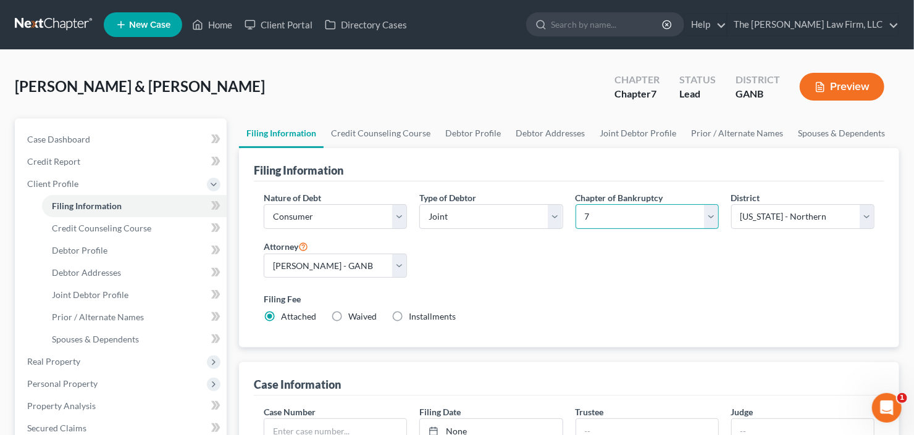
click at [664, 206] on select "Select 7 11 12 13" at bounding box center [646, 216] width 143 height 25
select select "3"
click at [575, 204] on select "Select 7 11 12 13" at bounding box center [646, 216] width 143 height 25
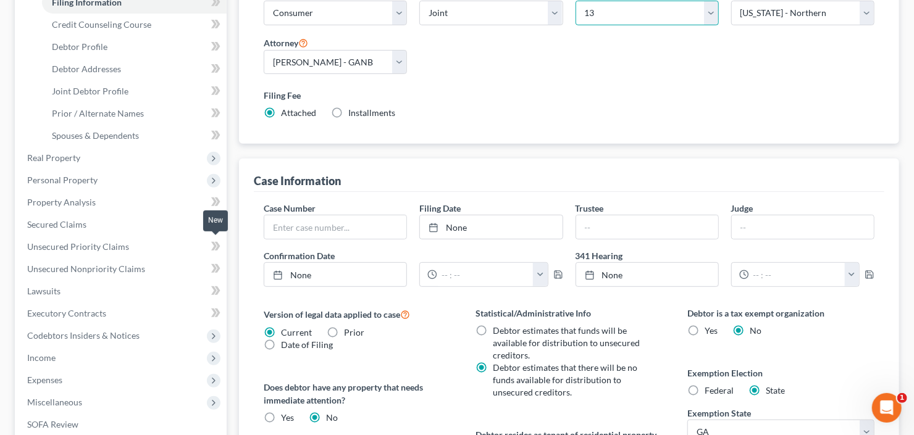
scroll to position [247, 0]
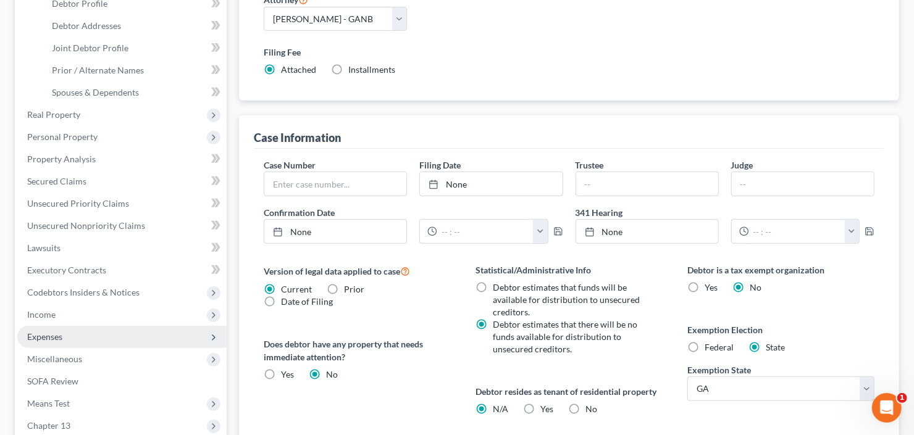
click at [67, 335] on span "Expenses" at bounding box center [121, 337] width 209 height 22
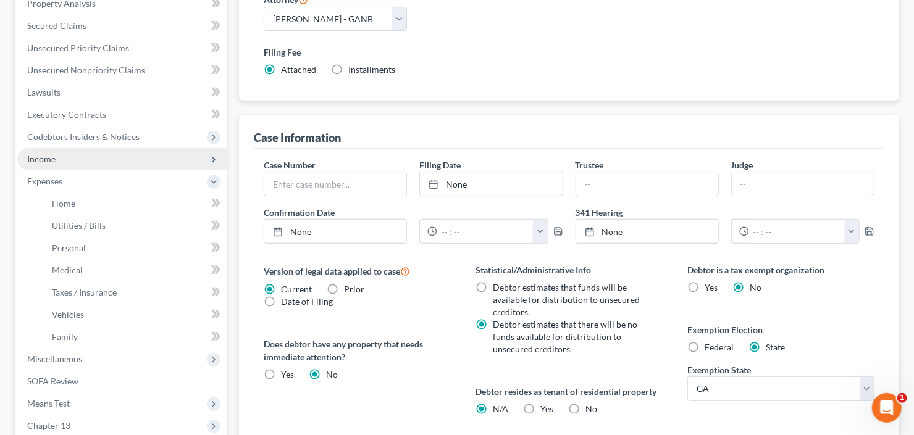
click at [105, 154] on span "Income" at bounding box center [121, 159] width 209 height 22
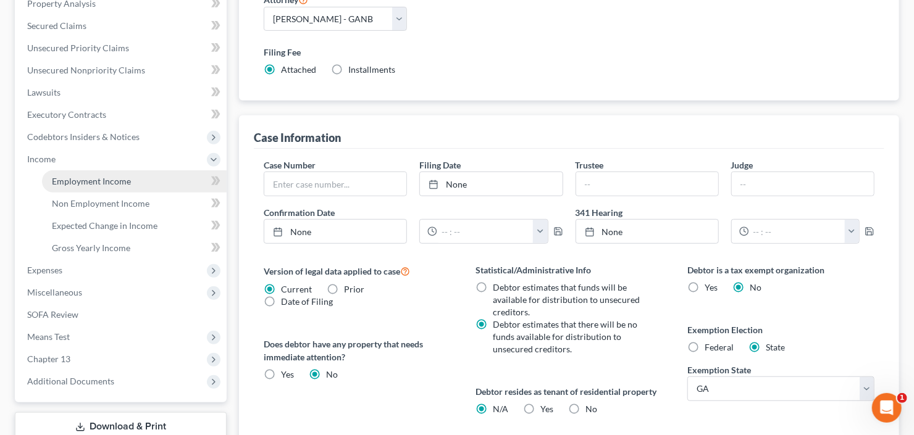
click at [114, 176] on span "Employment Income" at bounding box center [91, 181] width 79 height 10
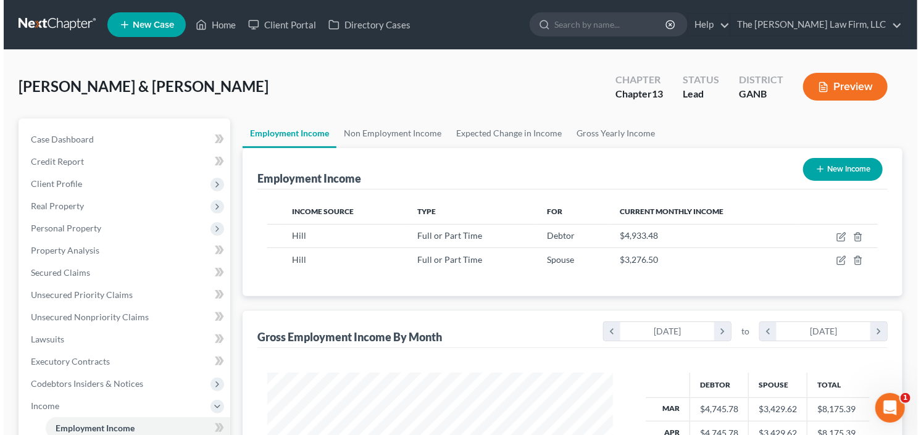
scroll to position [220, 370]
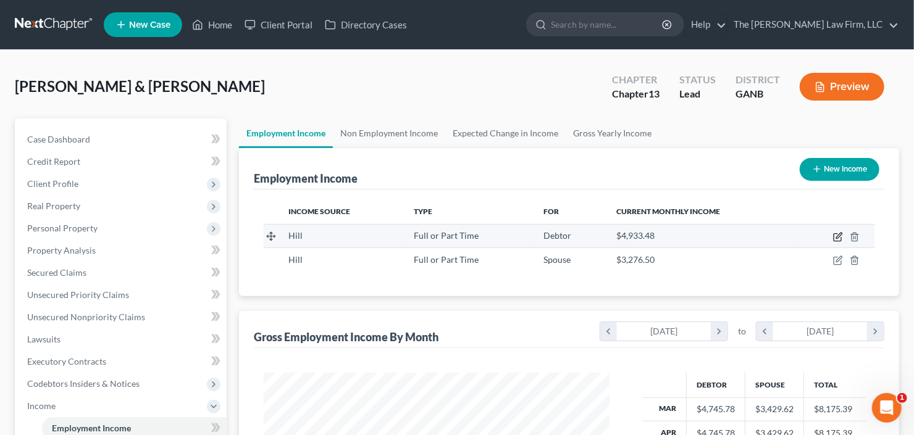
click at [837, 235] on icon "button" at bounding box center [838, 237] width 10 height 10
select select "0"
select select "2"
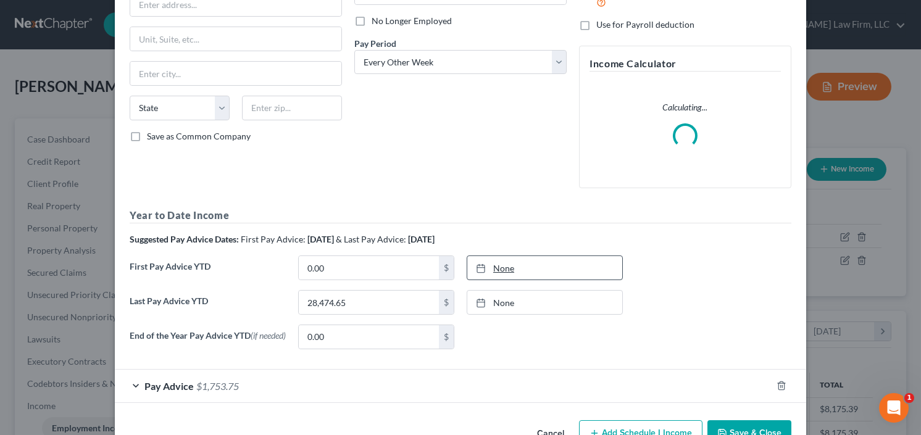
scroll to position [195, 0]
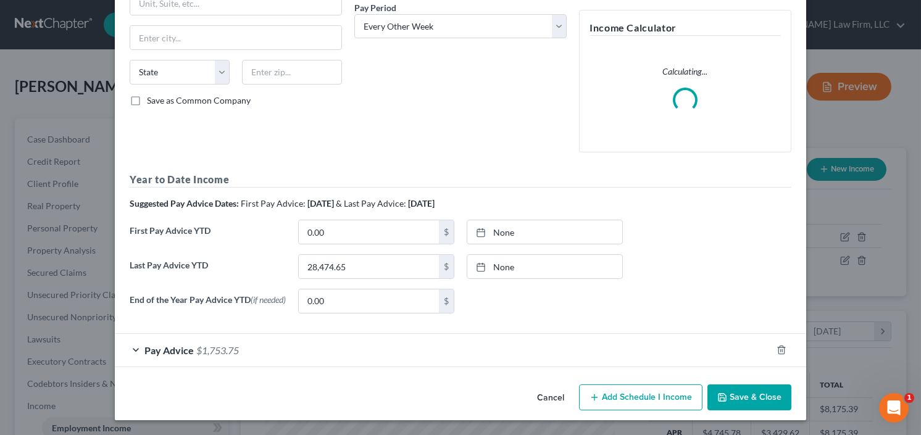
click at [233, 342] on div "Pay Advice $1,753.75" at bounding box center [443, 350] width 657 height 33
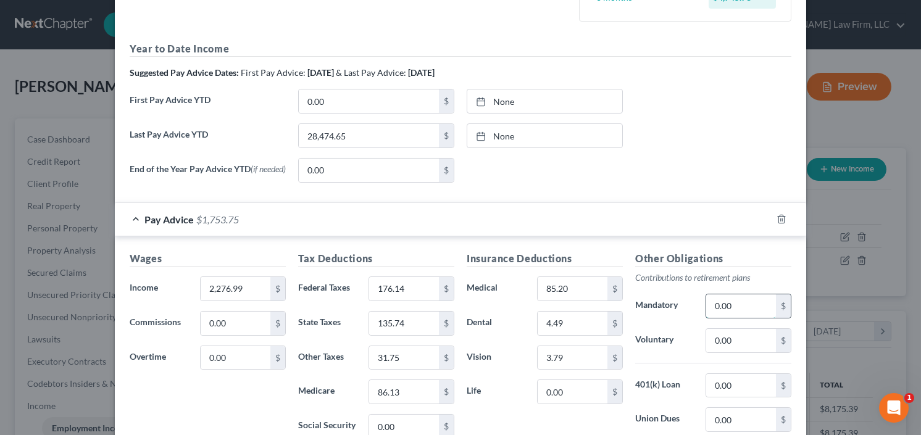
scroll to position [464, 0]
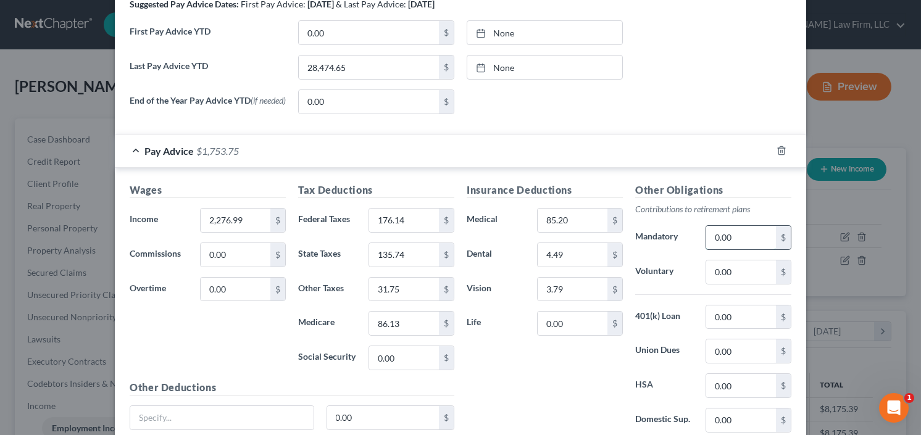
click at [748, 245] on input "0.00" at bounding box center [741, 237] width 70 height 23
click at [741, 274] on input "0.00" at bounding box center [741, 272] width 70 height 23
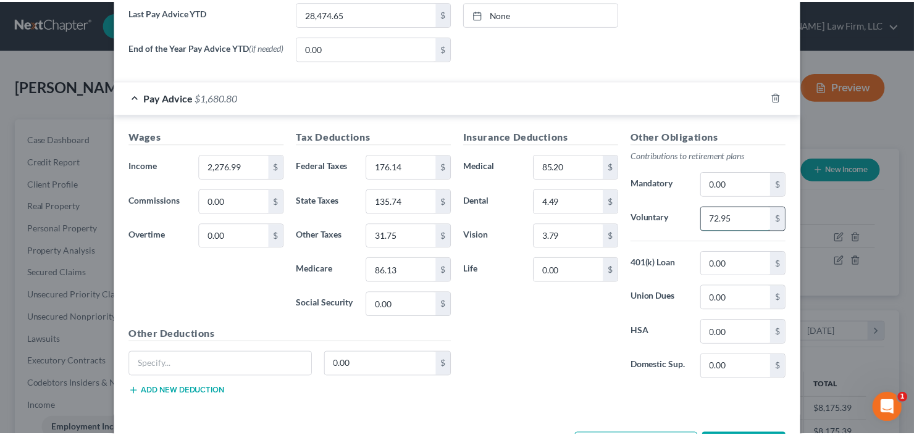
scroll to position [564, 0]
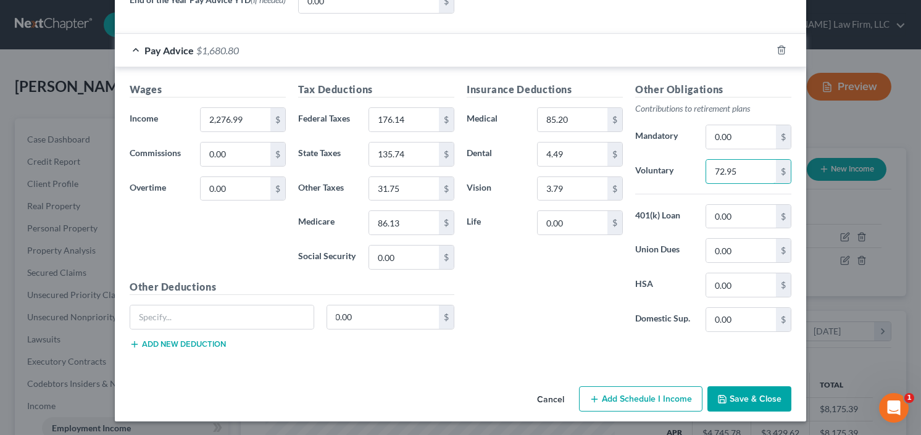
type input "72.95"
click at [724, 396] on icon "button" at bounding box center [722, 399] width 7 height 7
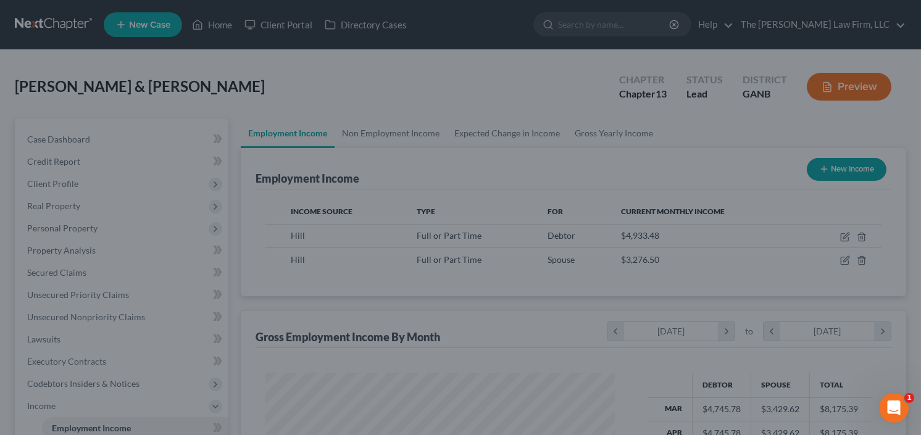
scroll to position [617237, 617087]
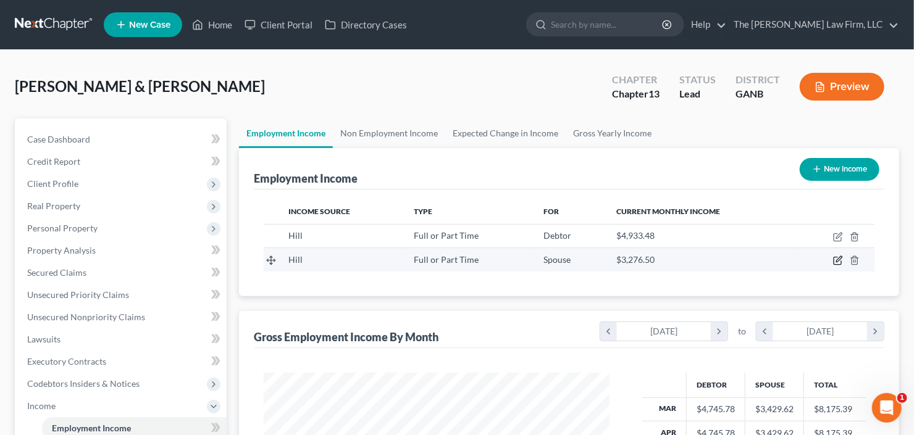
click at [838, 259] on icon "button" at bounding box center [838, 261] width 10 height 10
select select "0"
select select "2"
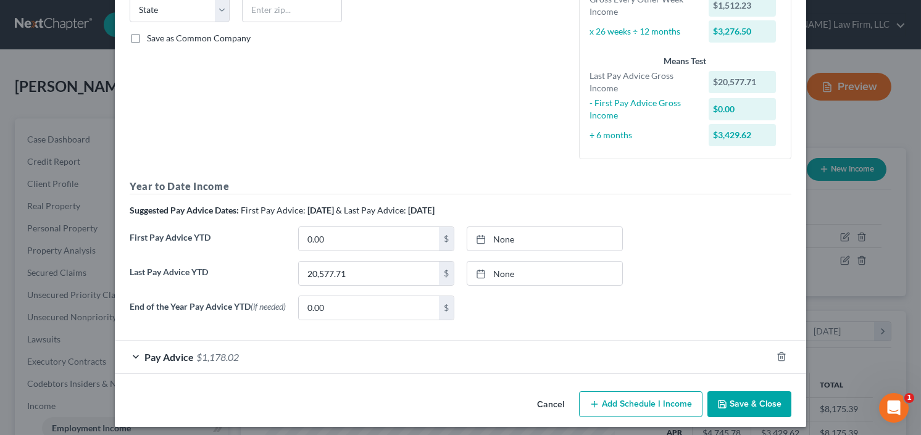
scroll to position [265, 0]
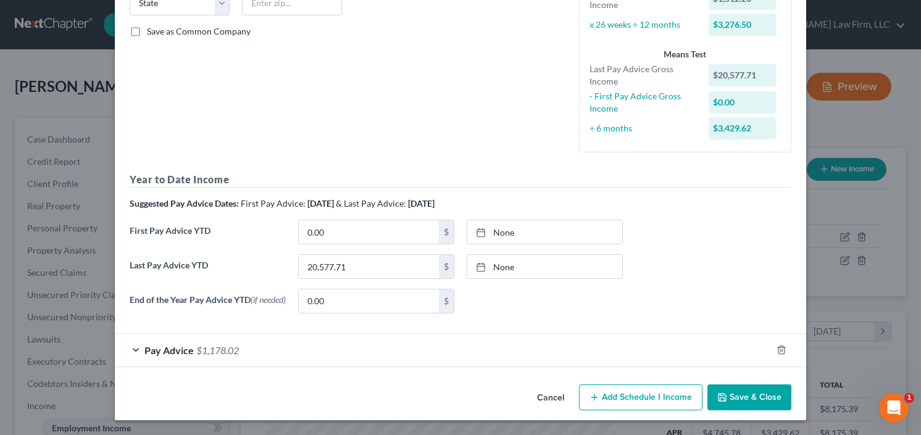
click at [179, 347] on span "Pay Advice" at bounding box center [168, 351] width 49 height 12
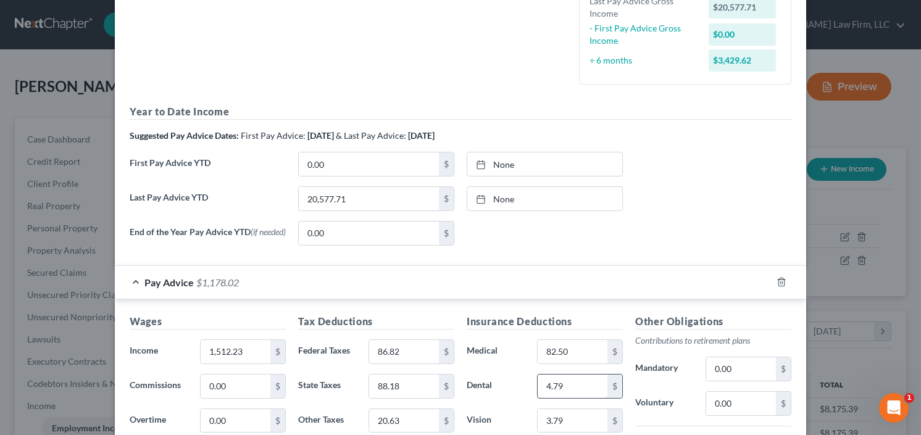
scroll to position [413, 0]
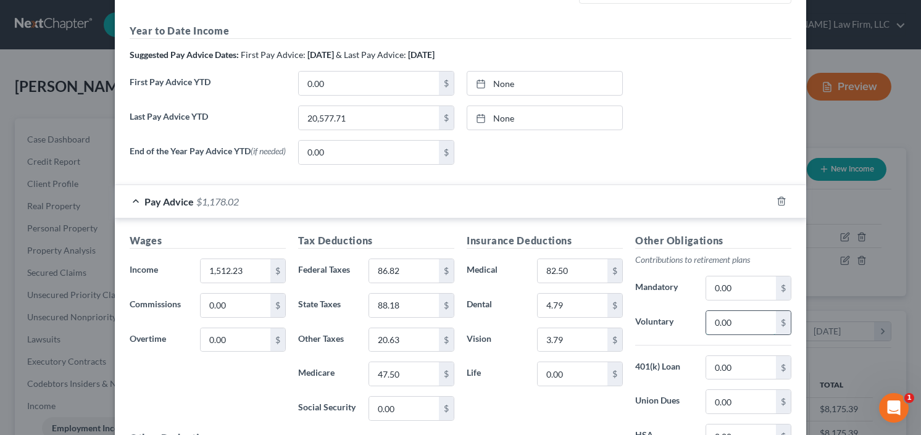
click at [732, 317] on input "0.00" at bounding box center [741, 322] width 70 height 23
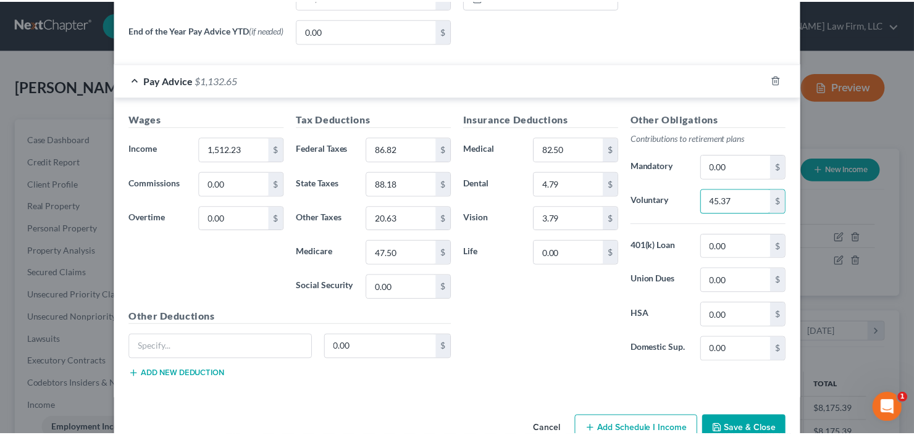
scroll to position [564, 0]
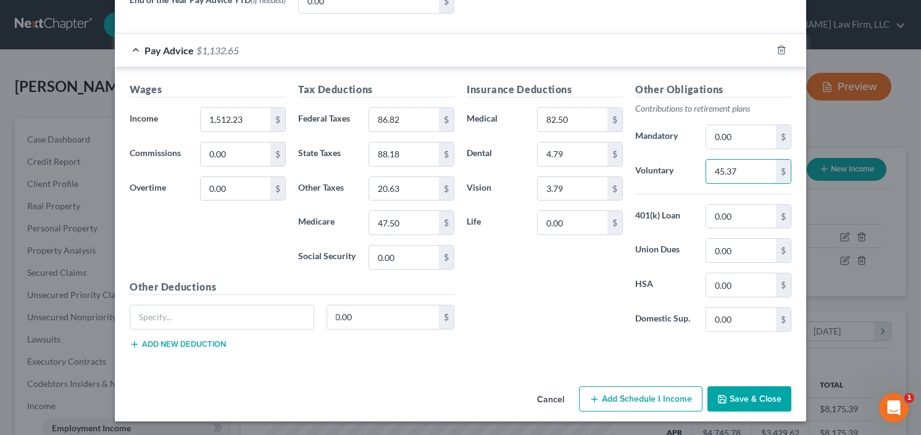
type input "45.37"
click at [743, 396] on button "Save & Close" at bounding box center [750, 400] width 84 height 26
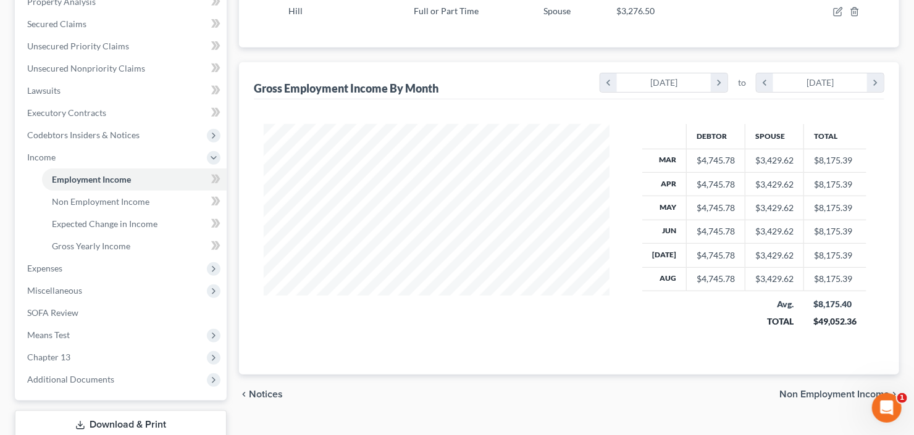
scroll to position [296, 0]
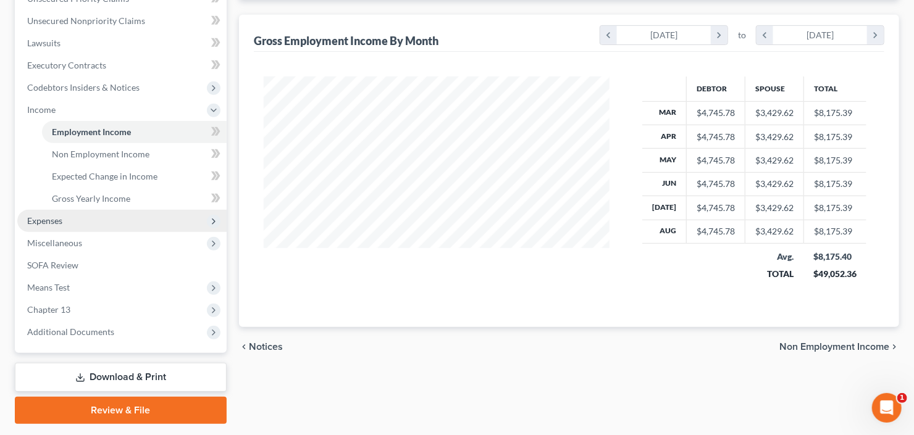
click at [67, 218] on span "Expenses" at bounding box center [121, 221] width 209 height 22
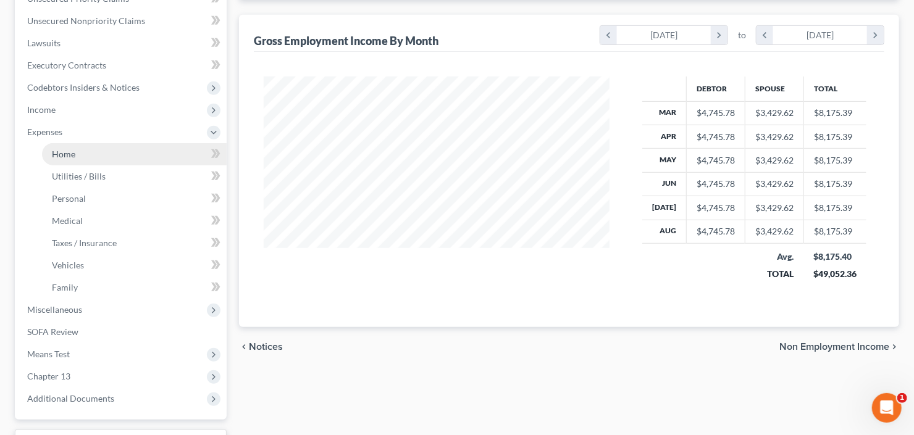
drag, startPoint x: 79, startPoint y: 153, endPoint x: 99, endPoint y: 153, distance: 19.8
click at [79, 153] on link "Home" at bounding box center [134, 154] width 185 height 22
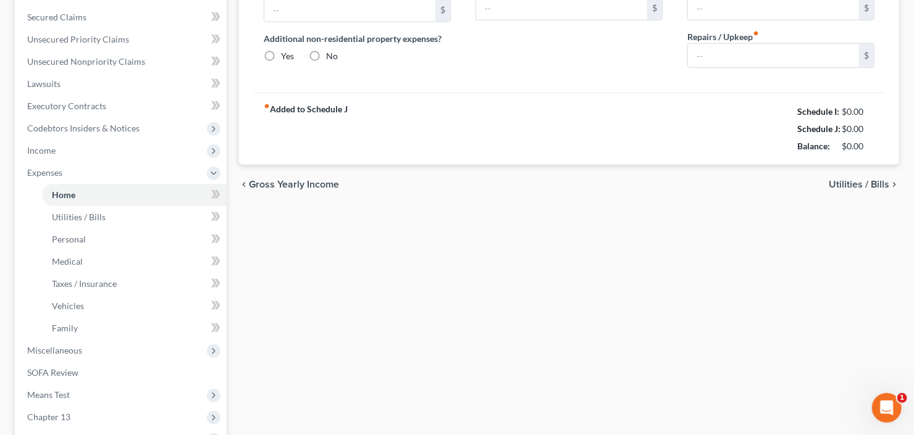
type input "0.00"
radio input "true"
type input "0.00"
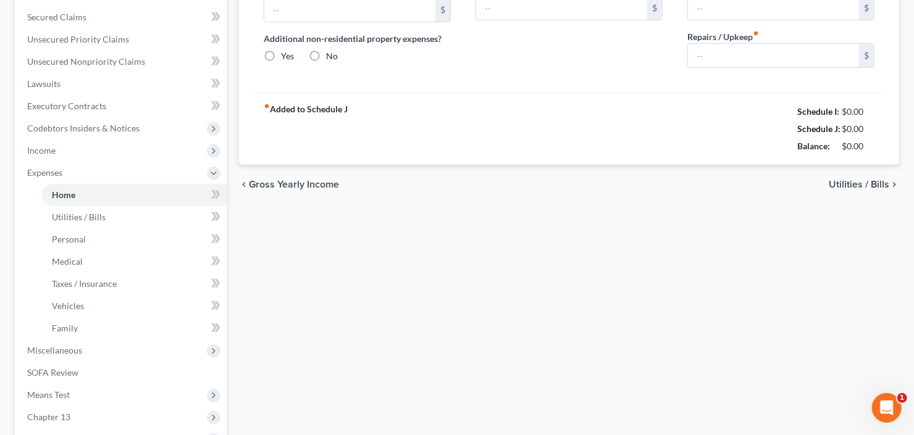
type input "0.00"
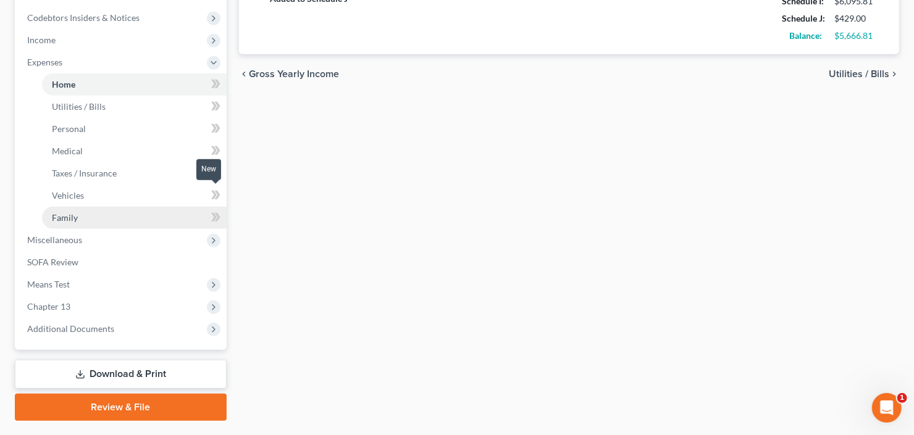
scroll to position [397, 0]
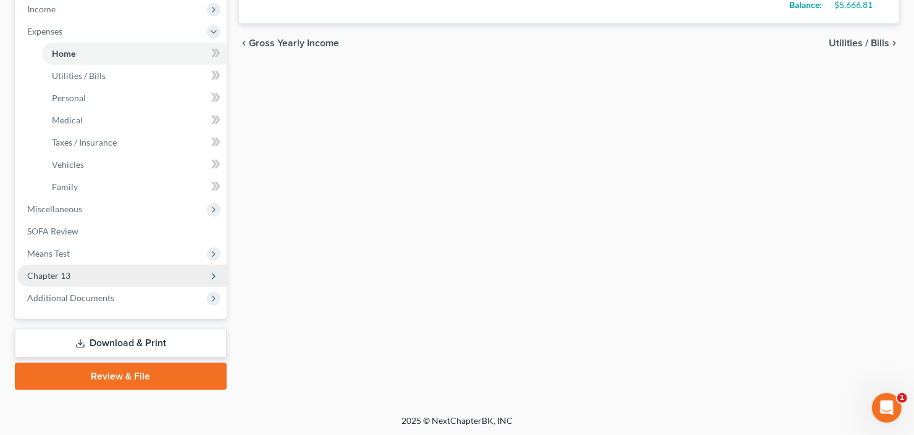
click at [74, 274] on span "Chapter 13" at bounding box center [121, 276] width 209 height 22
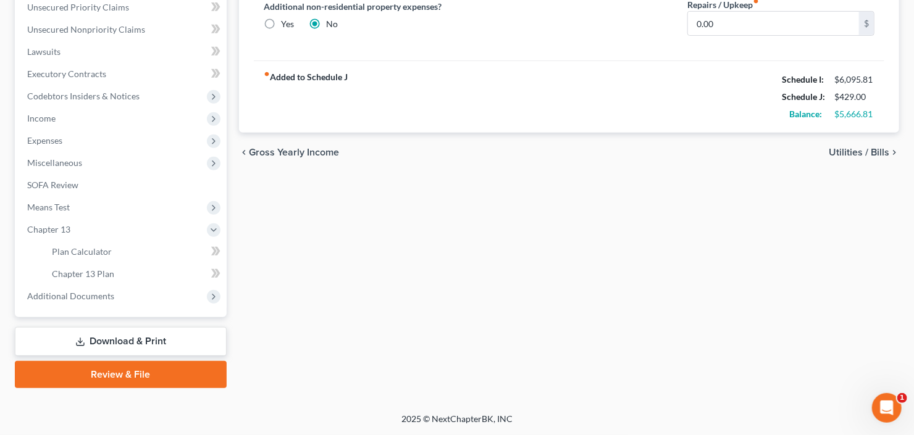
scroll to position [285, 0]
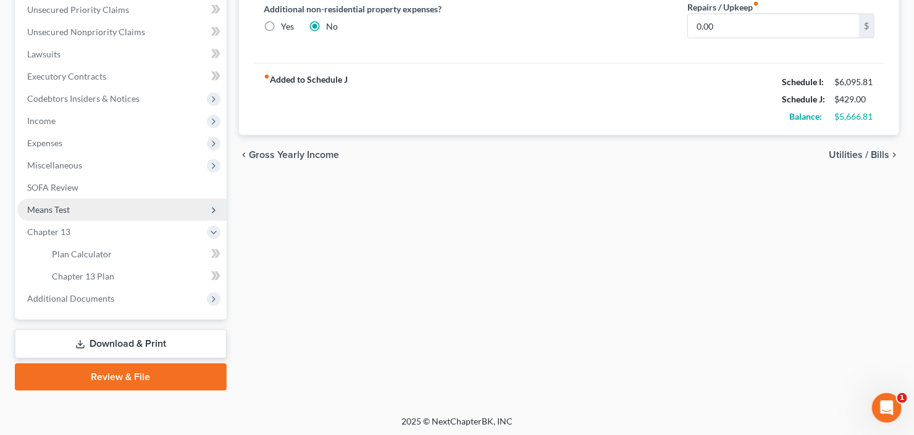
click at [110, 213] on span "Means Test" at bounding box center [121, 210] width 209 height 22
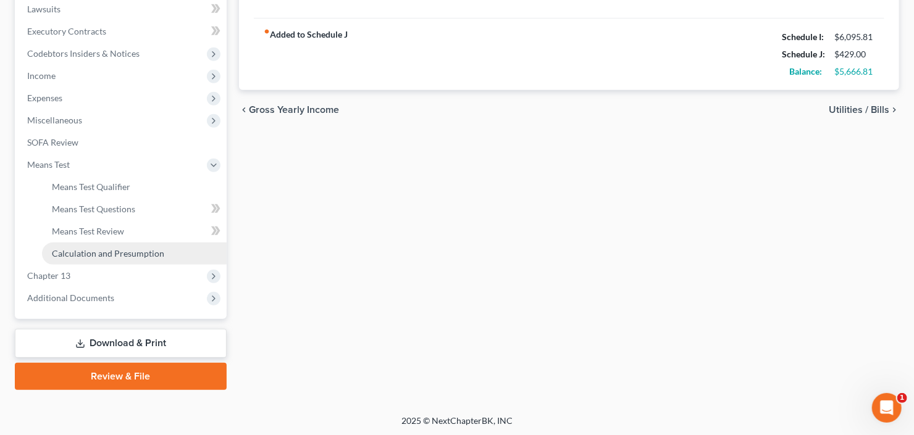
click at [132, 255] on span "Calculation and Presumption" at bounding box center [108, 253] width 112 height 10
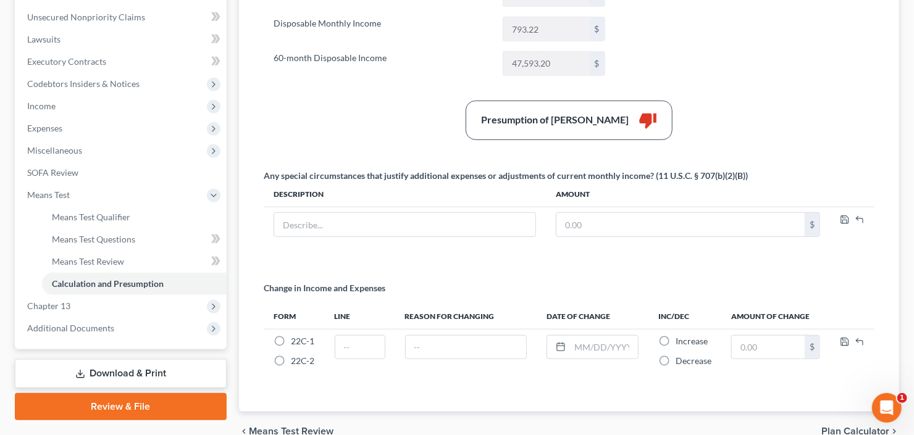
scroll to position [247, 0]
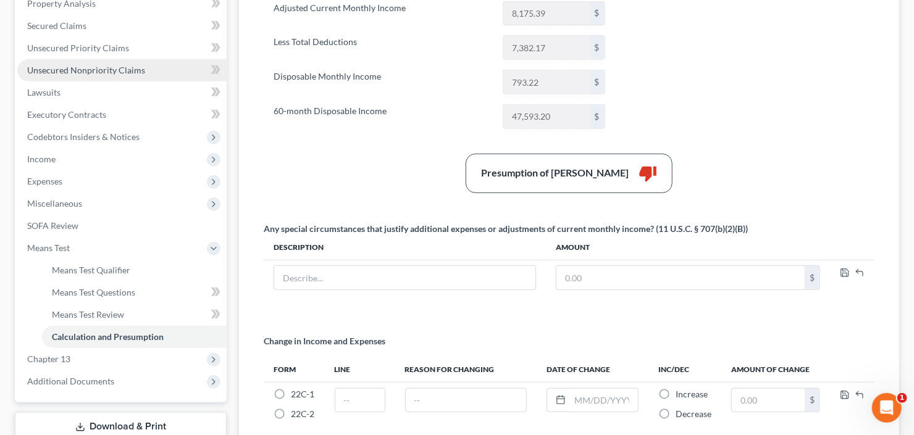
click at [94, 62] on link "Unsecured Nonpriority Claims" at bounding box center [121, 70] width 209 height 22
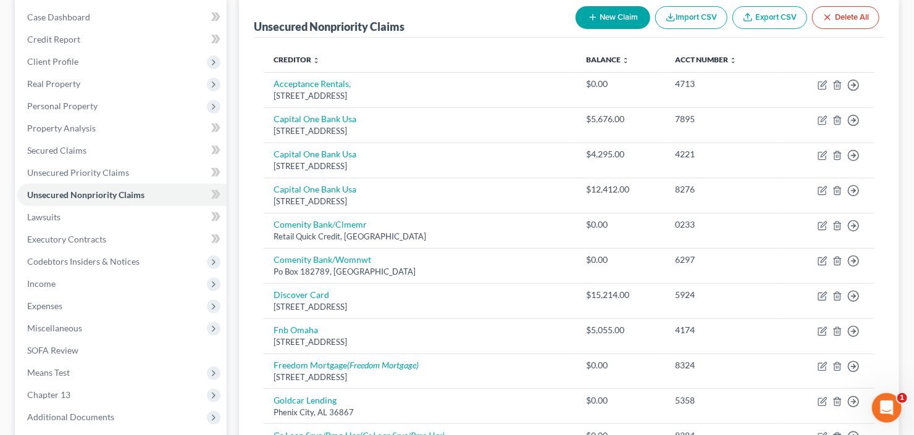
scroll to position [83, 0]
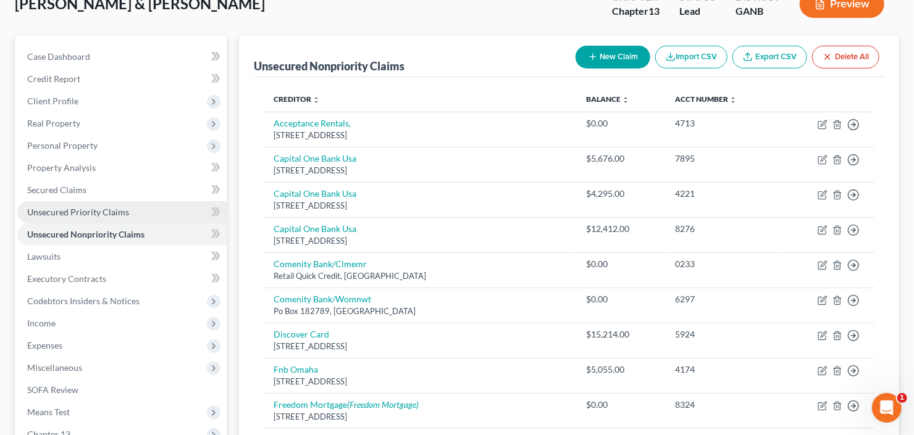
click at [61, 207] on span "Unsecured Priority Claims" at bounding box center [78, 212] width 102 height 10
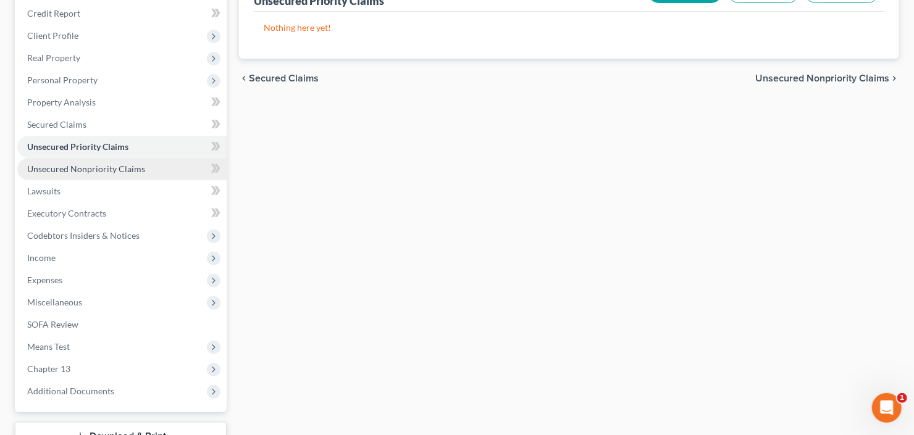
click at [85, 169] on span "Unsecured Nonpriority Claims" at bounding box center [86, 169] width 118 height 10
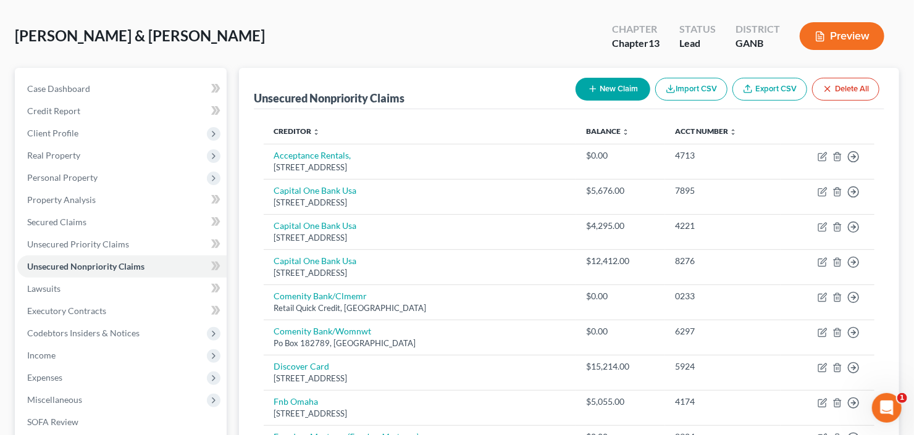
scroll to position [49, 0]
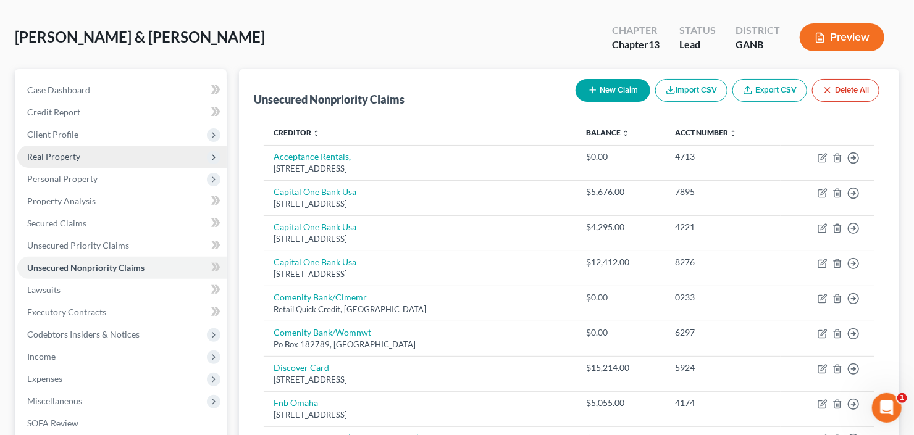
click at [72, 159] on span "Real Property" at bounding box center [53, 156] width 53 height 10
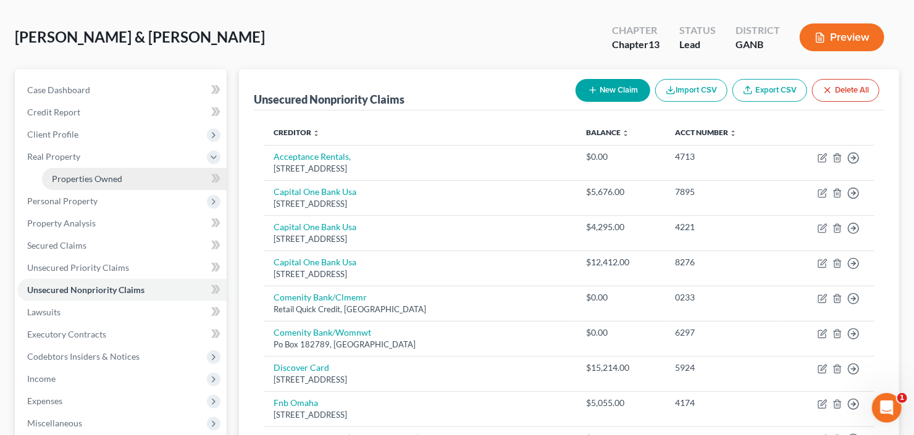
click at [86, 179] on span "Properties Owned" at bounding box center [87, 179] width 70 height 10
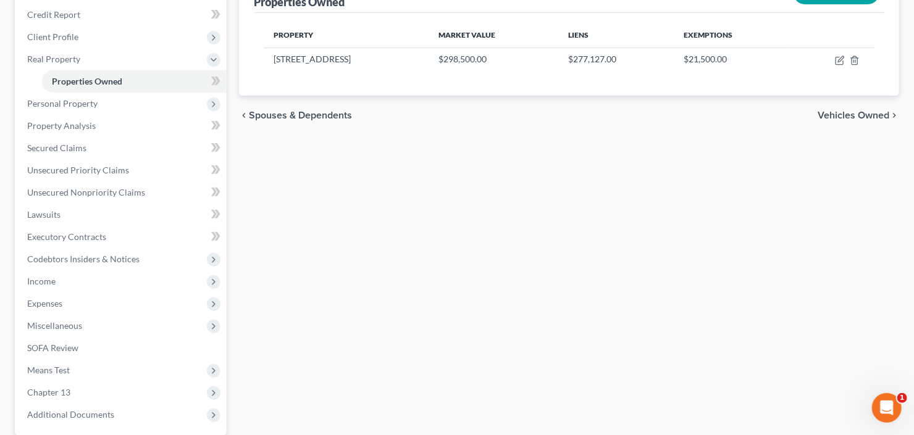
scroll to position [247, 0]
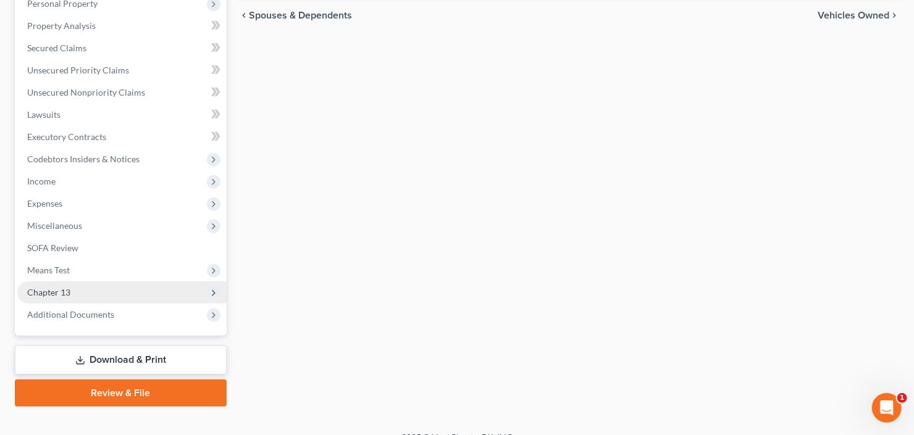
click at [62, 291] on span "Chapter 13" at bounding box center [48, 292] width 43 height 10
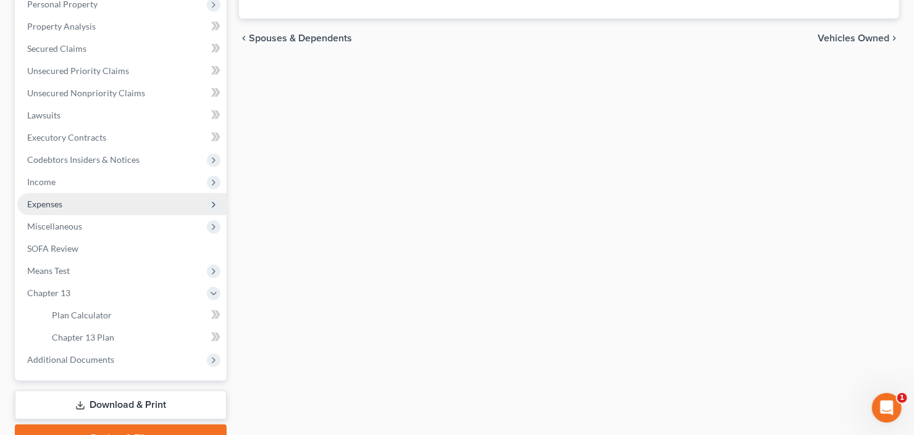
scroll to position [285, 0]
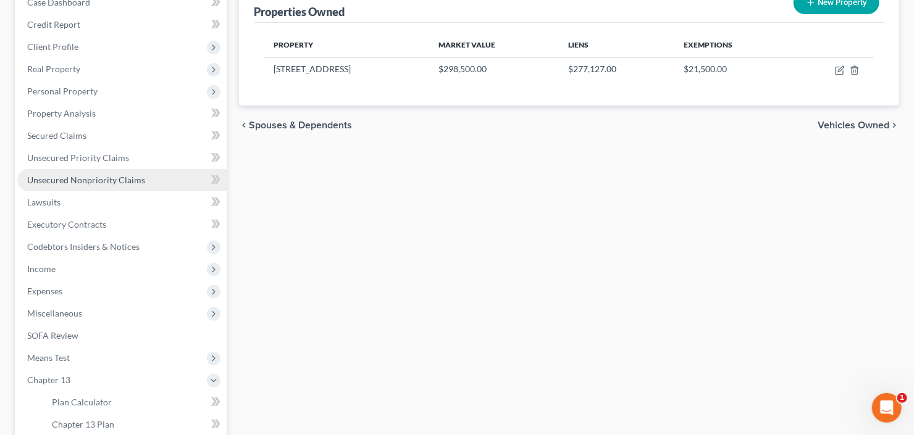
click at [96, 182] on span "Unsecured Nonpriority Claims" at bounding box center [86, 180] width 118 height 10
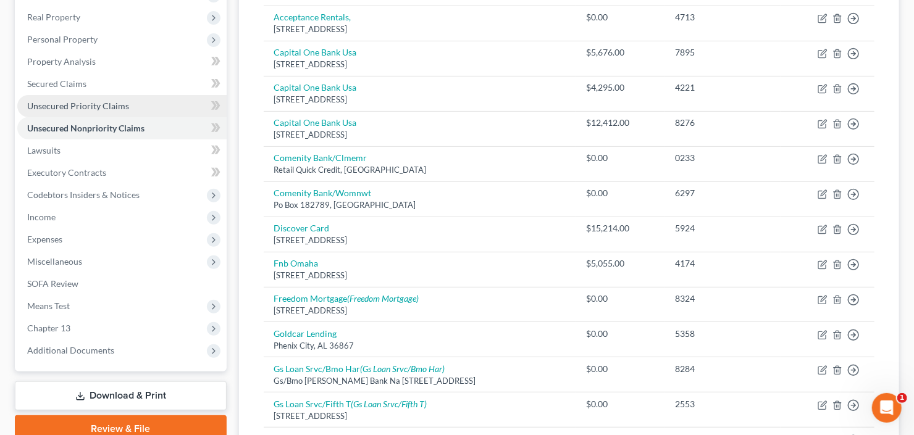
scroll to position [231, 0]
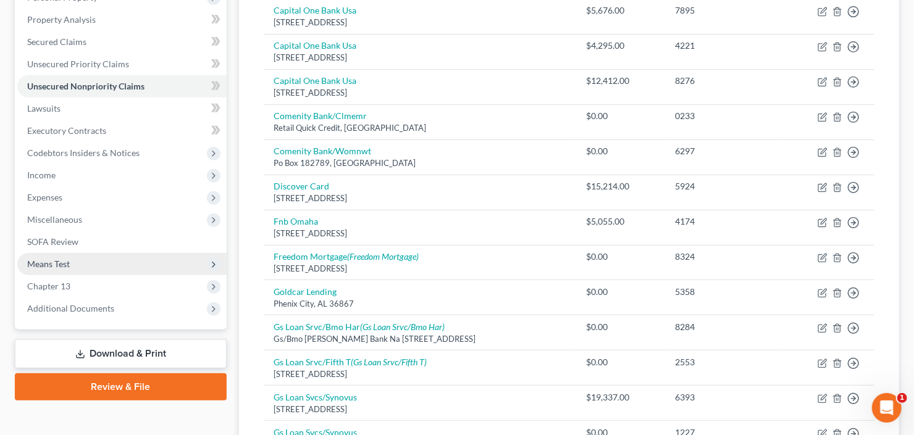
click at [86, 270] on span "Means Test" at bounding box center [121, 264] width 209 height 22
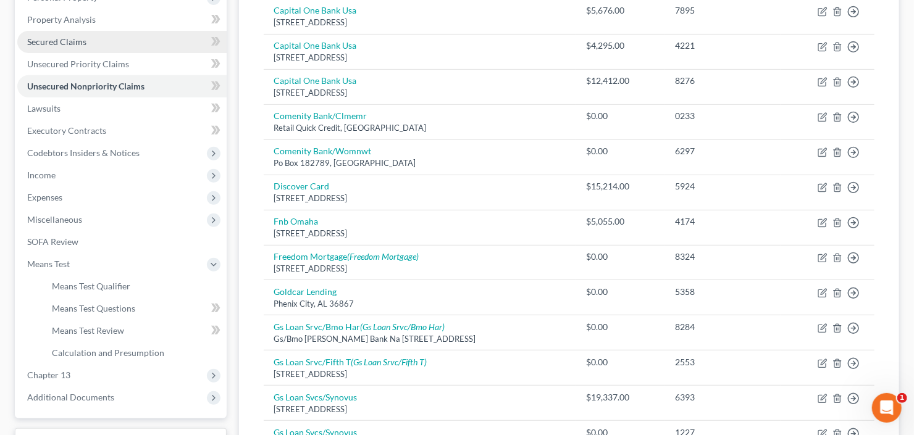
click at [62, 48] on link "Secured Claims" at bounding box center [121, 42] width 209 height 22
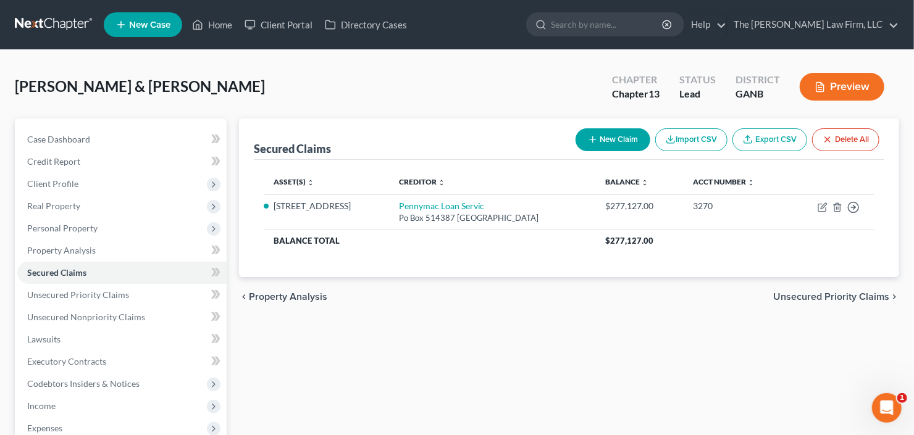
click at [595, 143] on icon "button" at bounding box center [593, 140] width 10 height 10
select select "2"
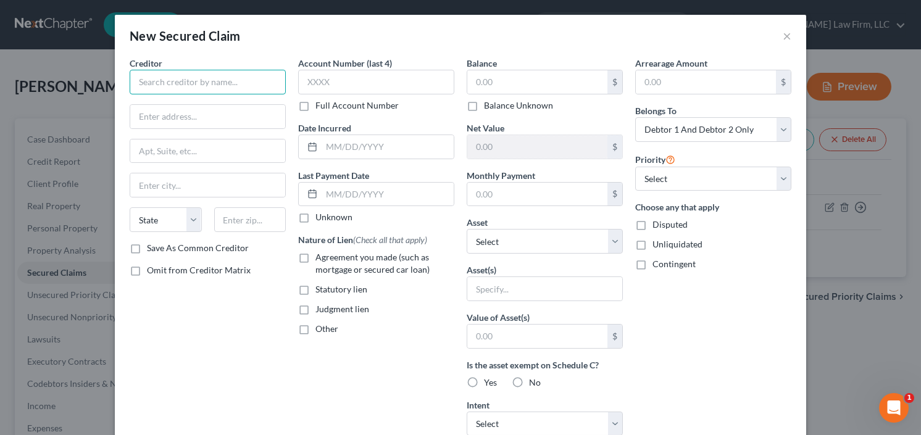
click at [194, 74] on input "text" at bounding box center [208, 82] width 156 height 25
click at [784, 36] on button "×" at bounding box center [787, 35] width 9 height 15
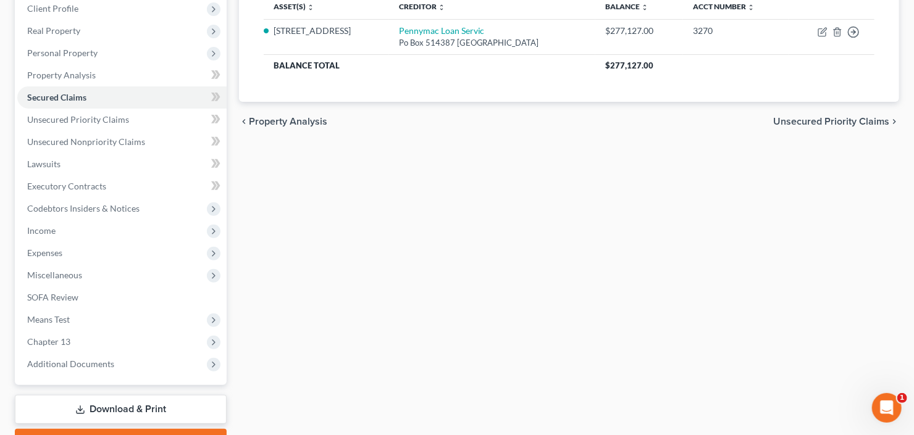
scroll to position [198, 0]
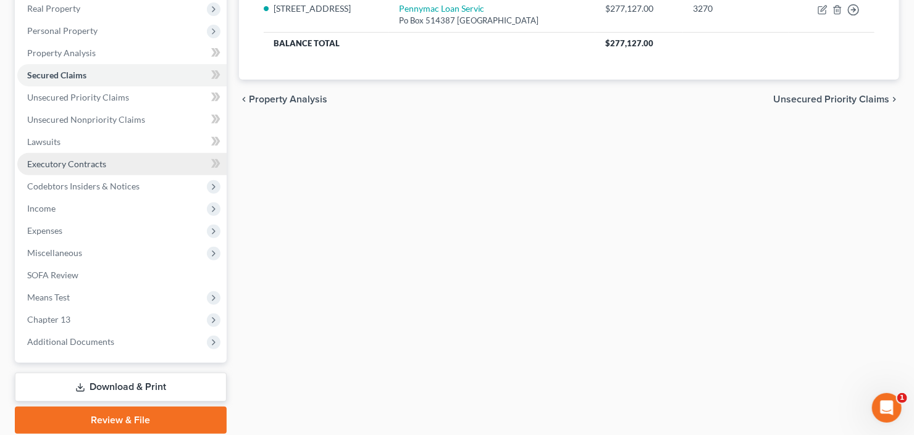
click at [69, 164] on span "Executory Contracts" at bounding box center [66, 164] width 79 height 10
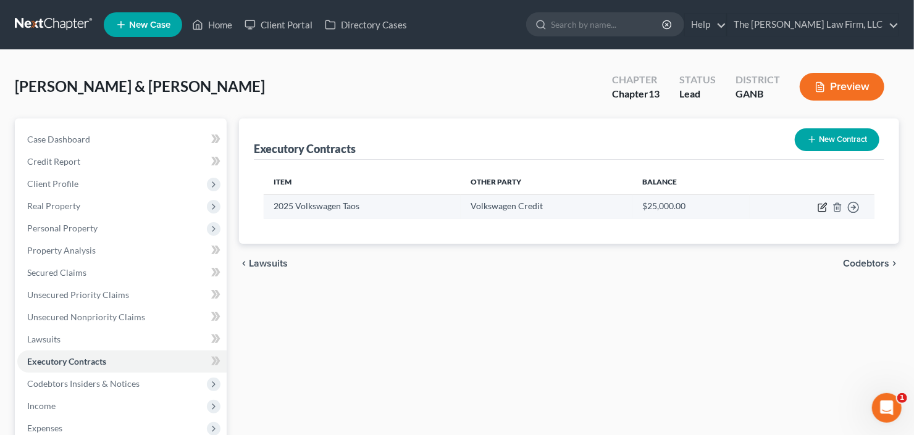
click at [824, 206] on icon "button" at bounding box center [824, 206] width 6 height 6
select select "14"
select select "0"
select select "1"
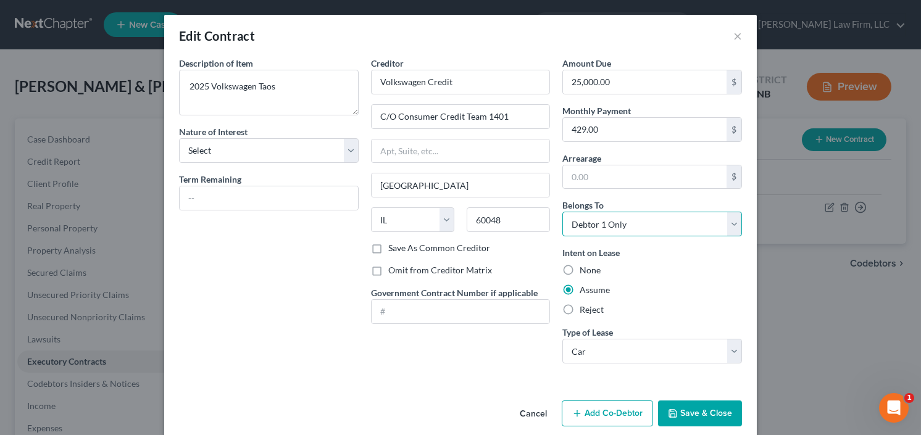
click at [675, 217] on select "Select Debtor 1 Only Debtor 2 Only Debtor 1 And Debtor 2 Only At Least One Of T…" at bounding box center [653, 224] width 180 height 25
select select "1"
click at [563, 212] on select "Select Debtor 1 Only Debtor 2 Only Debtor 1 And Debtor 2 Only At Least One Of T…" at bounding box center [653, 224] width 180 height 25
drag, startPoint x: 692, startPoint y: 409, endPoint x: 432, endPoint y: 261, distance: 299.2
click at [518, 304] on div "Edit Contract × Description of non-residential real property * Description of I…" at bounding box center [460, 226] width 593 height 422
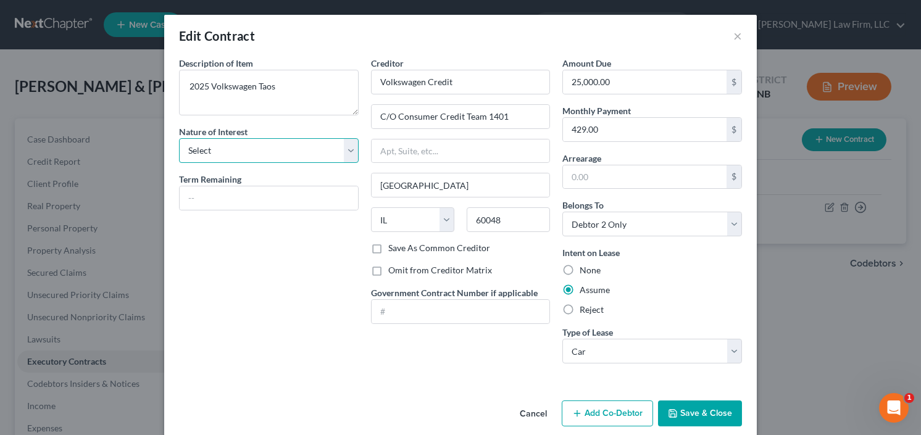
click at [291, 153] on select "Select Purchaser Agent Lessor Lessee" at bounding box center [269, 150] width 180 height 25
select select "2"
click at [179, 138] on select "Select Purchaser Agent Lessor Lessee" at bounding box center [269, 150] width 180 height 25
click at [677, 404] on button "Save & Close" at bounding box center [700, 414] width 84 height 26
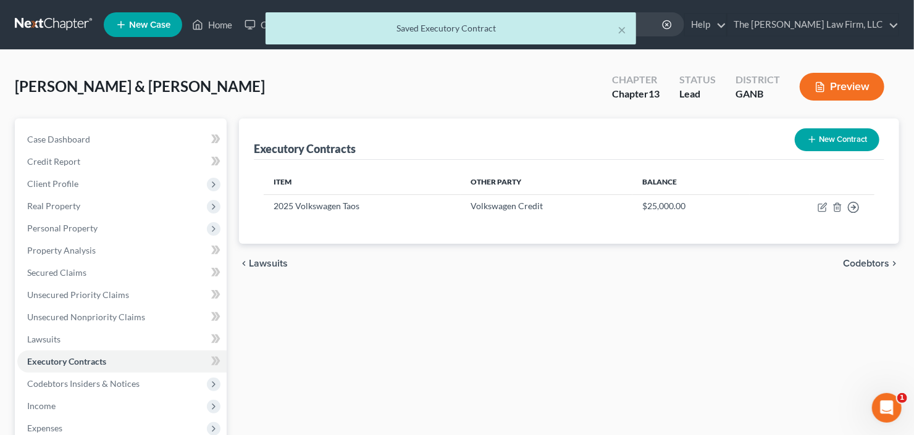
scroll to position [241, 0]
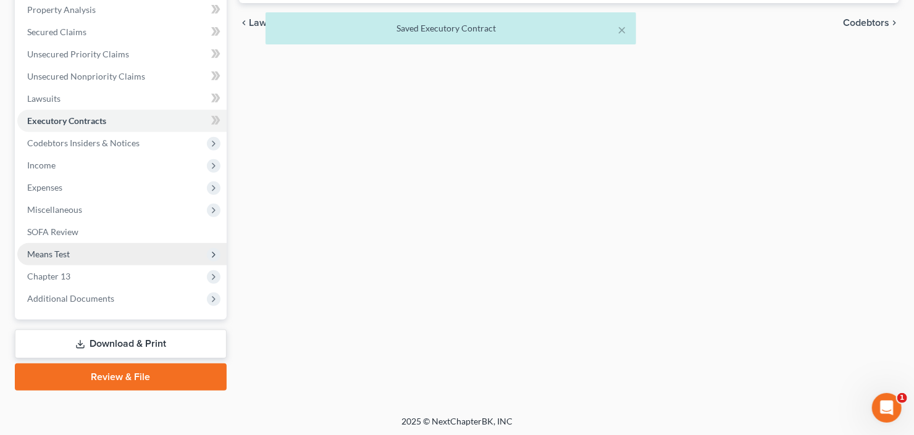
click at [77, 256] on span "Means Test" at bounding box center [121, 254] width 209 height 22
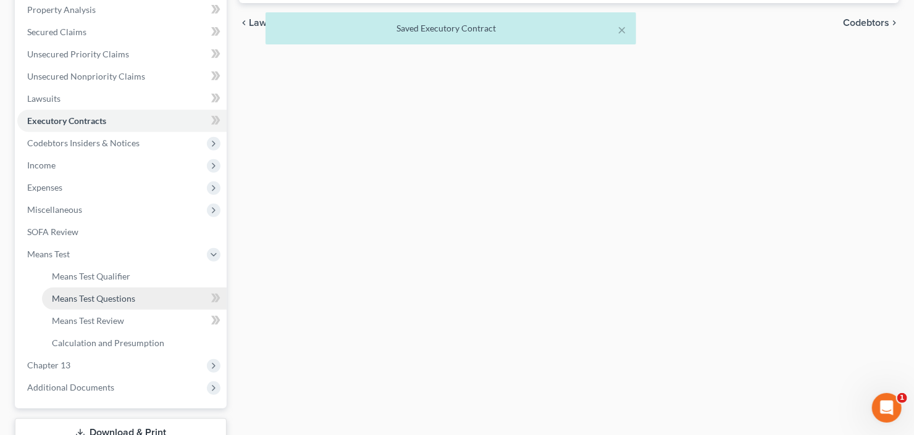
click at [105, 298] on span "Means Test Questions" at bounding box center [93, 298] width 83 height 10
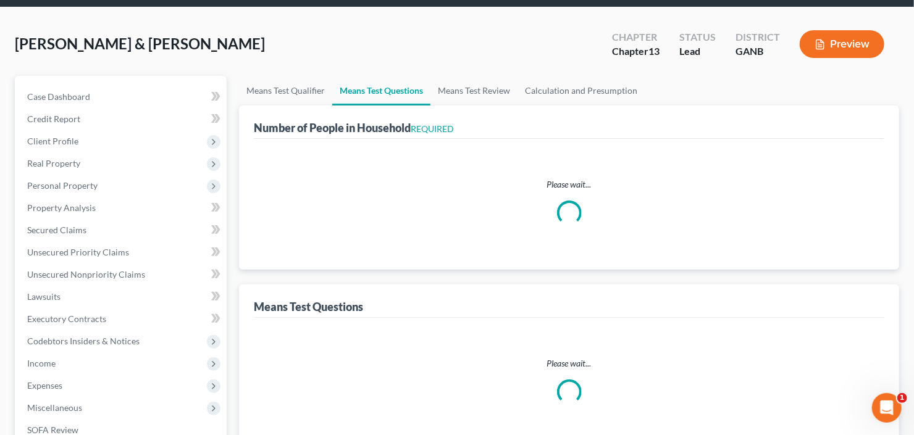
select select "0"
select select "60"
select select "2"
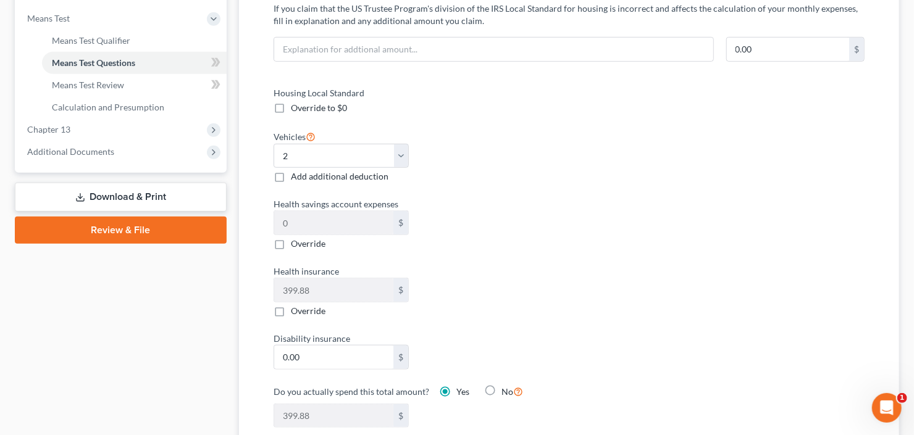
scroll to position [395, 0]
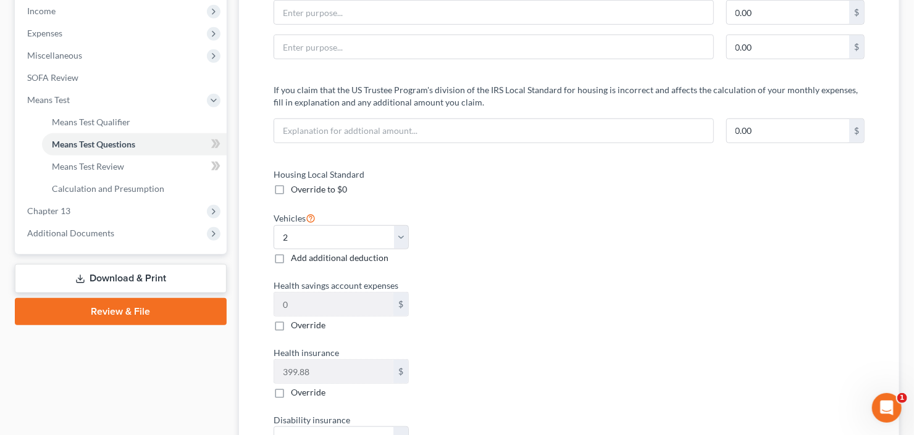
drag, startPoint x: 279, startPoint y: 252, endPoint x: 306, endPoint y: 255, distance: 26.7
click at [291, 252] on label "Add additional deduction" at bounding box center [340, 258] width 98 height 12
click at [296, 252] on input "Add additional deduction" at bounding box center [300, 256] width 8 height 8
checkbox input "true"
click at [451, 241] on input "0.00" at bounding box center [481, 238] width 119 height 23
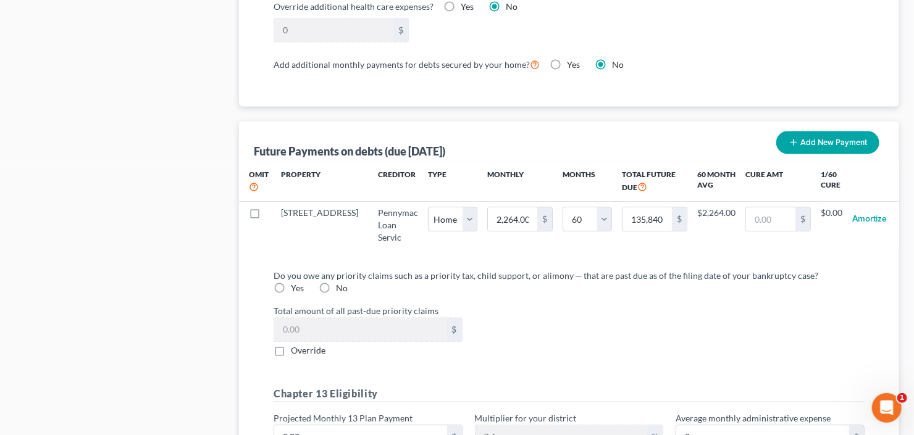
scroll to position [1136, 0]
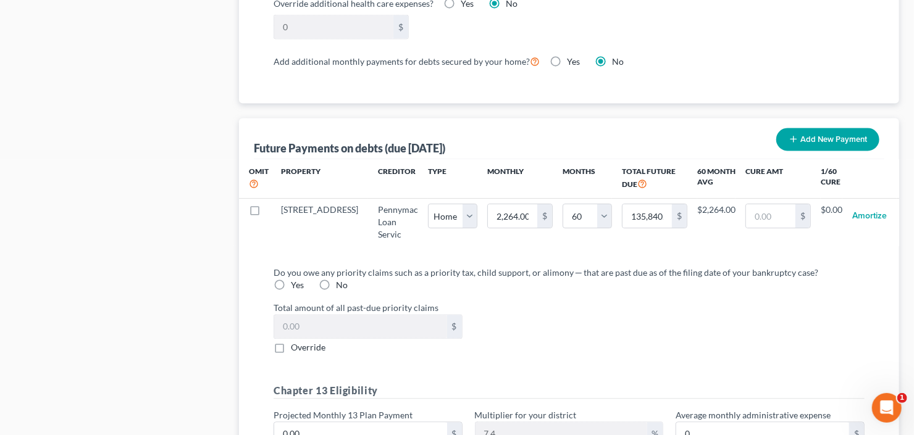
type input "220.00"
click at [811, 138] on button "Add New Payment" at bounding box center [827, 139] width 103 height 23
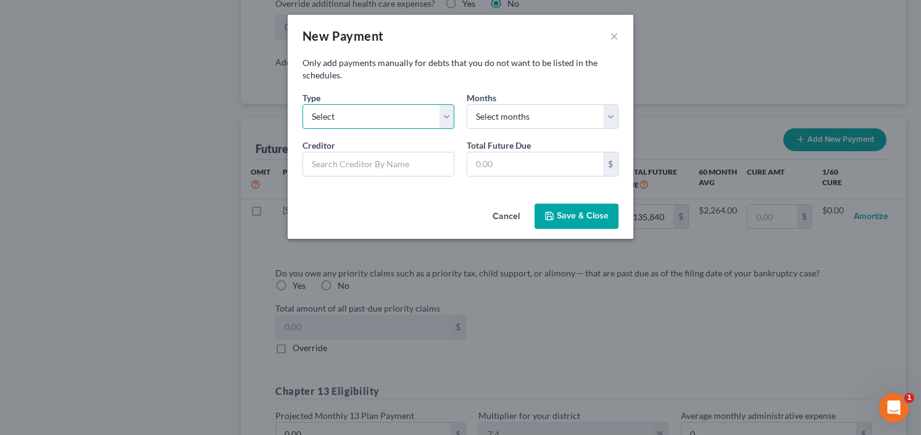
click at [349, 120] on select "Select Home Vehicle Other" at bounding box center [379, 116] width 152 height 25
select select "1"
click at [303, 104] on select "Select Home Vehicle Other" at bounding box center [379, 116] width 152 height 25
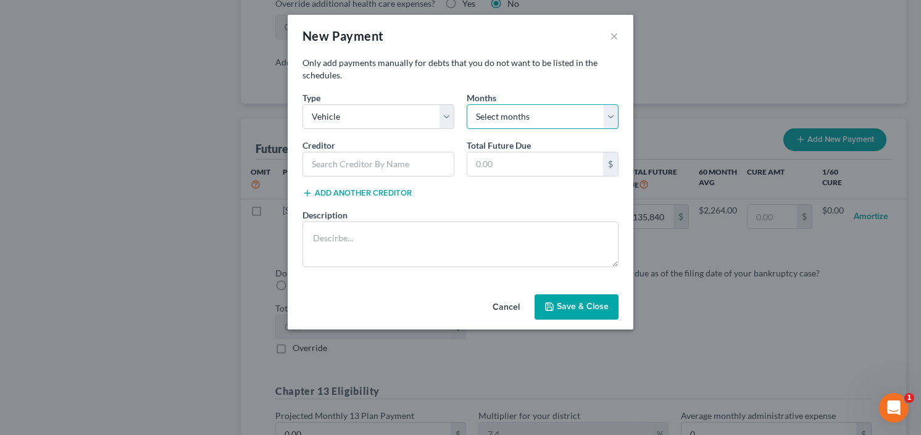
click at [539, 115] on select "Select months 0 1 2 3 4 5 6 7 8 9 10 11 12 13 14 15 16 17 18 19 20 21 22 23 24 …" at bounding box center [543, 116] width 152 height 25
select select "60"
click at [467, 104] on select "Select months 0 1 2 3 4 5 6 7 8 9 10 11 12 13 14 15 16 17 18 19 20 21 22 23 24 …" at bounding box center [543, 116] width 152 height 25
click at [392, 164] on input "text" at bounding box center [379, 164] width 152 height 25
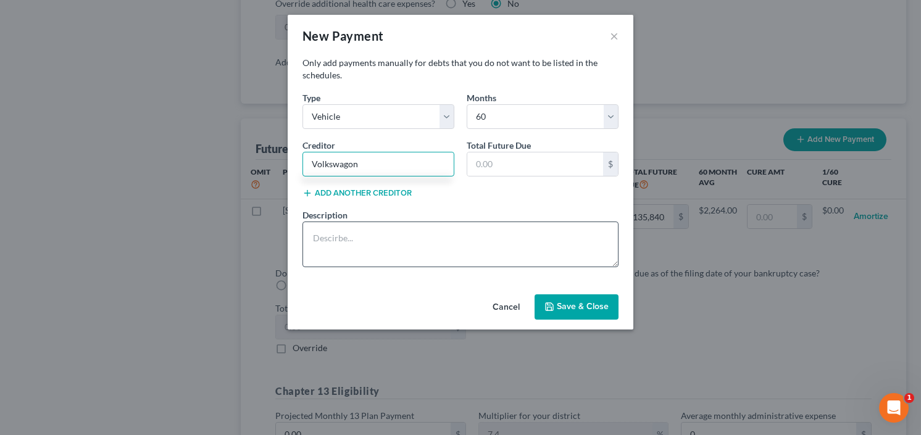
type input "Volkswagon"
click at [379, 238] on textarea at bounding box center [461, 245] width 316 height 46
type textarea "2025 Volkswago Taos"
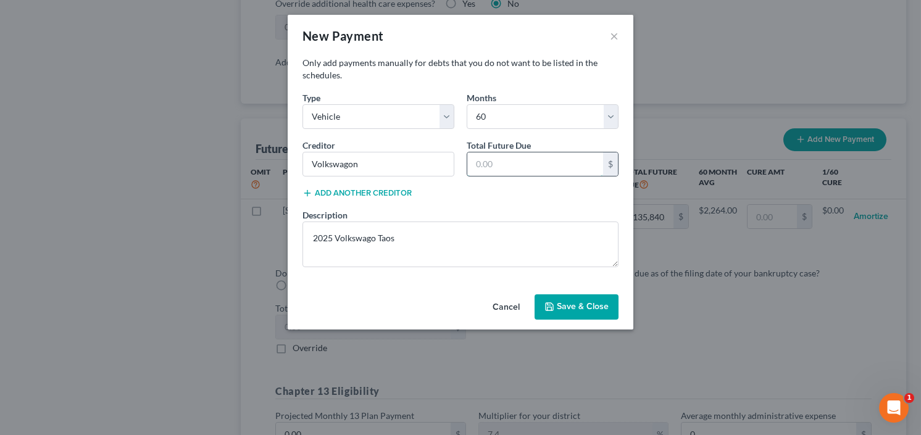
click at [500, 169] on input "text" at bounding box center [535, 164] width 136 height 23
type input "200.00"
click at [571, 280] on div "Only add payments manually for debts that you do not want to be listed in the s…" at bounding box center [461, 173] width 346 height 233
click at [559, 303] on button "Save & Close" at bounding box center [577, 308] width 84 height 26
select select "1"
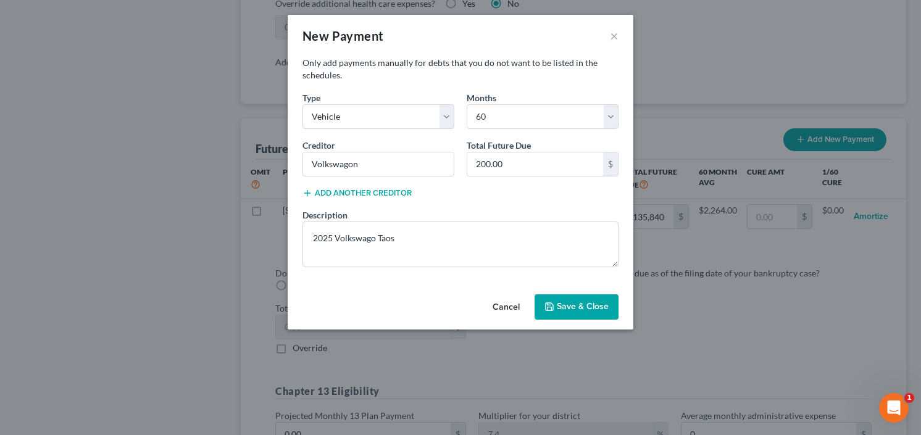
select select "60"
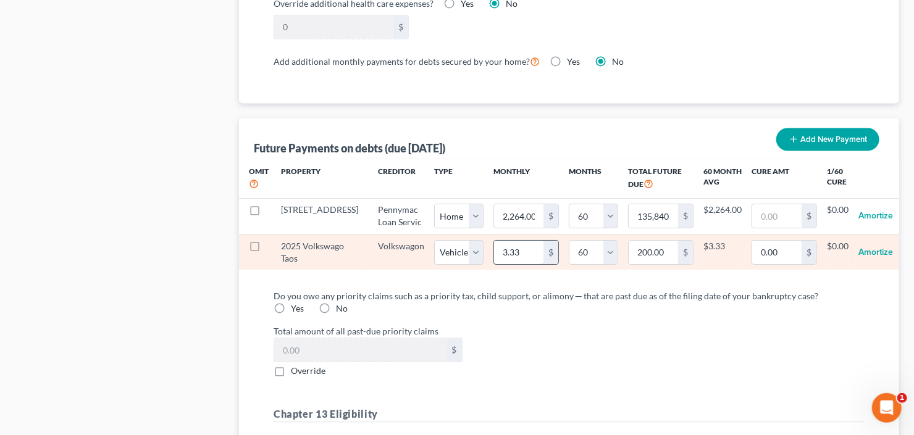
click at [498, 265] on input "3.33" at bounding box center [518, 252] width 49 height 23
type input "2"
type input "120.00"
type input "20"
type input "1,200.00"
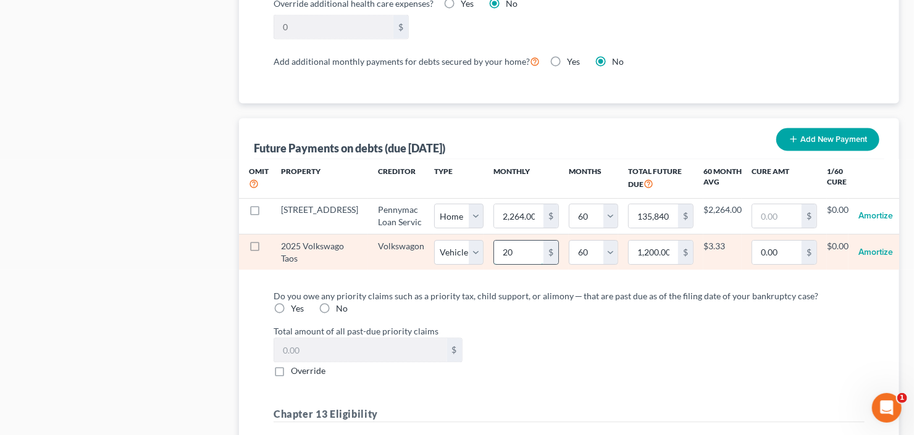
type input "200"
type input "12,000.00"
select select "1"
select select "60"
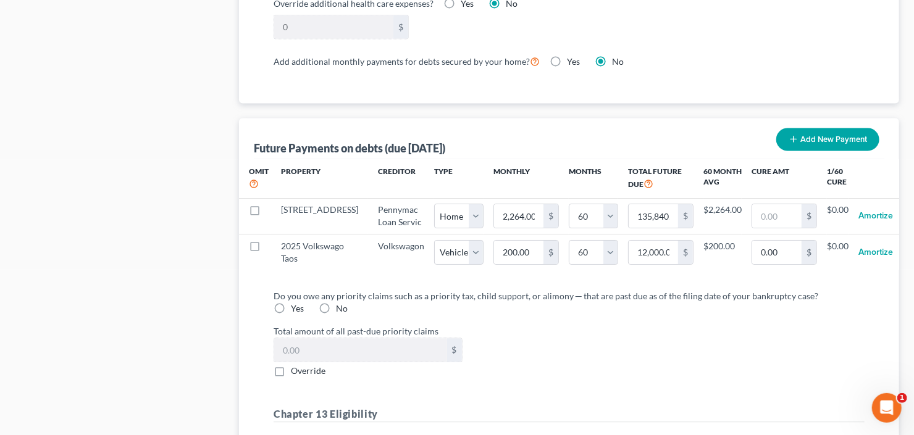
select select "1"
select select "60"
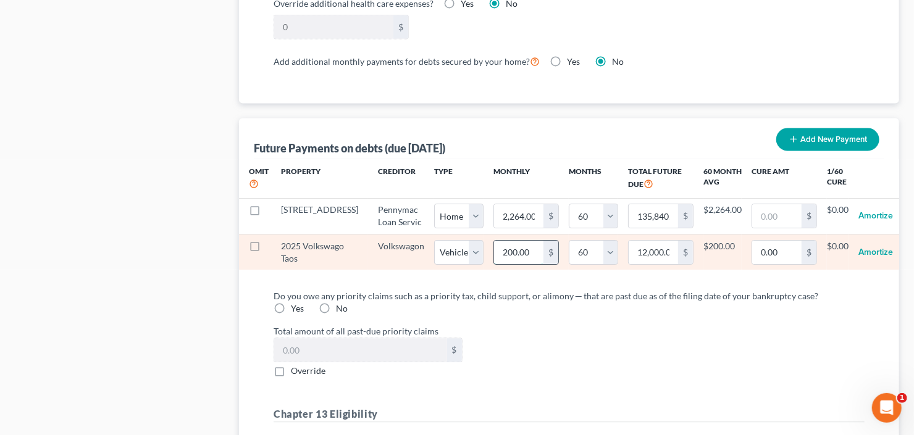
click at [497, 265] on input "200.00" at bounding box center [518, 252] width 49 height 23
type input "3"
type input "180.00"
type input "30"
type input "1,800.00"
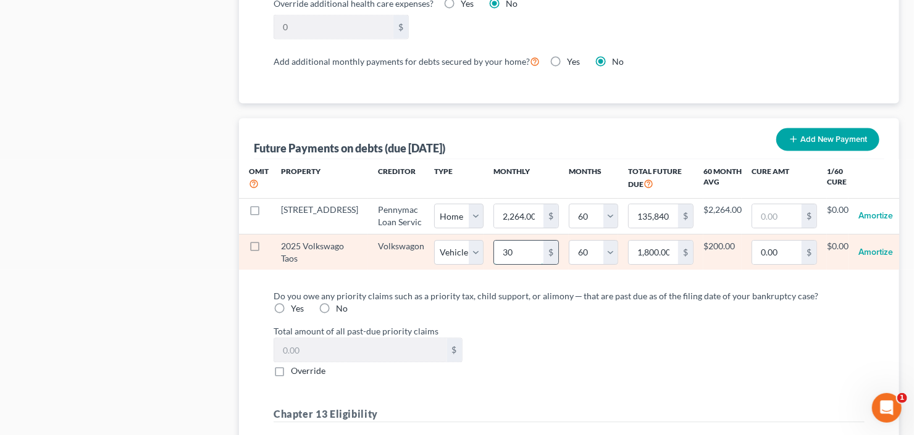
type input "300"
type input "18,000.00"
select select "1"
select select "60"
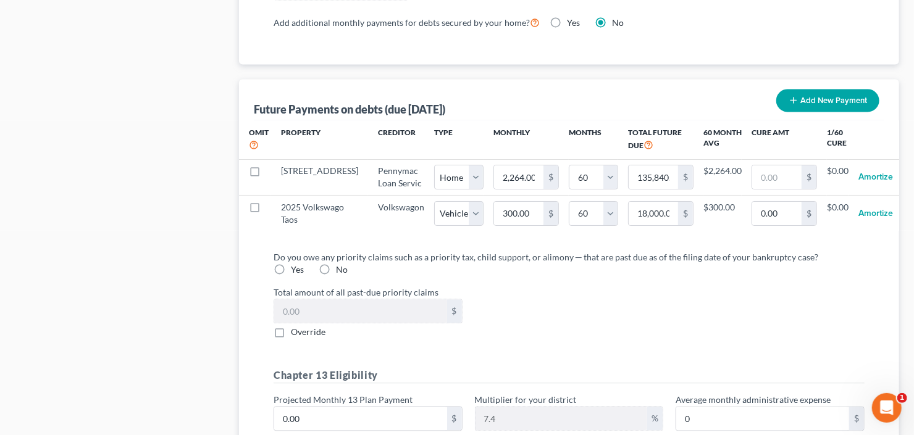
select select "1"
select select "60"
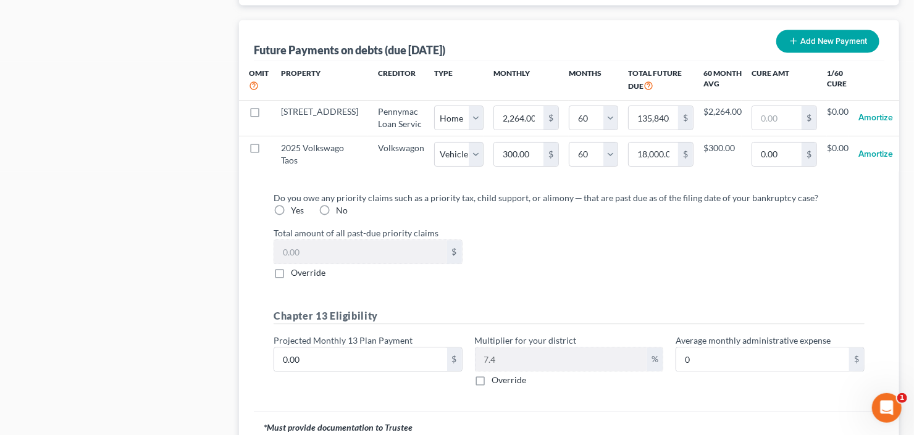
click at [336, 217] on label "No" at bounding box center [342, 210] width 12 height 12
click at [341, 212] on input "No" at bounding box center [345, 208] width 8 height 8
radio input "true"
drag, startPoint x: 306, startPoint y: 384, endPoint x: 332, endPoint y: 381, distance: 25.5
click at [306, 371] on input "0.00" at bounding box center [360, 359] width 173 height 23
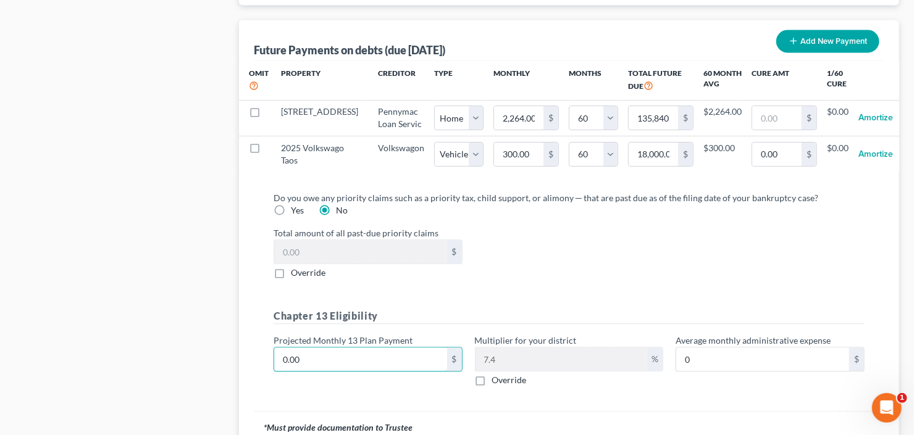
type input "4"
type input "0.29"
type input "40"
type input "2.96"
type input "400"
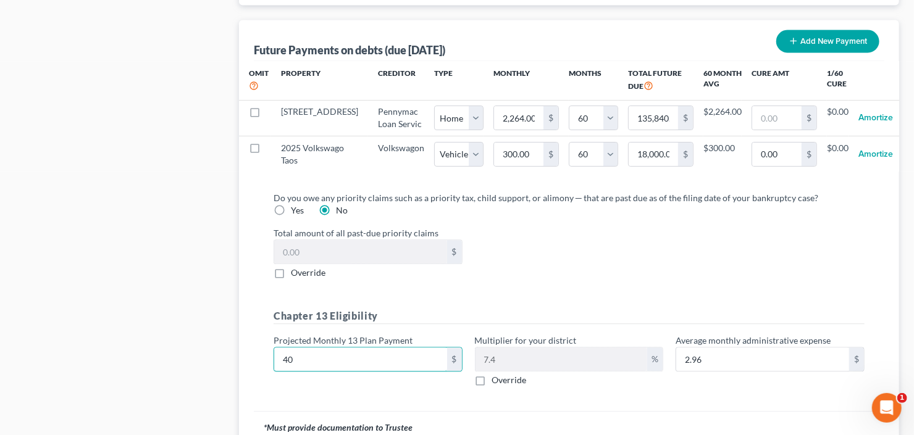
type input "29.60"
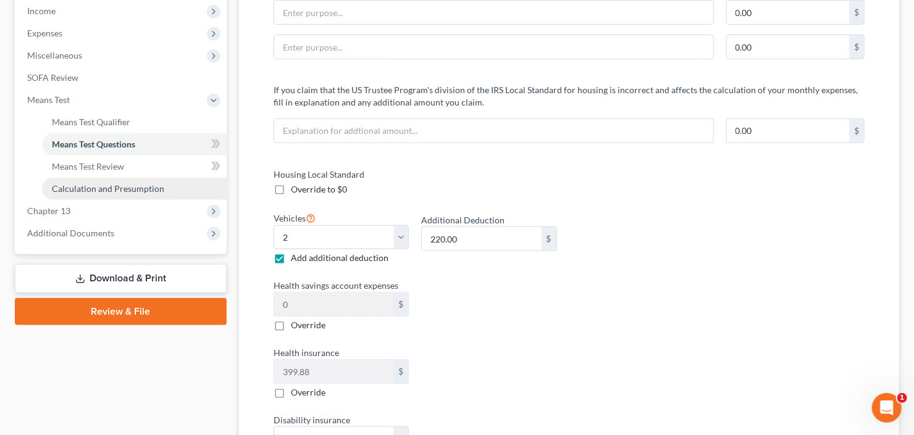
type input "400"
click at [86, 189] on span "Calculation and Presumption" at bounding box center [108, 188] width 112 height 10
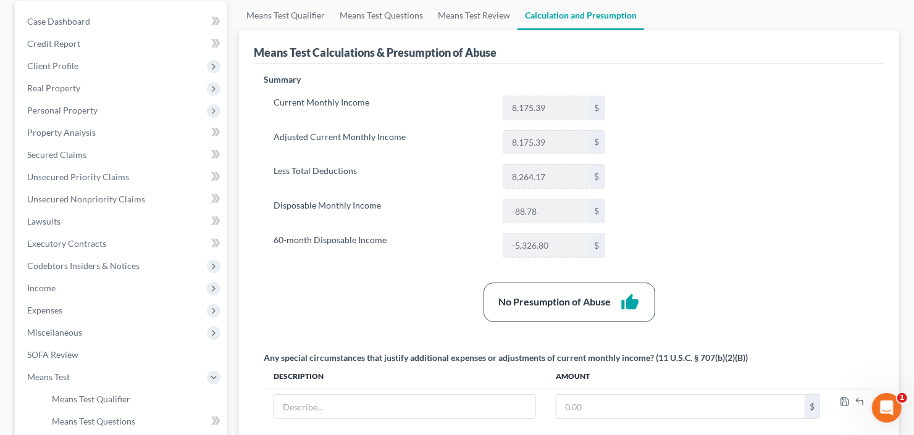
scroll to position [148, 0]
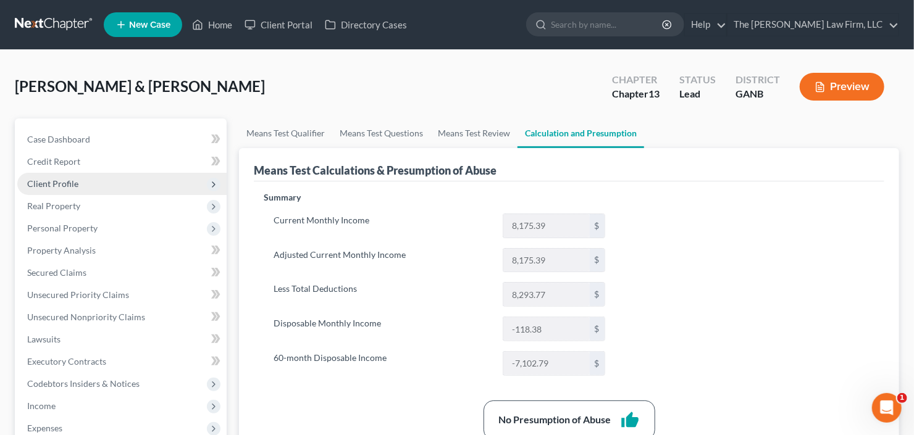
click at [79, 187] on span "Client Profile" at bounding box center [121, 184] width 209 height 22
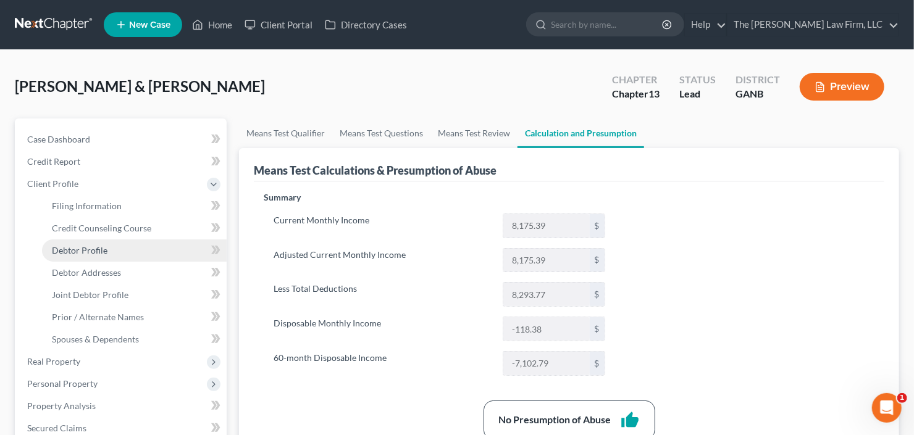
click at [75, 250] on span "Debtor Profile" at bounding box center [80, 250] width 56 height 10
select select "1"
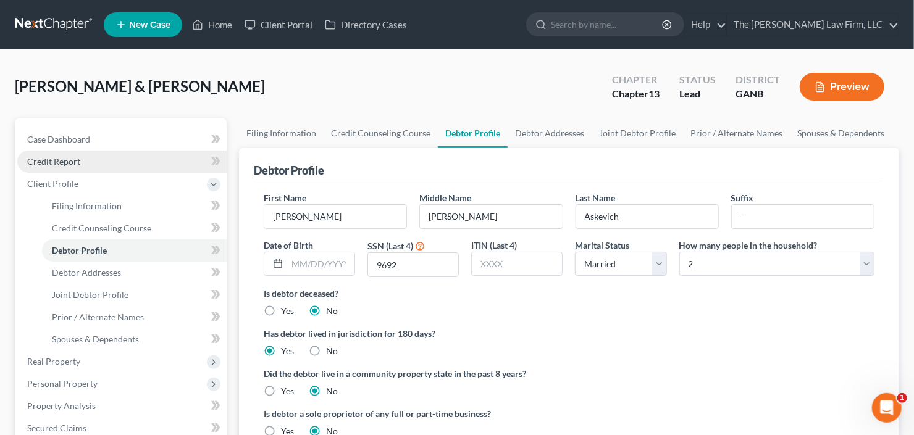
click at [72, 158] on span "Credit Report" at bounding box center [53, 161] width 53 height 10
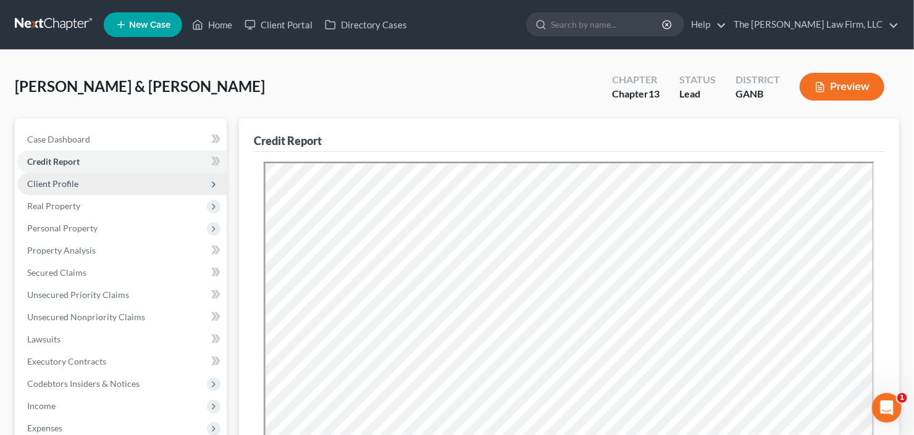
click at [75, 182] on span "Client Profile" at bounding box center [52, 183] width 51 height 10
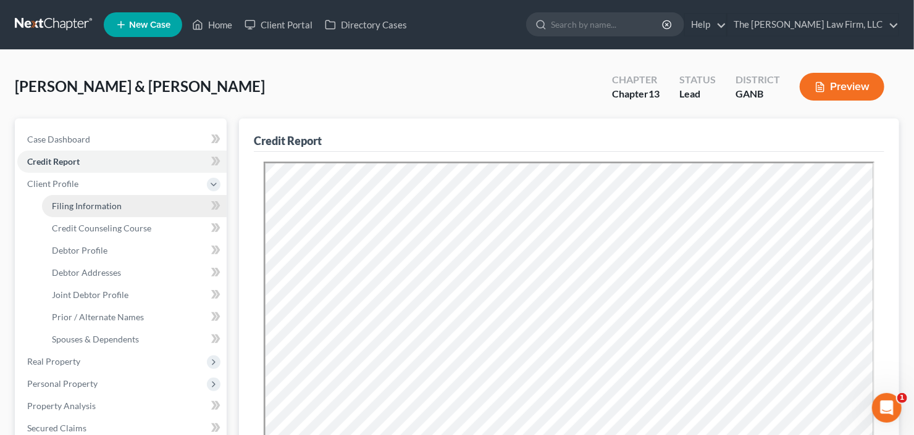
click at [104, 207] on span "Filing Information" at bounding box center [87, 206] width 70 height 10
select select "1"
select select "3"
select select "10"
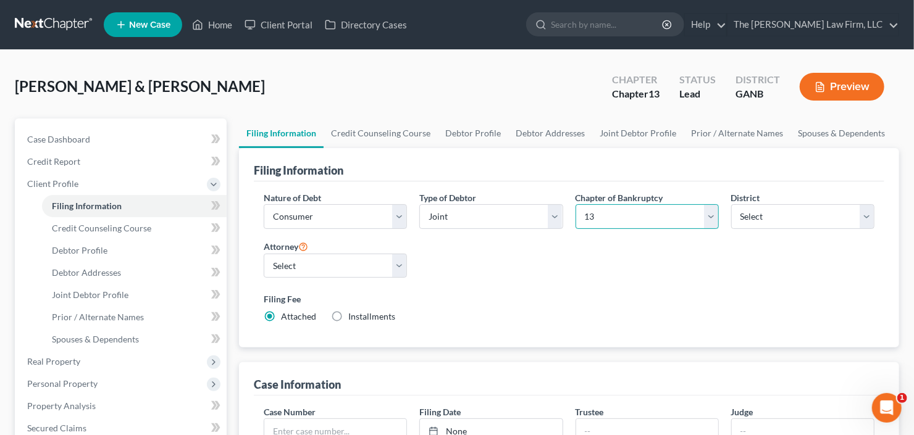
click at [621, 214] on select "Select 7 11 12 13" at bounding box center [646, 216] width 143 height 25
select select "0"
click at [575, 204] on select "Select 7 11 12 13" at bounding box center [646, 216] width 143 height 25
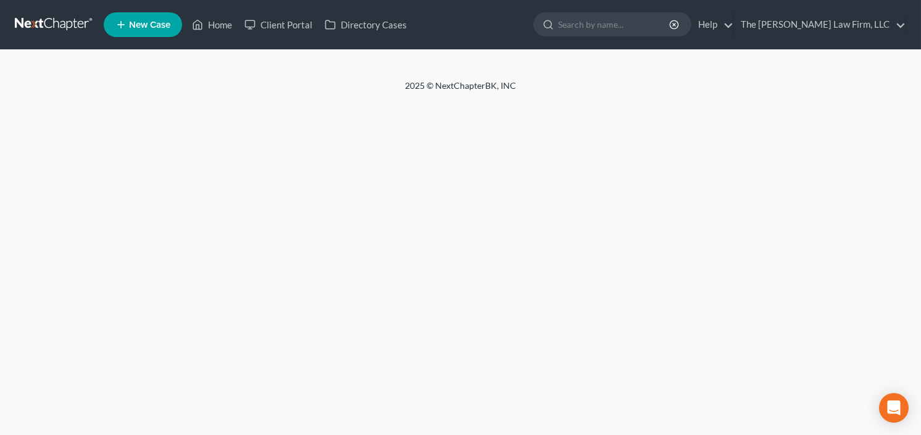
select select "1"
select select "0"
select select "10"
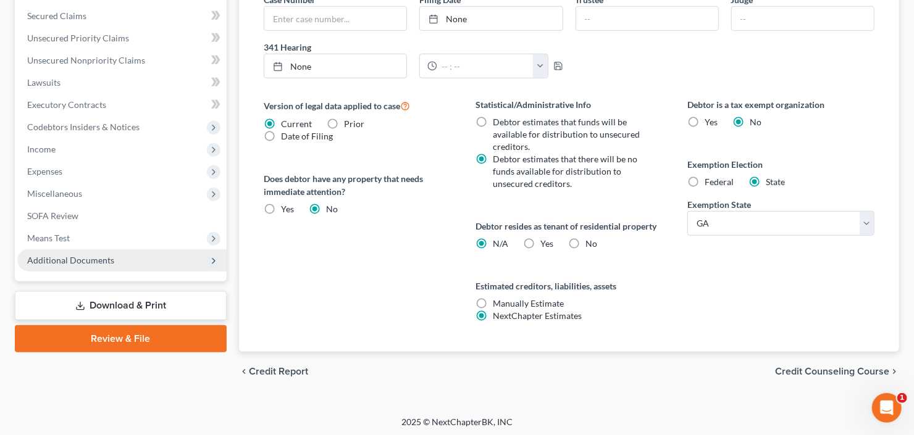
click at [69, 261] on span "Additional Documents" at bounding box center [70, 260] width 87 height 10
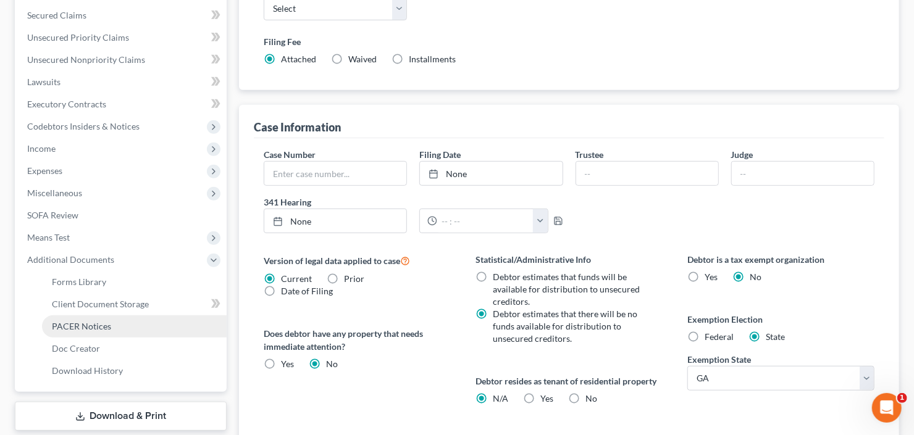
click at [85, 327] on span "PACER Notices" at bounding box center [81, 326] width 59 height 10
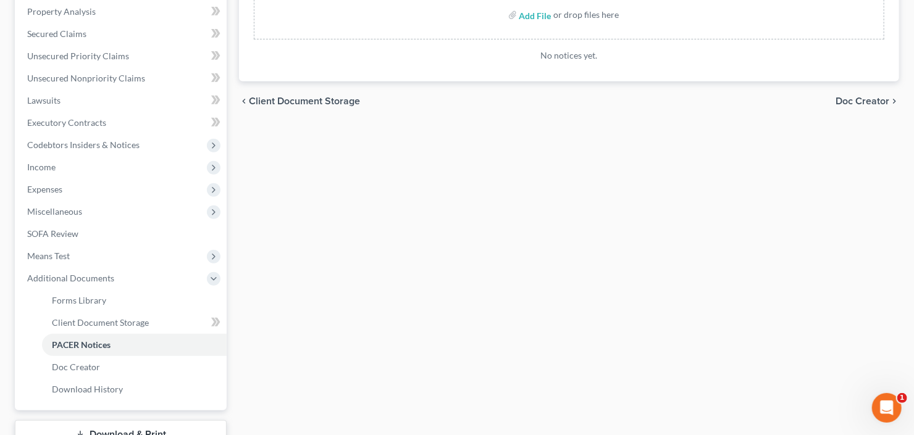
scroll to position [232, 0]
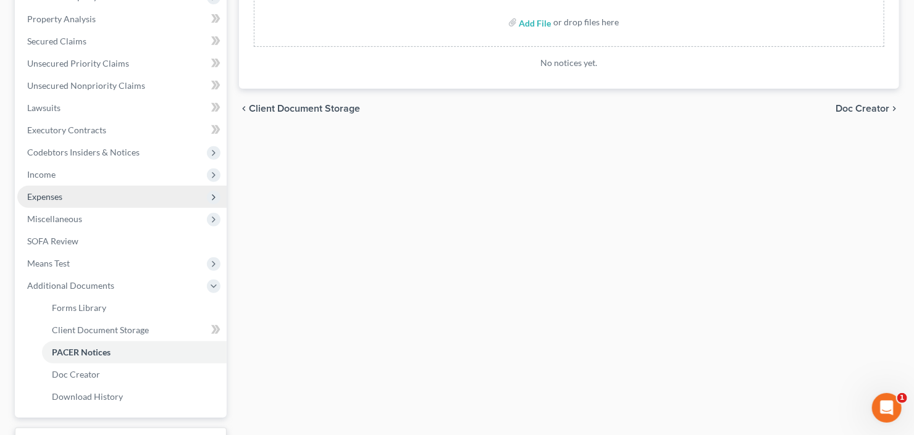
click at [36, 188] on span "Expenses" at bounding box center [121, 197] width 209 height 22
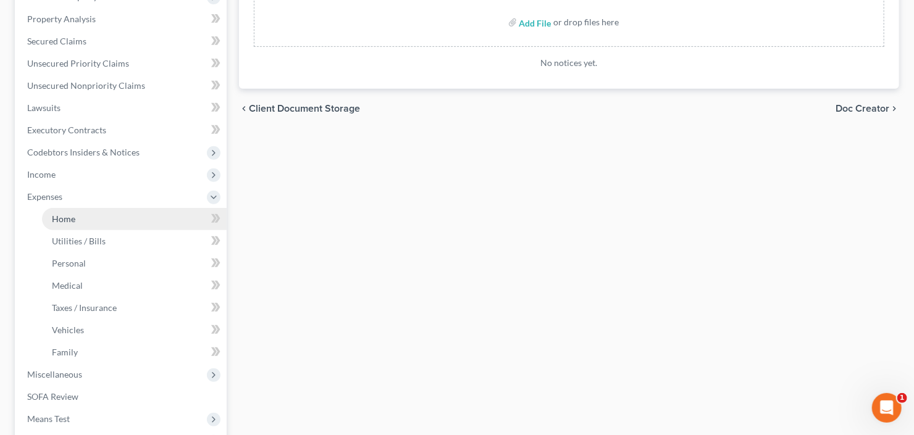
click at [76, 215] on link "Home" at bounding box center [134, 219] width 185 height 22
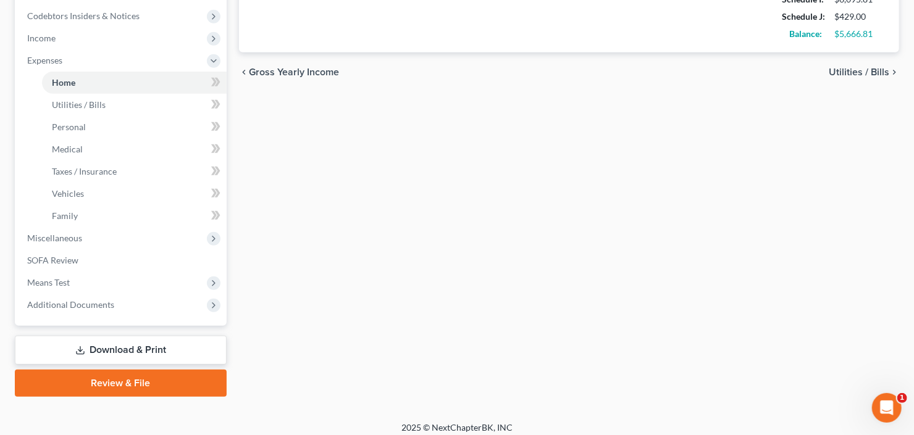
scroll to position [375, 0]
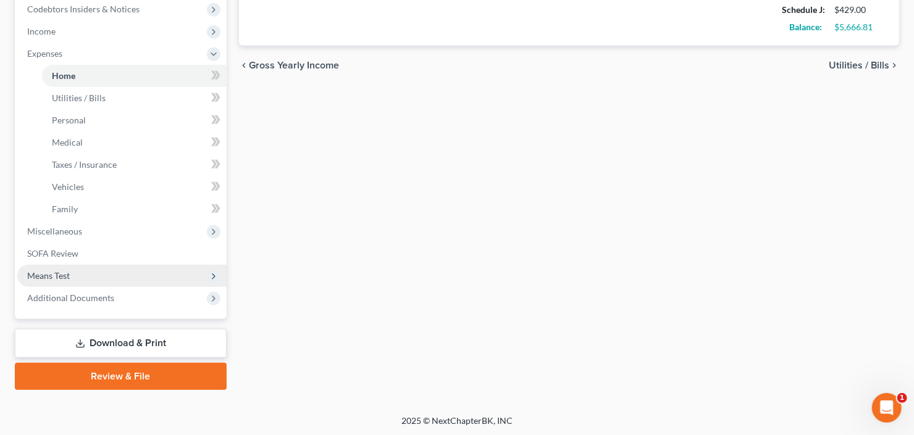
click at [53, 282] on span "Means Test" at bounding box center [121, 276] width 209 height 22
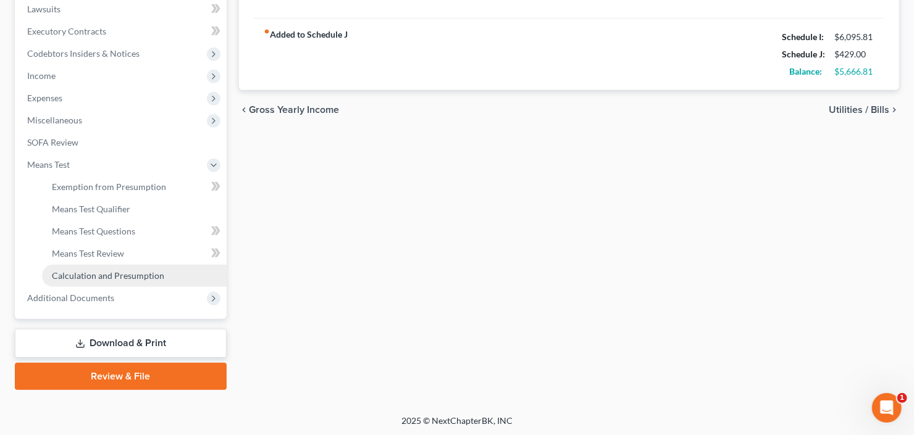
click at [96, 278] on span "Calculation and Presumption" at bounding box center [108, 275] width 112 height 10
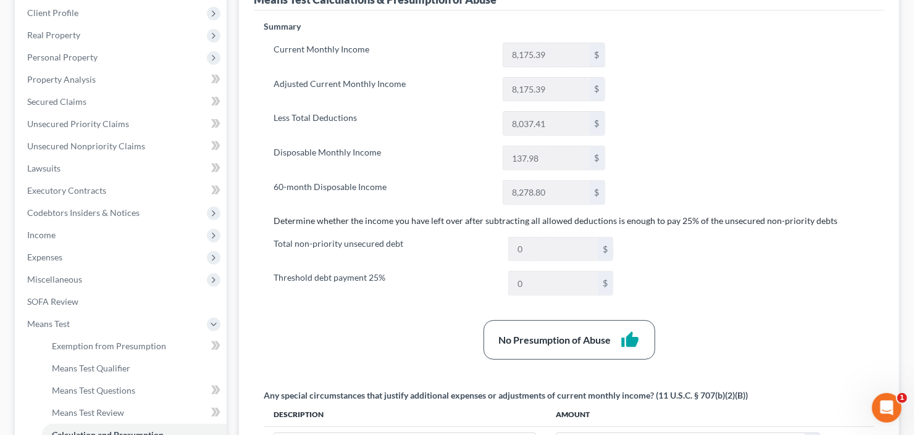
scroll to position [148, 0]
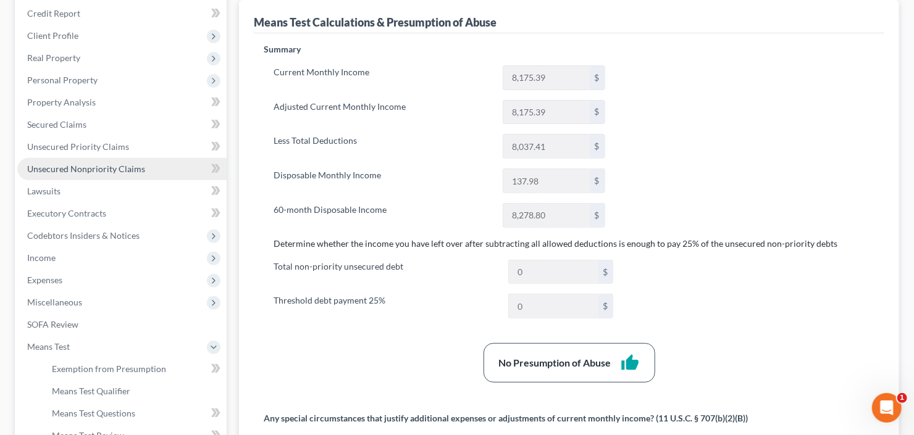
click at [77, 170] on span "Unsecured Nonpriority Claims" at bounding box center [86, 169] width 118 height 10
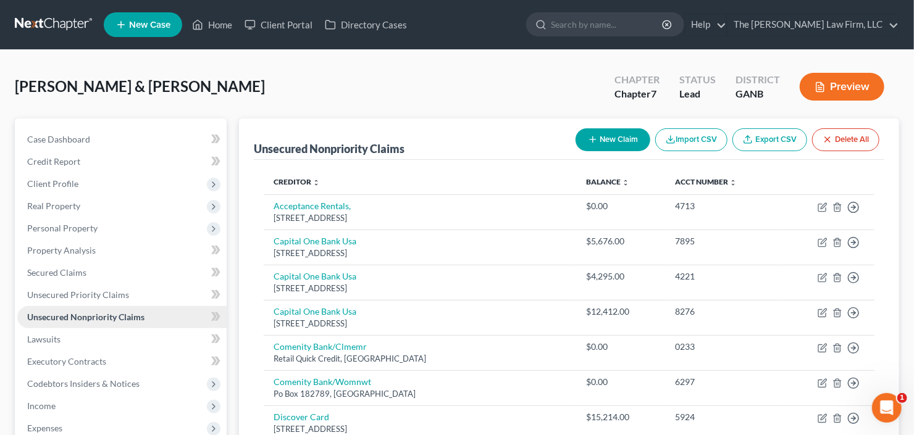
scroll to position [148, 0]
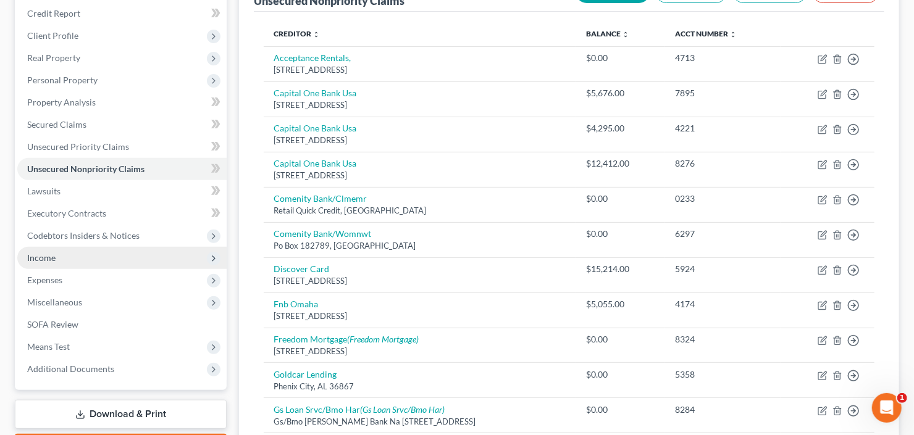
click at [53, 258] on span "Income" at bounding box center [41, 258] width 28 height 10
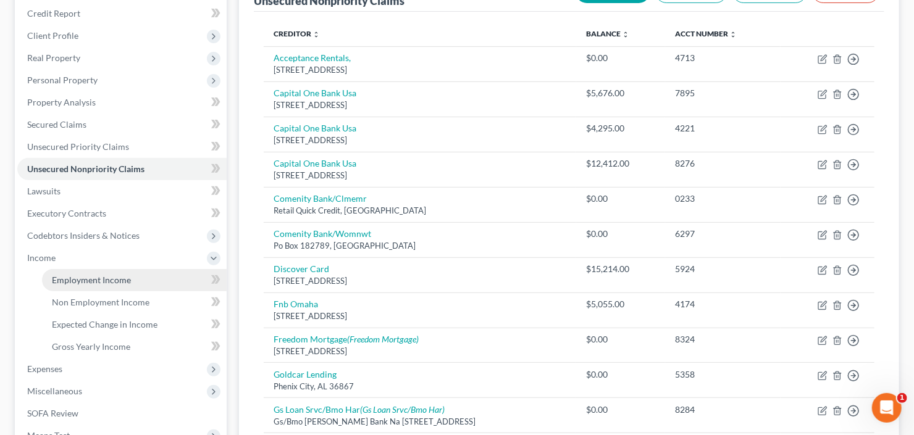
click at [75, 278] on span "Employment Income" at bounding box center [91, 280] width 79 height 10
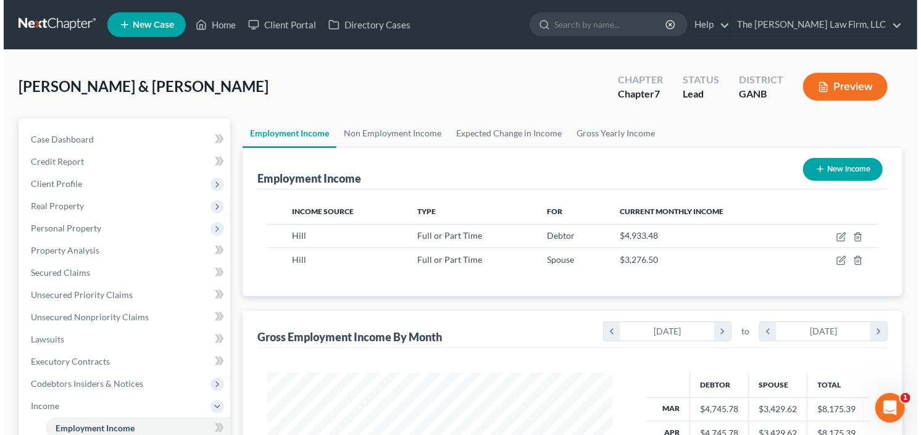
scroll to position [220, 370]
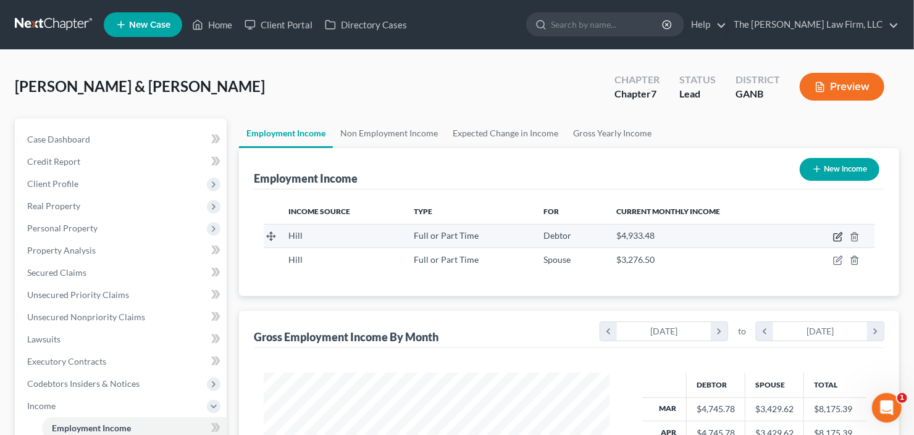
click at [836, 233] on icon "button" at bounding box center [838, 237] width 10 height 10
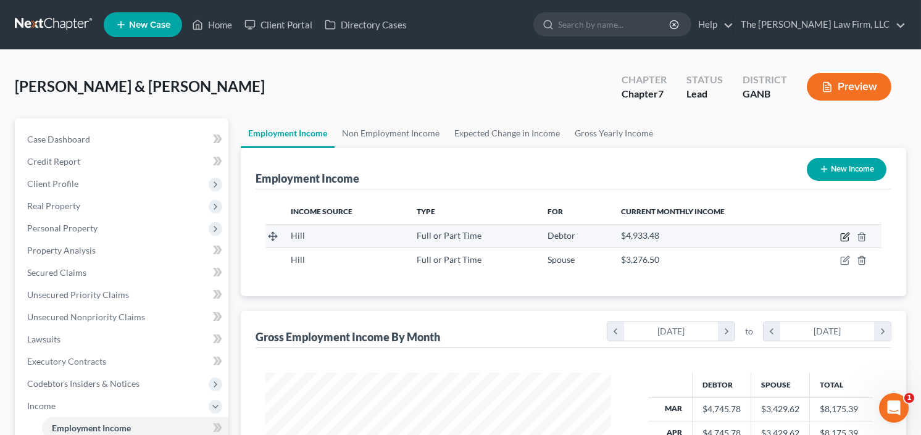
scroll to position [220, 374]
select select "0"
select select "2"
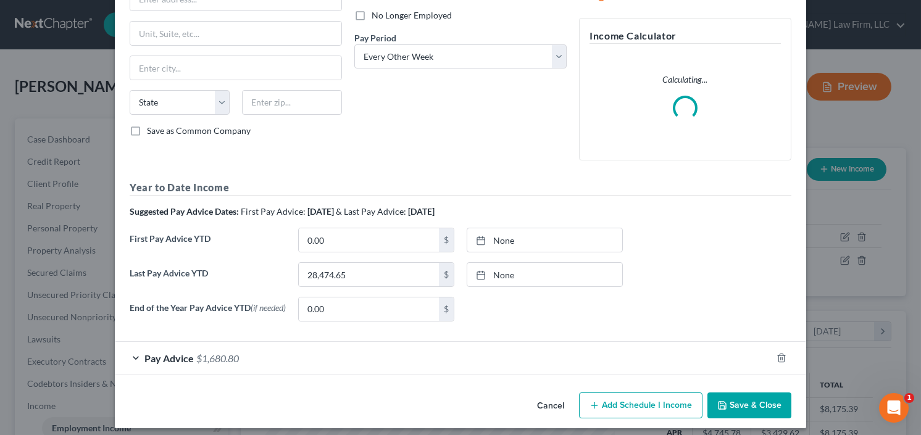
scroll to position [174, 0]
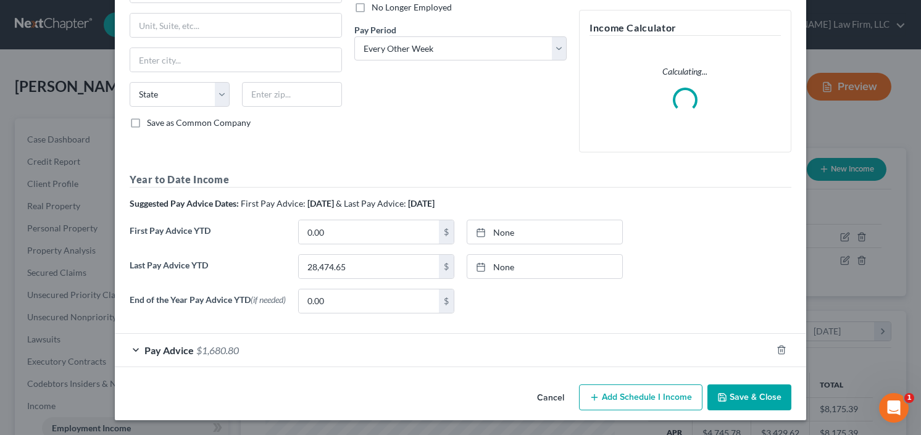
click at [190, 355] on div "Pay Advice $1,680.80" at bounding box center [443, 350] width 657 height 33
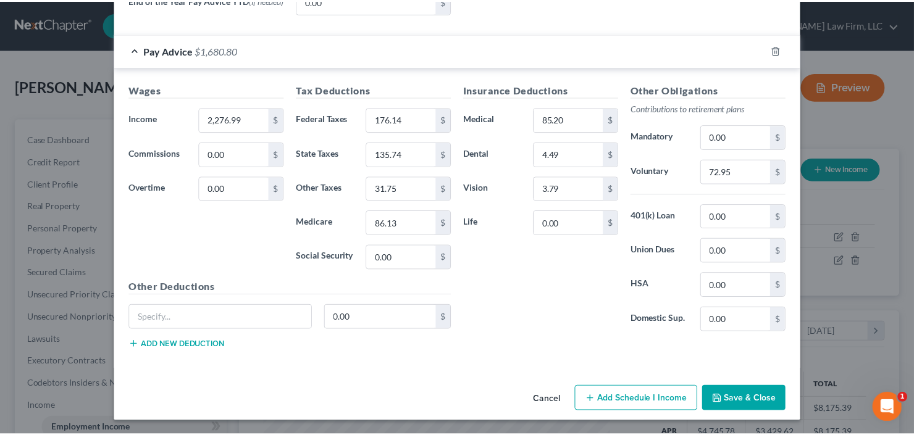
scroll to position [542, 0]
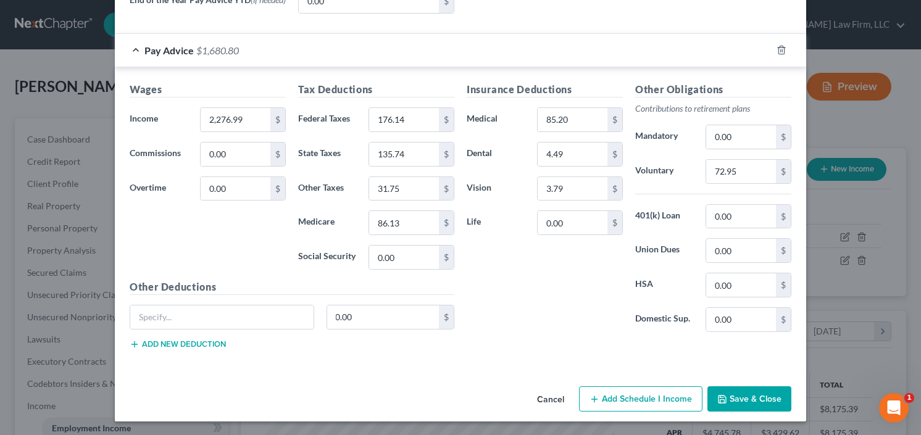
drag, startPoint x: 747, startPoint y: 397, endPoint x: 751, endPoint y: 198, distance: 199.5
click at [752, 175] on input "72.95" at bounding box center [741, 171] width 70 height 23
type input "0.00"
click at [738, 398] on button "Save & Close" at bounding box center [750, 400] width 84 height 26
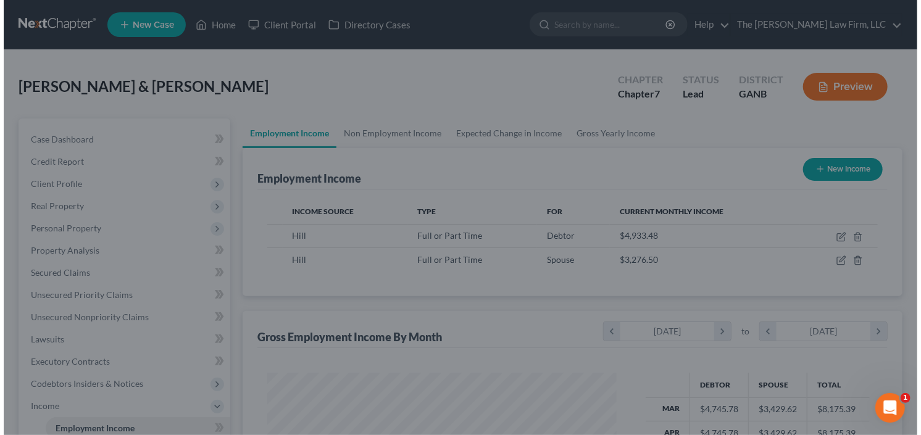
scroll to position [617237, 617087]
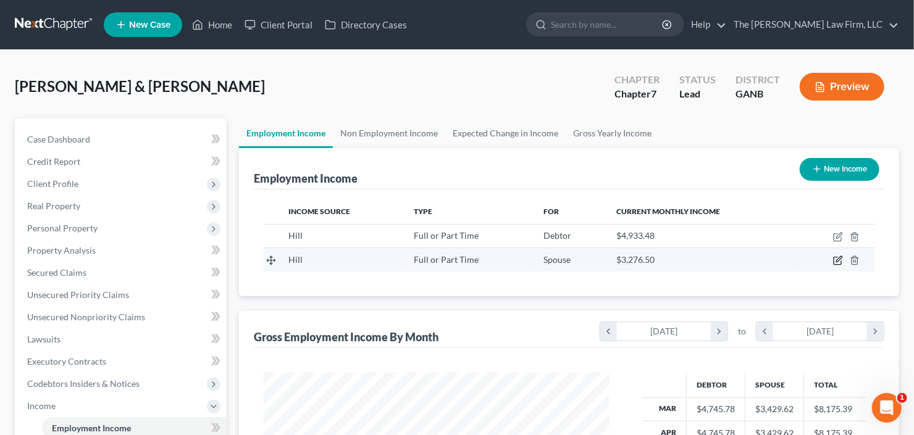
click at [837, 259] on icon "button" at bounding box center [839, 260] width 6 height 6
select select "0"
select select "2"
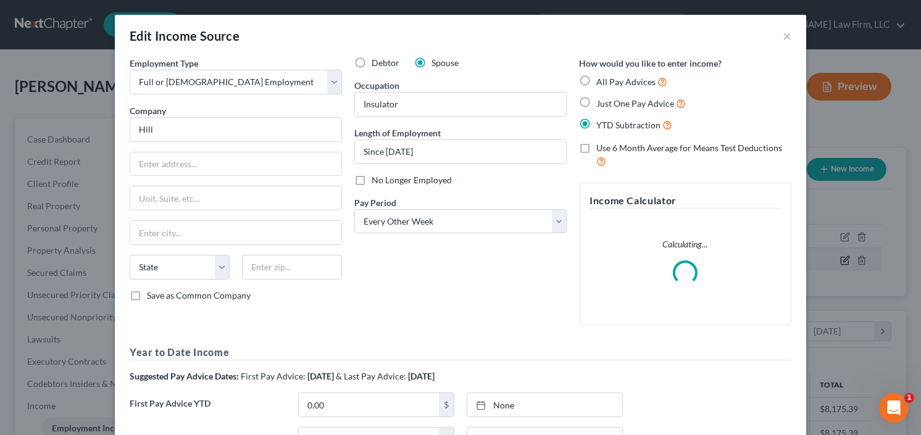
scroll to position [0, 0]
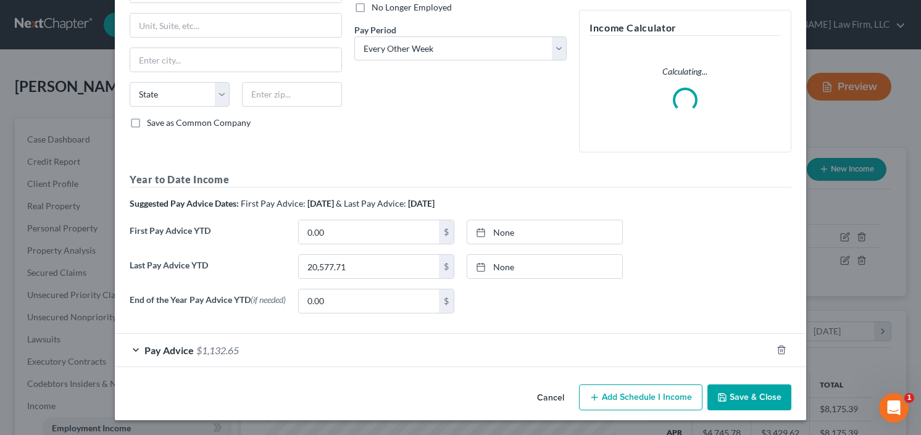
click at [174, 346] on span "Pay Advice" at bounding box center [168, 351] width 49 height 12
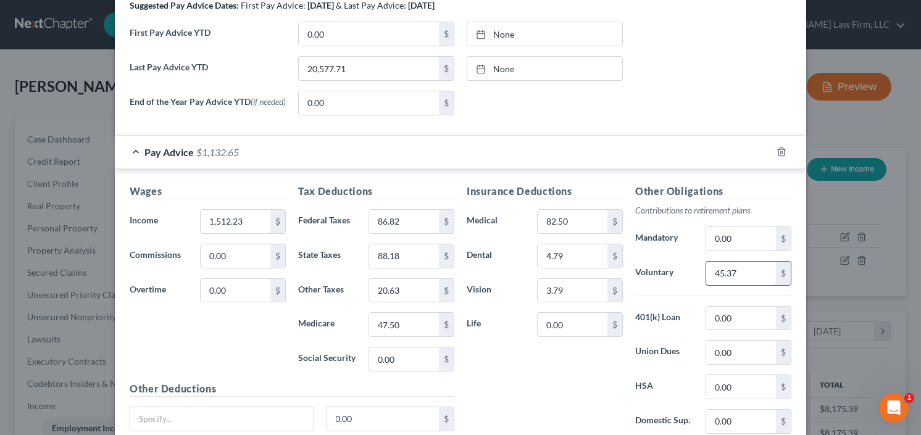
click at [735, 270] on input "45.37" at bounding box center [741, 273] width 70 height 23
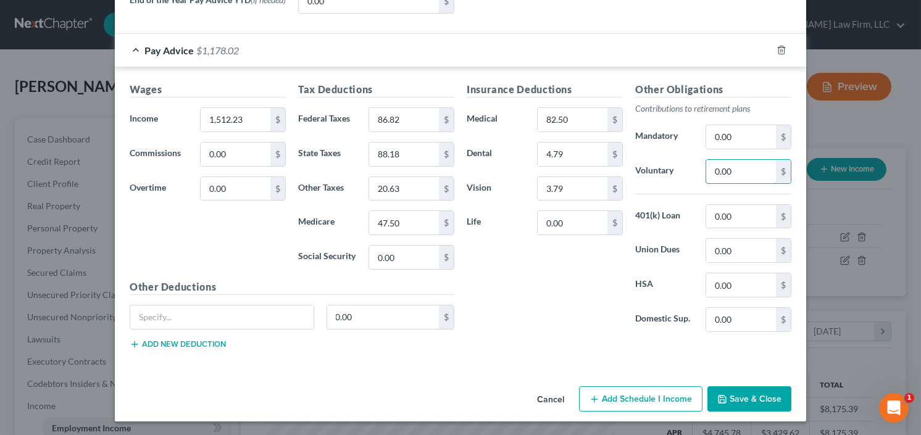
type input "0.00"
click at [753, 395] on button "Save & Close" at bounding box center [750, 400] width 84 height 26
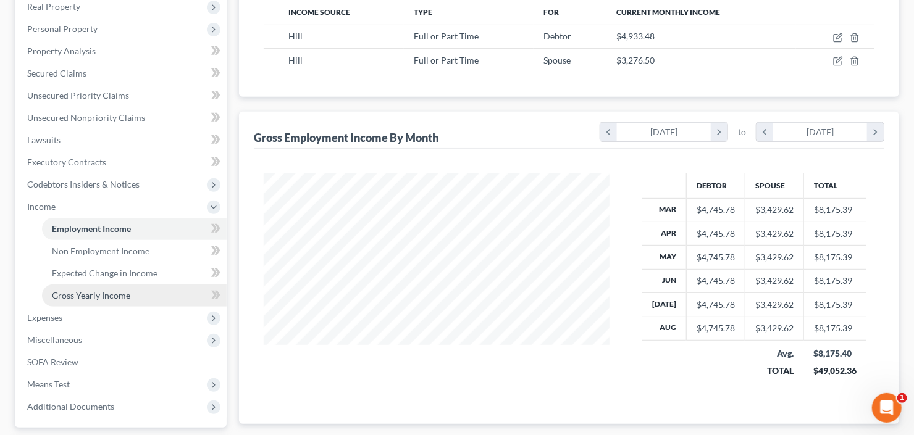
scroll to position [247, 0]
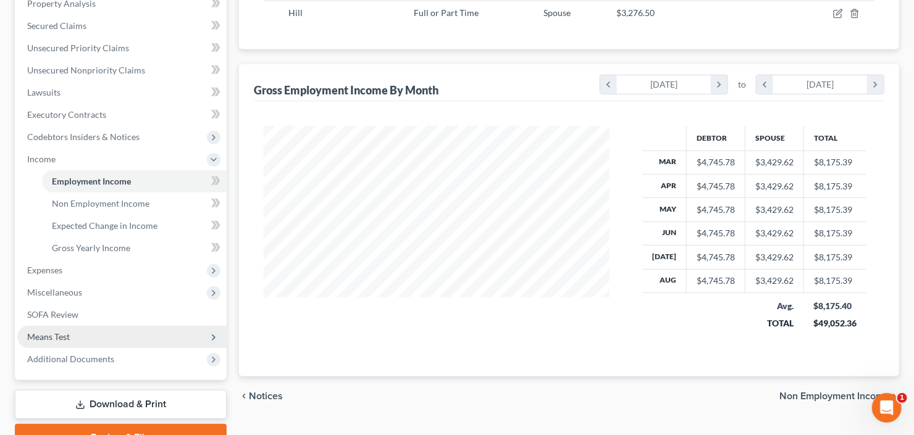
click at [72, 337] on span "Means Test" at bounding box center [121, 337] width 209 height 22
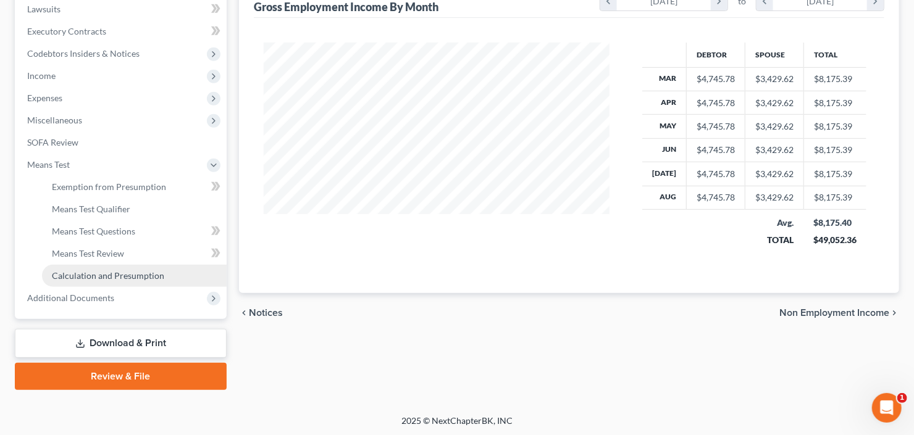
click at [122, 266] on link "Calculation and Presumption" at bounding box center [134, 276] width 185 height 22
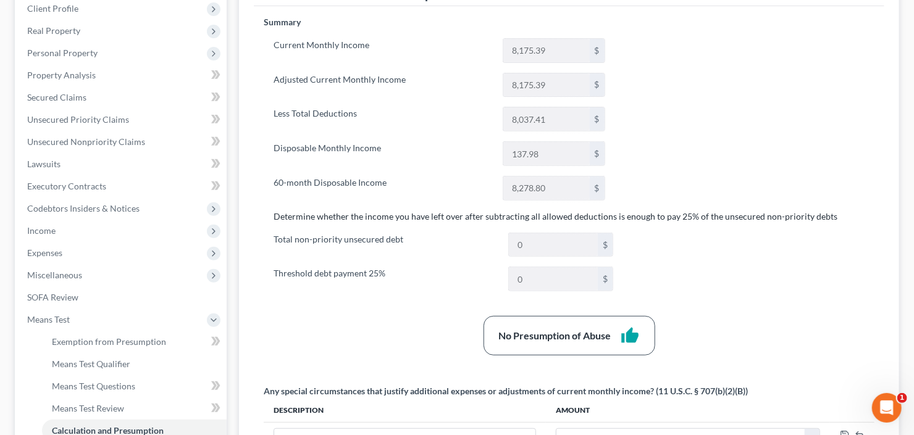
scroll to position [198, 0]
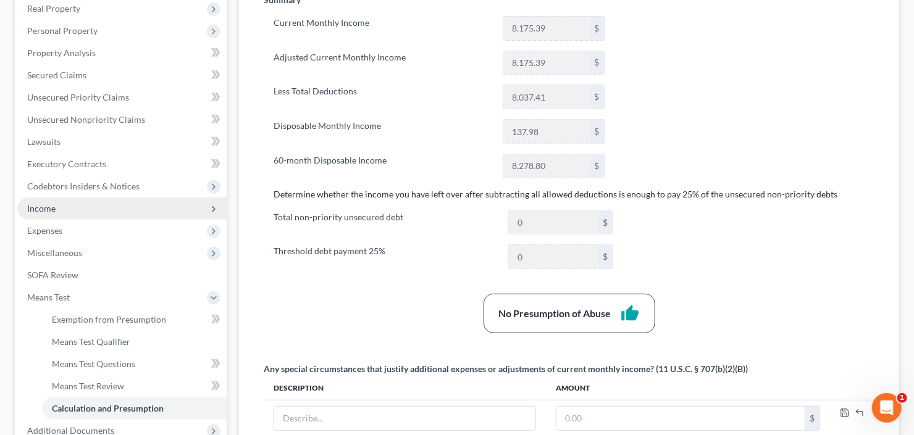
click at [73, 209] on span "Income" at bounding box center [121, 209] width 209 height 22
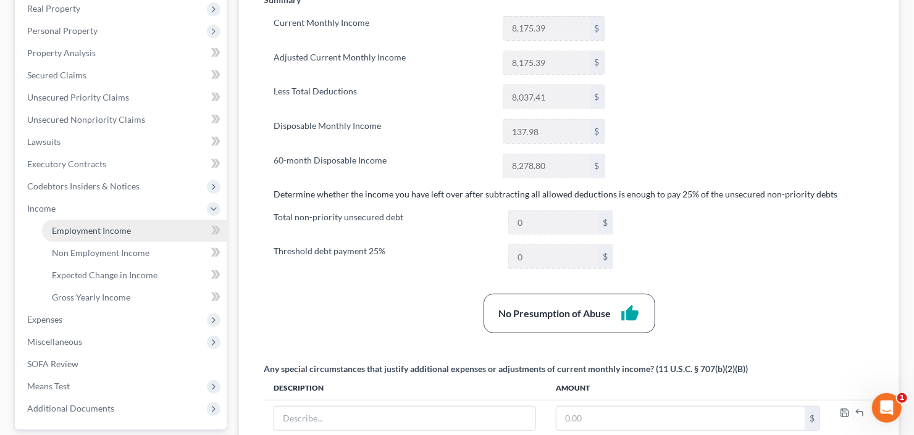
click at [82, 223] on link "Employment Income" at bounding box center [134, 231] width 185 height 22
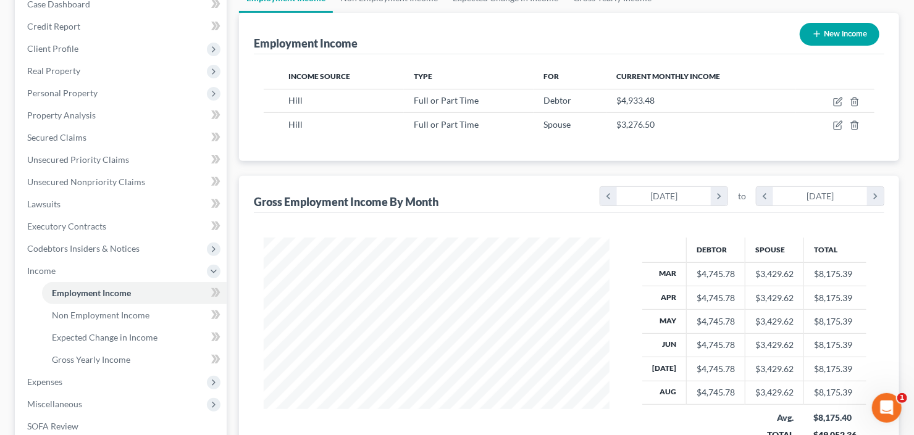
scroll to position [148, 0]
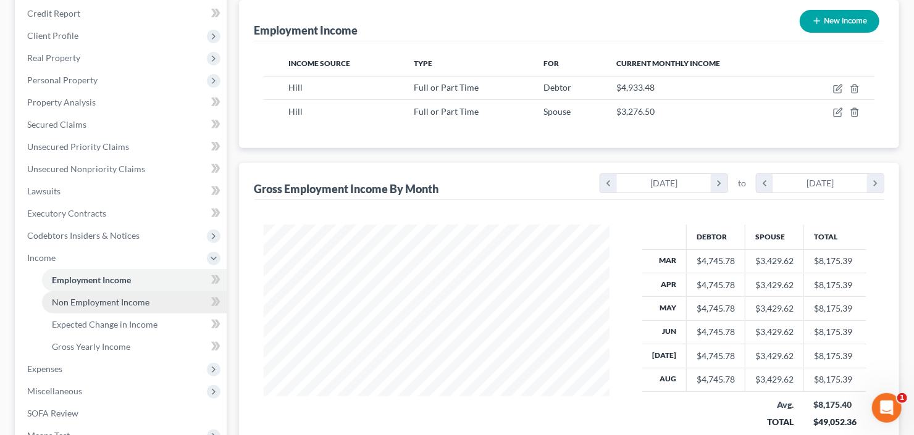
click at [78, 310] on link "Non Employment Income" at bounding box center [134, 302] width 185 height 22
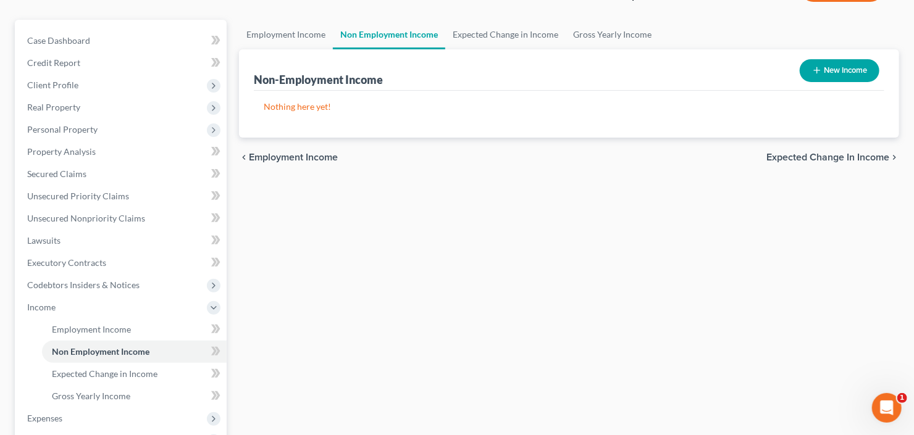
scroll to position [198, 0]
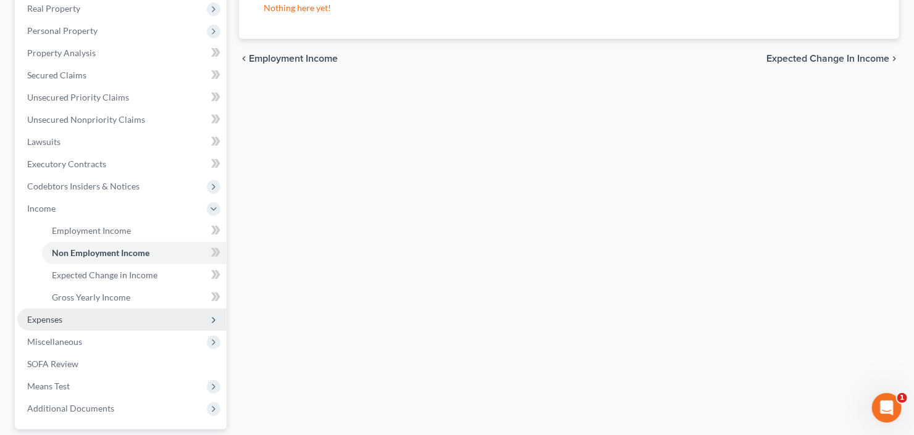
click at [70, 313] on span "Expenses" at bounding box center [121, 320] width 209 height 22
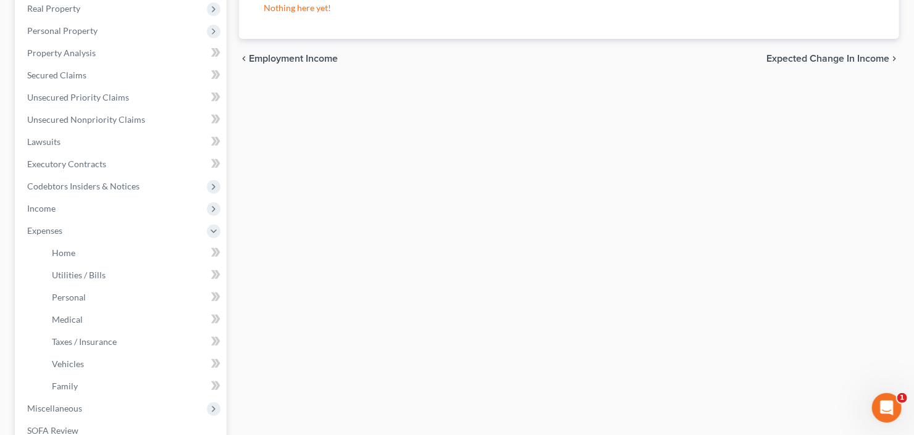
scroll to position [375, 0]
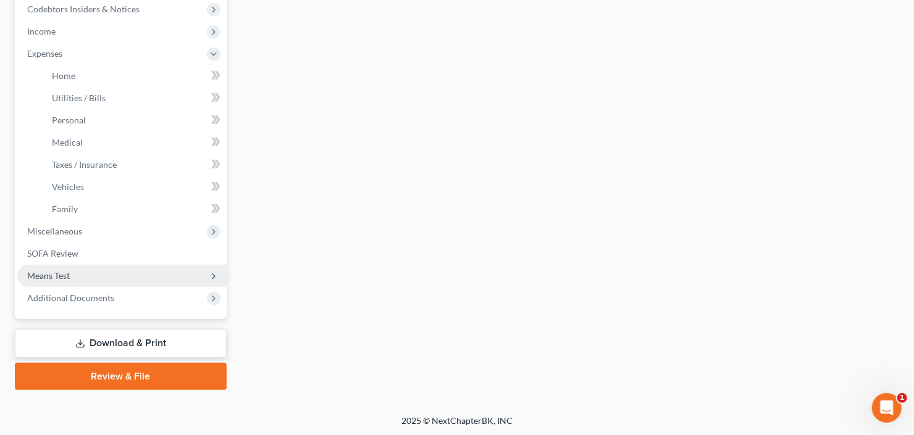
click at [72, 277] on span "Means Test" at bounding box center [121, 276] width 209 height 22
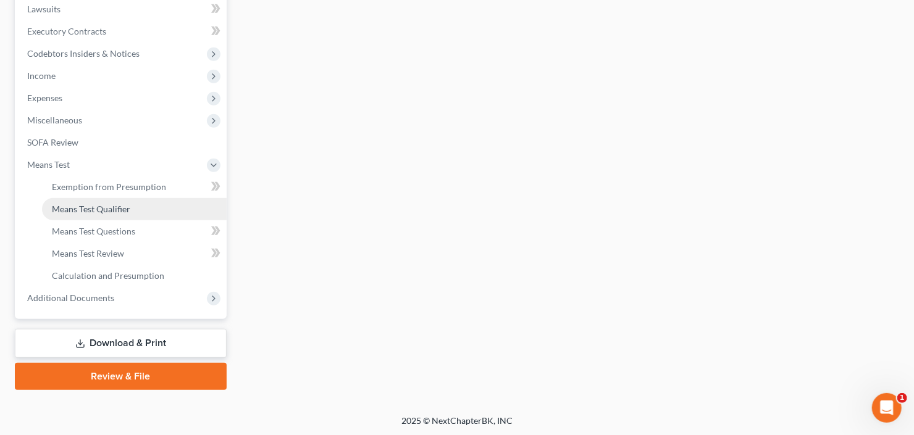
click at [111, 210] on span "Means Test Qualifier" at bounding box center [91, 209] width 78 height 10
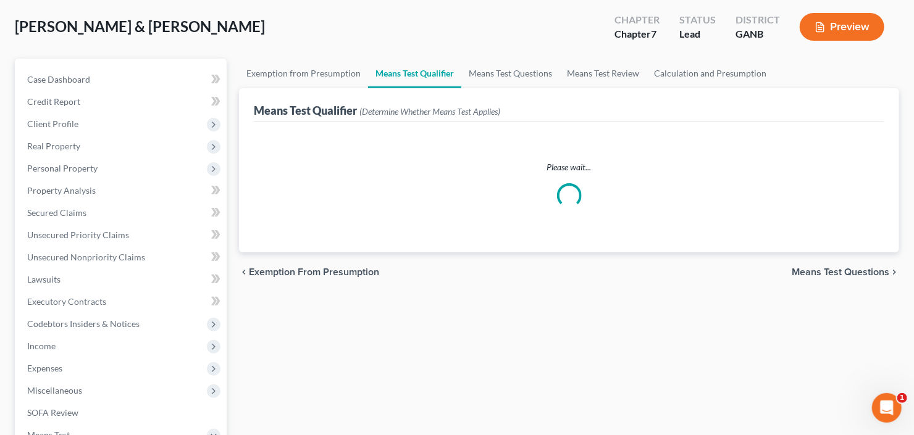
scroll to position [148, 0]
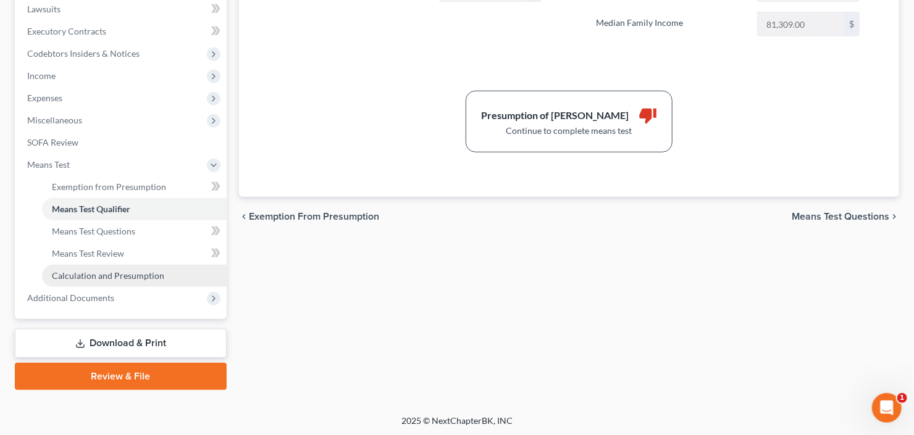
click at [109, 277] on span "Calculation and Presumption" at bounding box center [108, 275] width 112 height 10
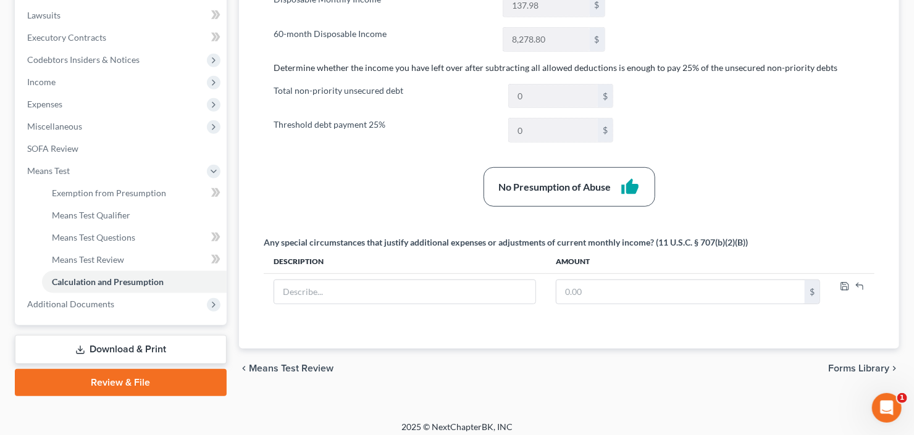
scroll to position [330, 0]
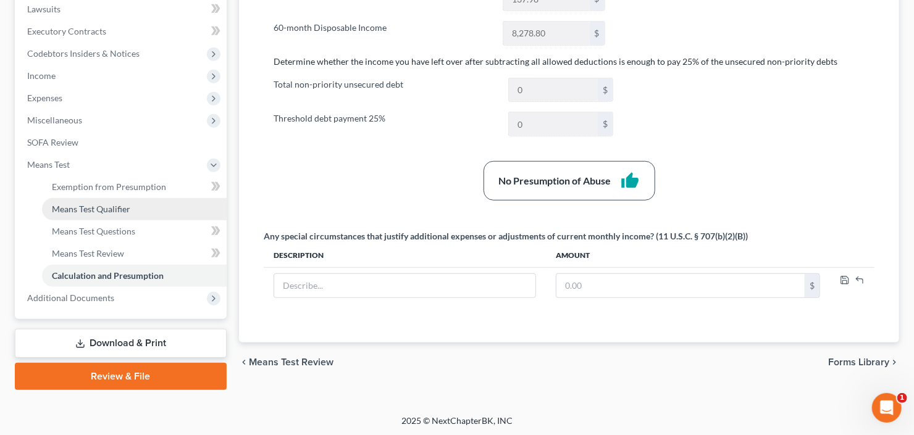
click at [114, 204] on span "Means Test Qualifier" at bounding box center [91, 209] width 78 height 10
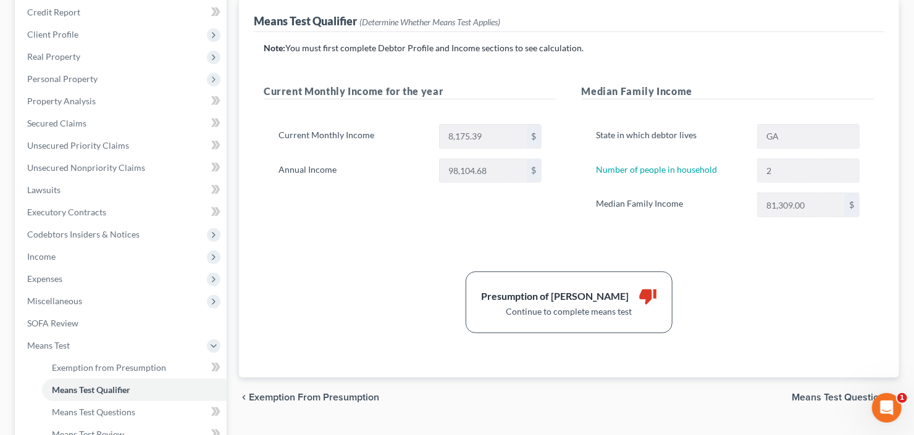
scroll to position [198, 0]
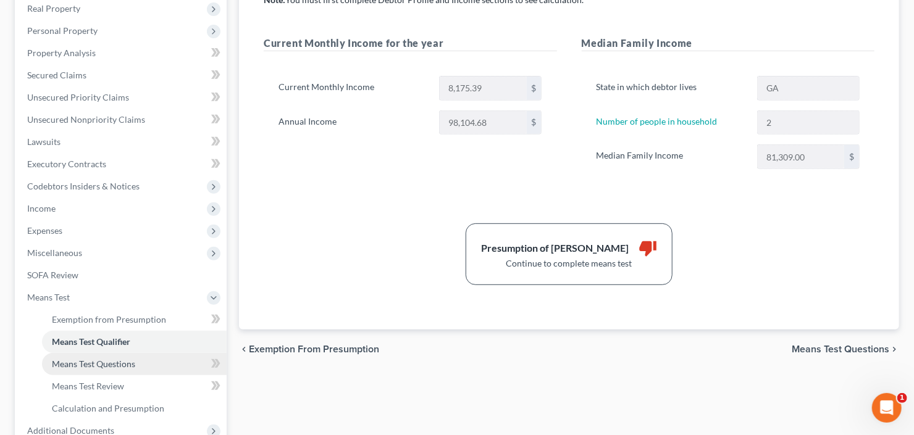
click at [93, 359] on span "Means Test Questions" at bounding box center [93, 364] width 83 height 10
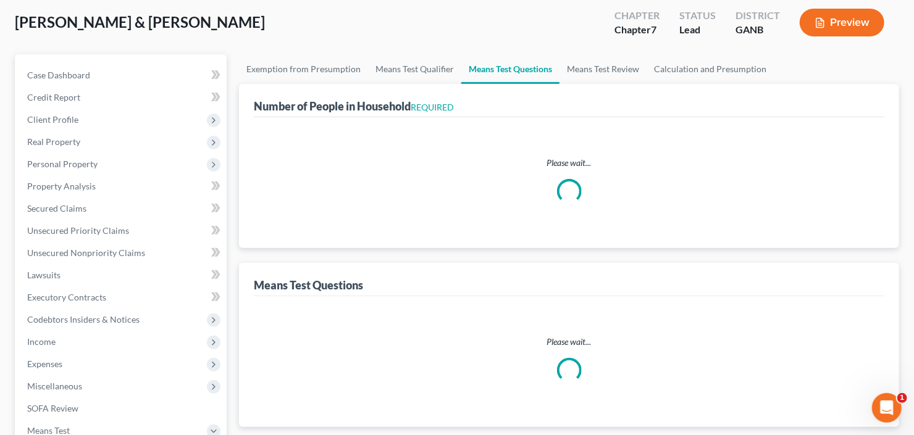
scroll to position [8, 0]
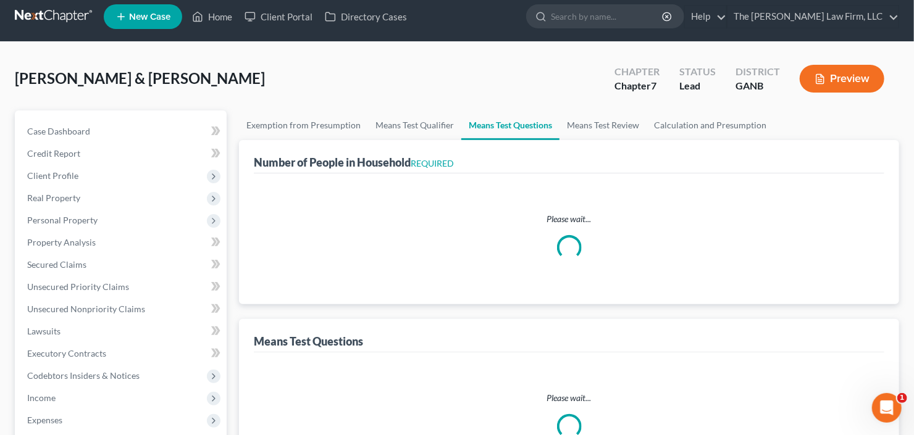
select select "0"
select select "60"
select select "1"
select select "60"
select select "2"
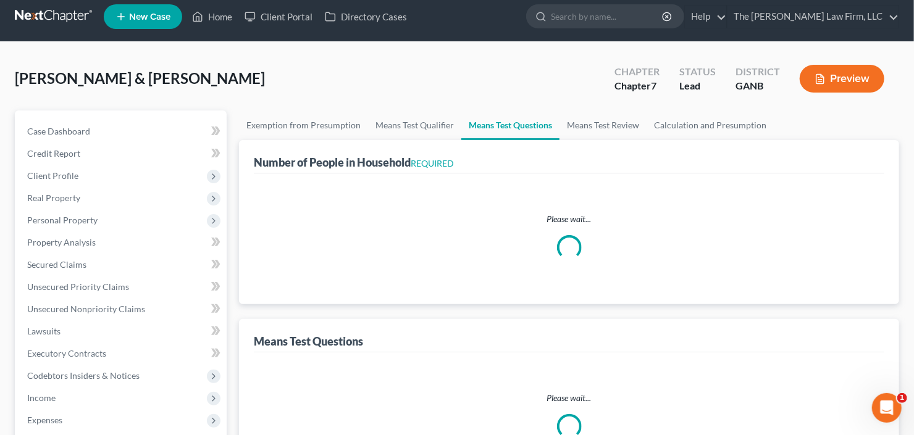
select select "2"
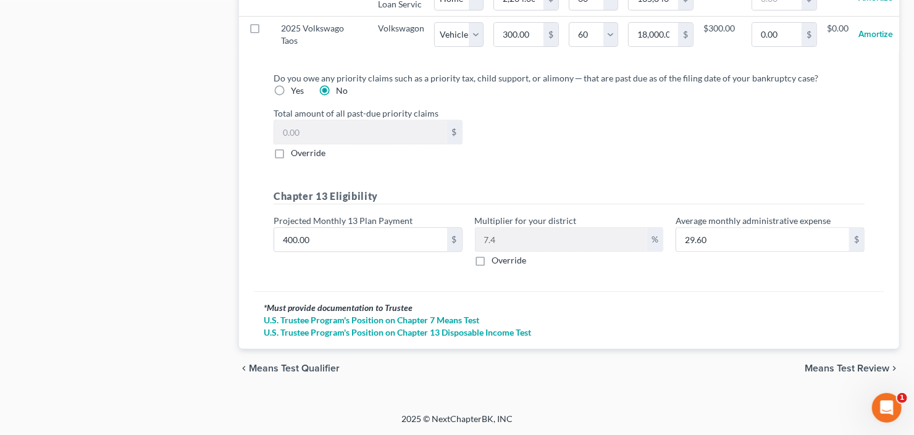
scroll to position [1385, 0]
click at [362, 320] on link "U.S. Trustee Program's Position on Chapter 7 Means Test" at bounding box center [569, 320] width 611 height 12
